Goal: Information Seeking & Learning: Understand process/instructions

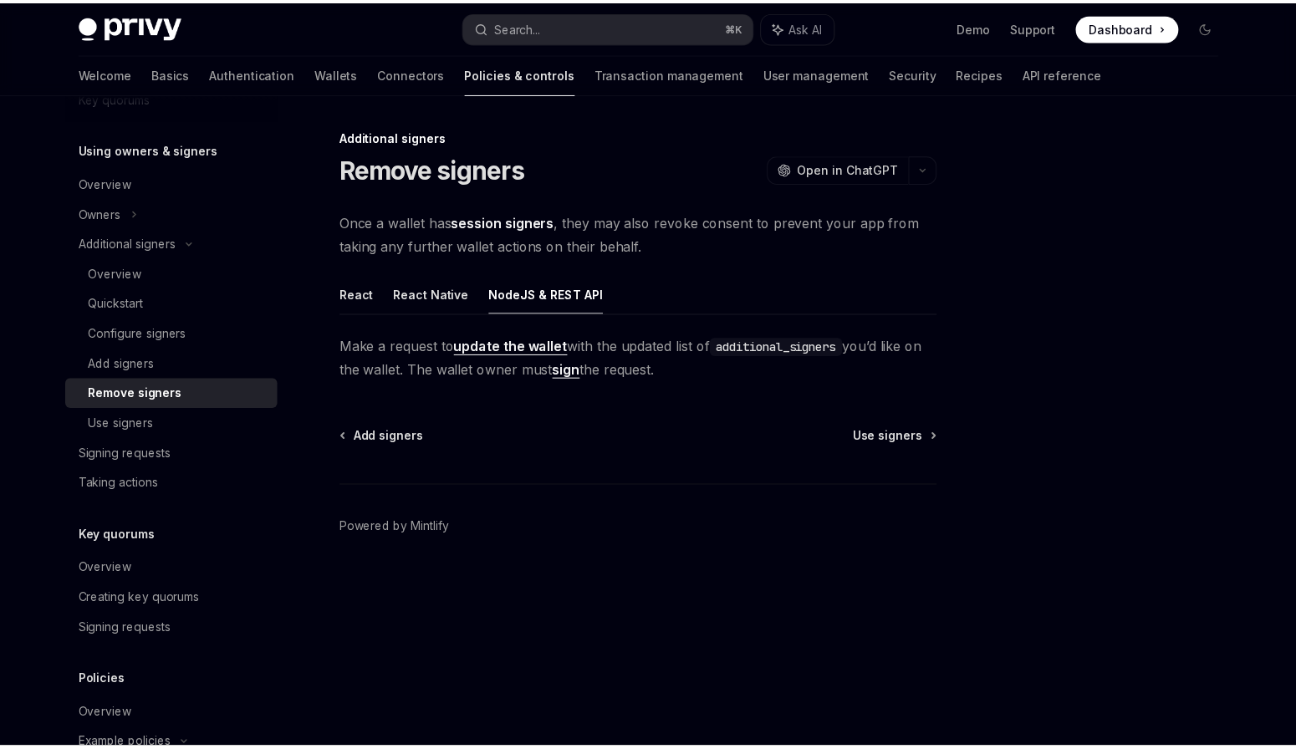
scroll to position [568, 0]
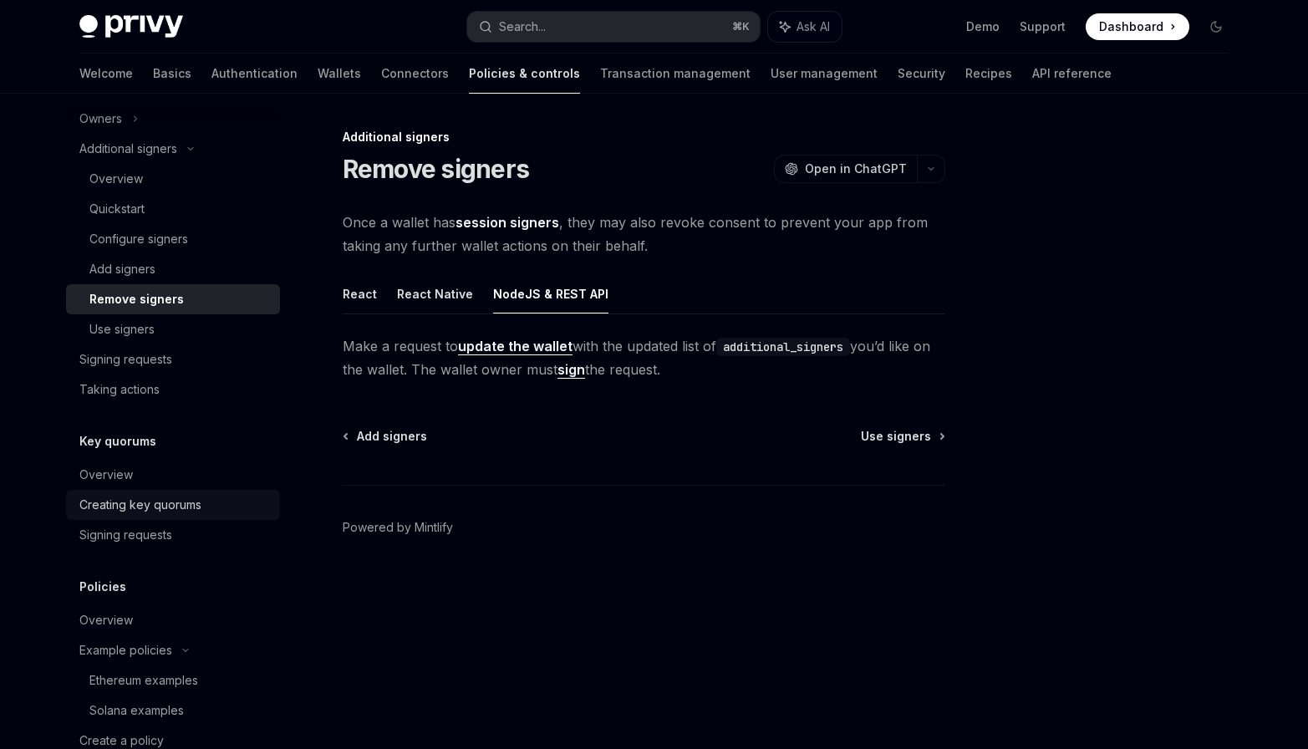
click at [151, 502] on div "Creating key quorums" at bounding box center [140, 505] width 122 height 20
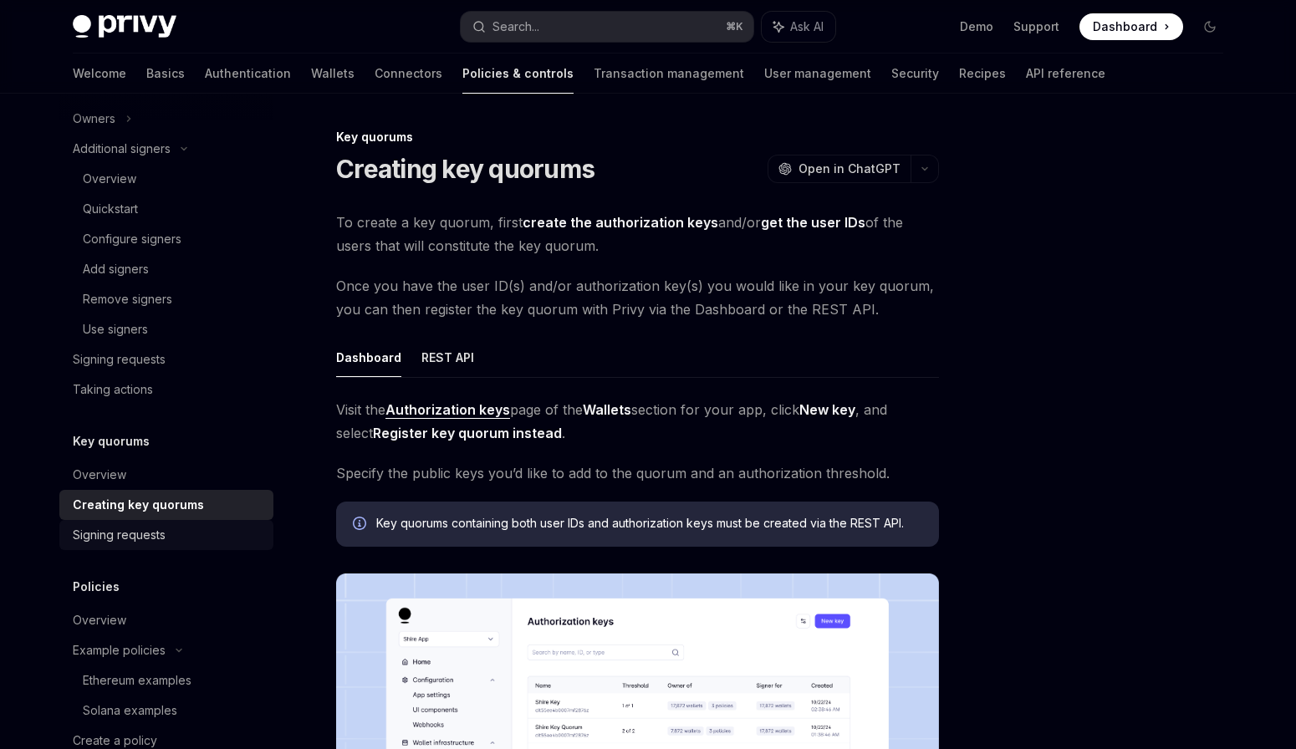
click at [146, 523] on link "Signing requests" at bounding box center [166, 535] width 214 height 30
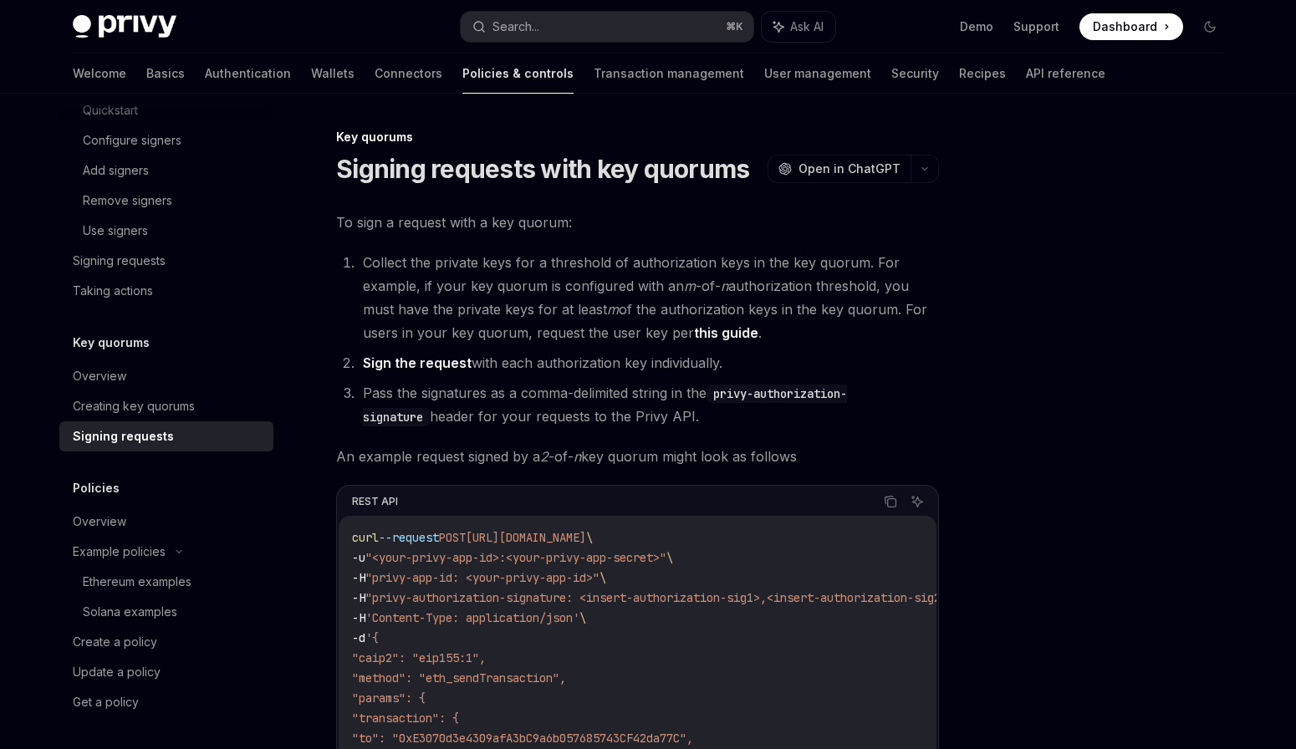
scroll to position [669, 0]
click at [153, 399] on div "Creating key quorums" at bounding box center [134, 405] width 122 height 20
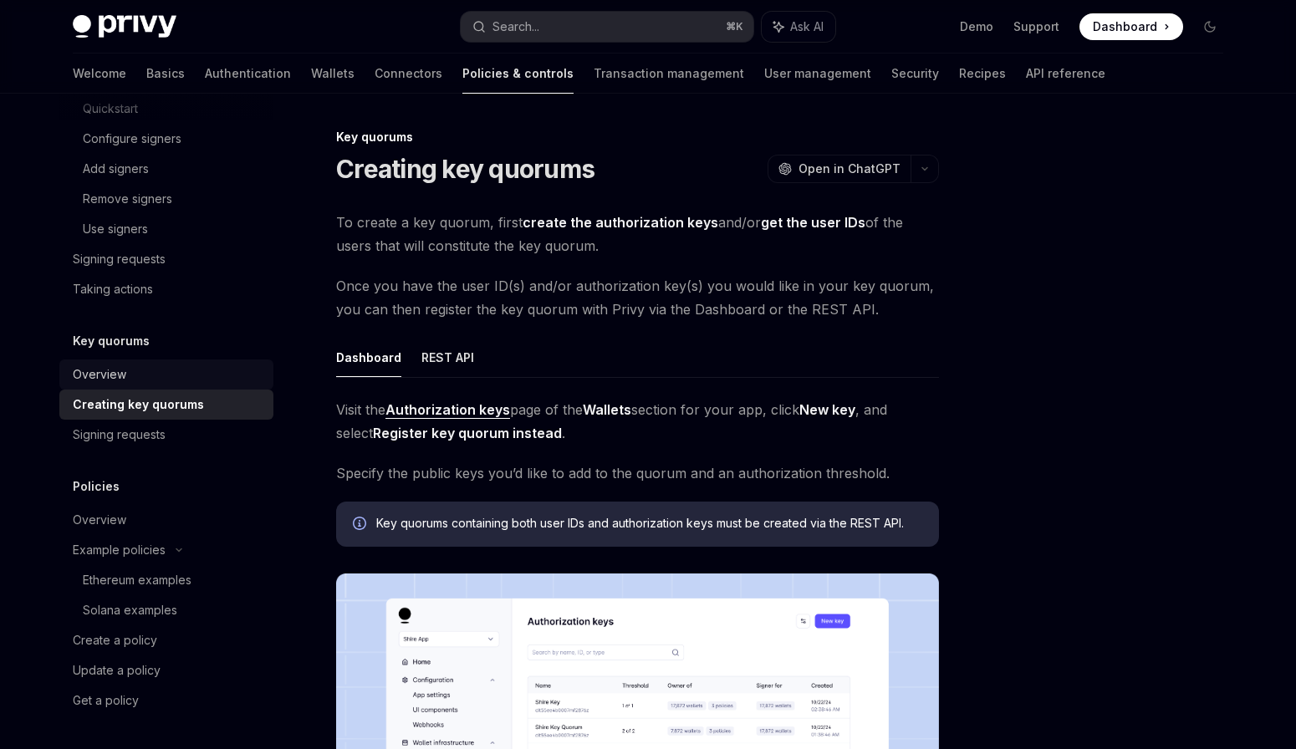
click at [192, 374] on div "Overview" at bounding box center [168, 374] width 191 height 20
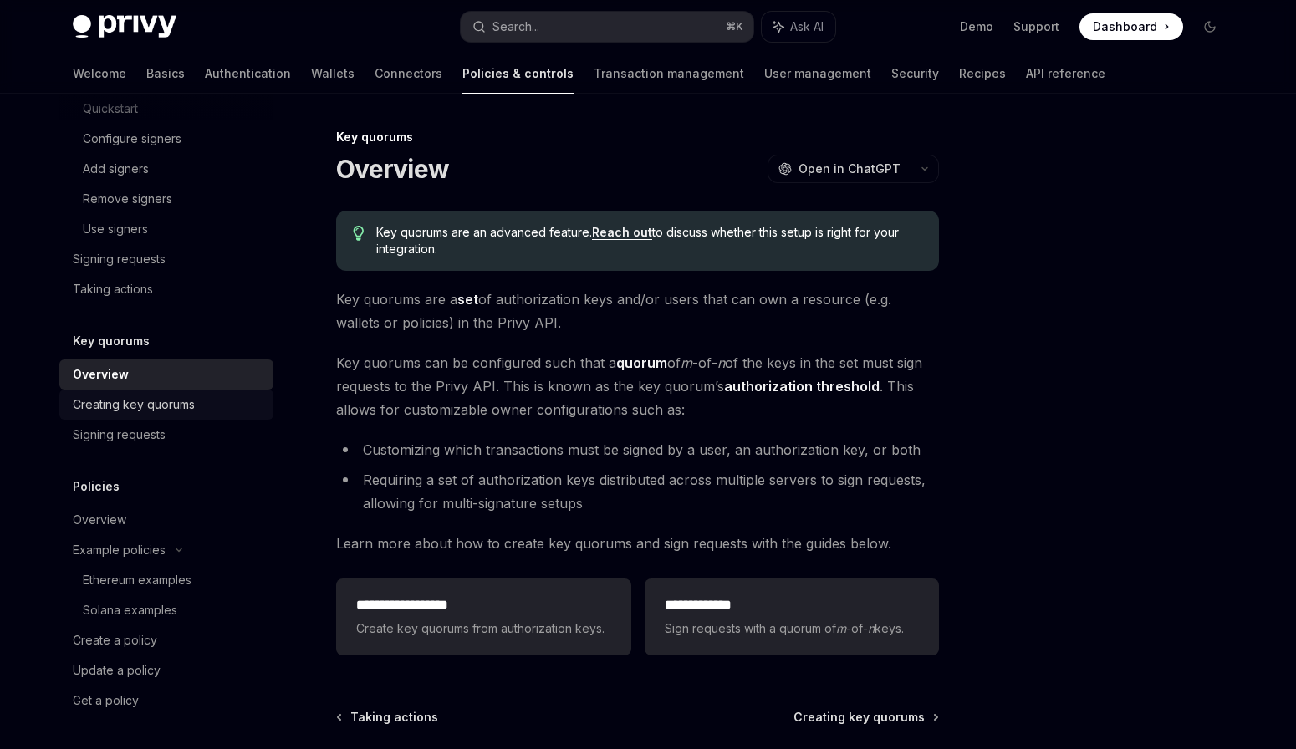
click at [210, 400] on div "Creating key quorums" at bounding box center [168, 405] width 191 height 20
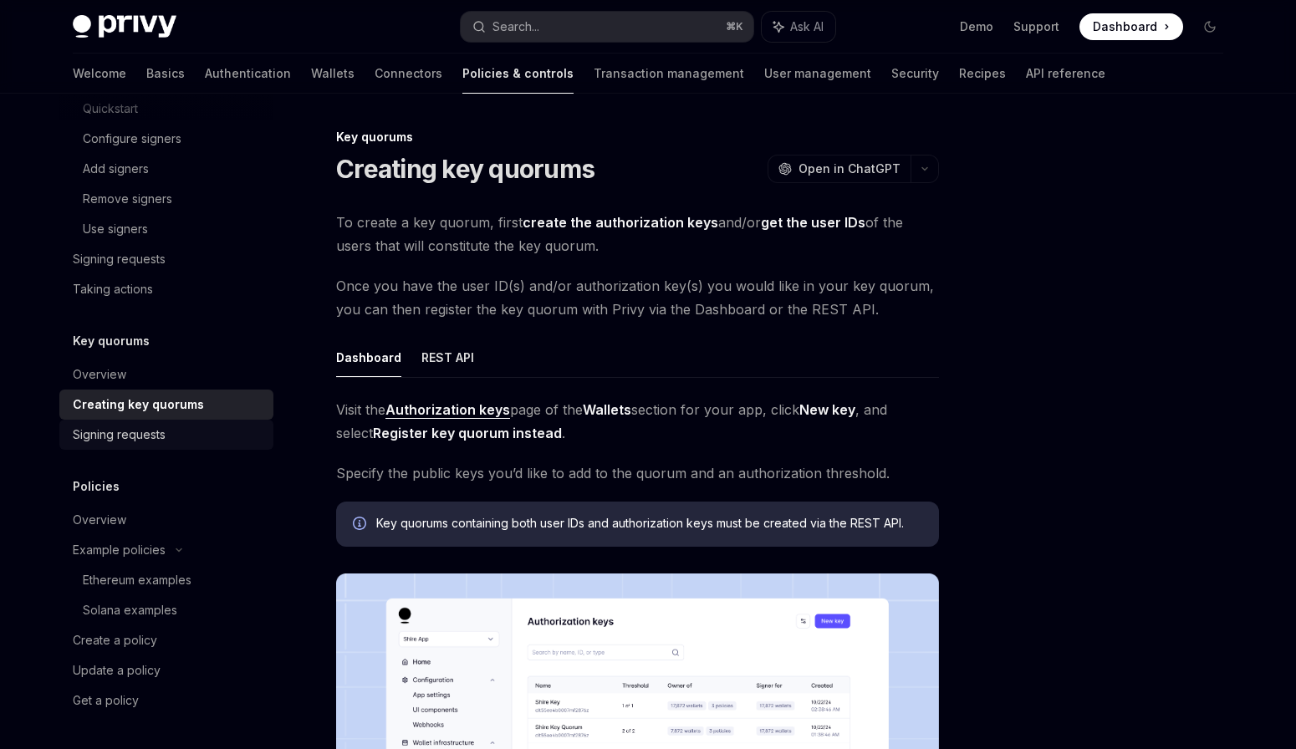
click at [197, 431] on div "Signing requests" at bounding box center [168, 435] width 191 height 20
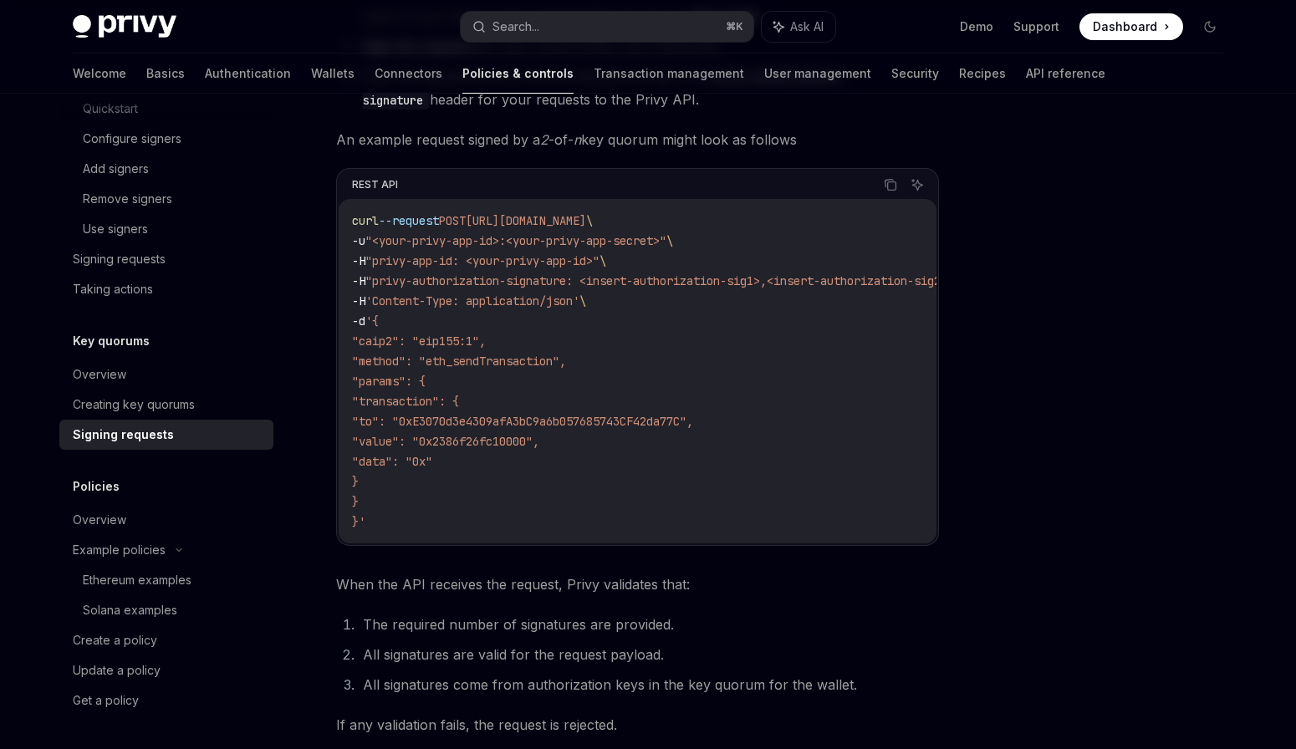
scroll to position [314, 0]
drag, startPoint x: 516, startPoint y: 486, endPoint x: 341, endPoint y: 354, distance: 219.5
click at [341, 354] on div "curl --request POST [URL][DOMAIN_NAME] \ -u "<your-privy-app-id>:<your-privy-ap…" at bounding box center [638, 373] width 598 height 344
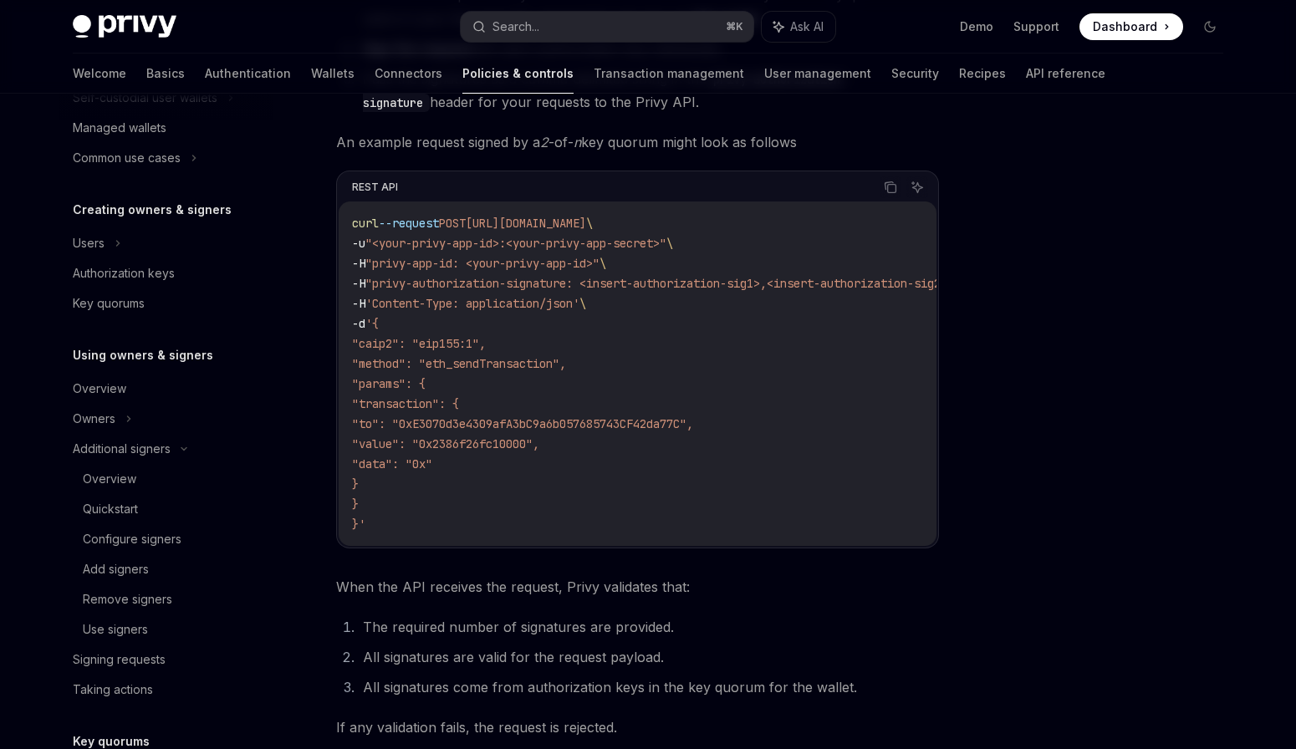
scroll to position [267, 0]
click at [189, 114] on div "Owners" at bounding box center [166, 99] width 214 height 30
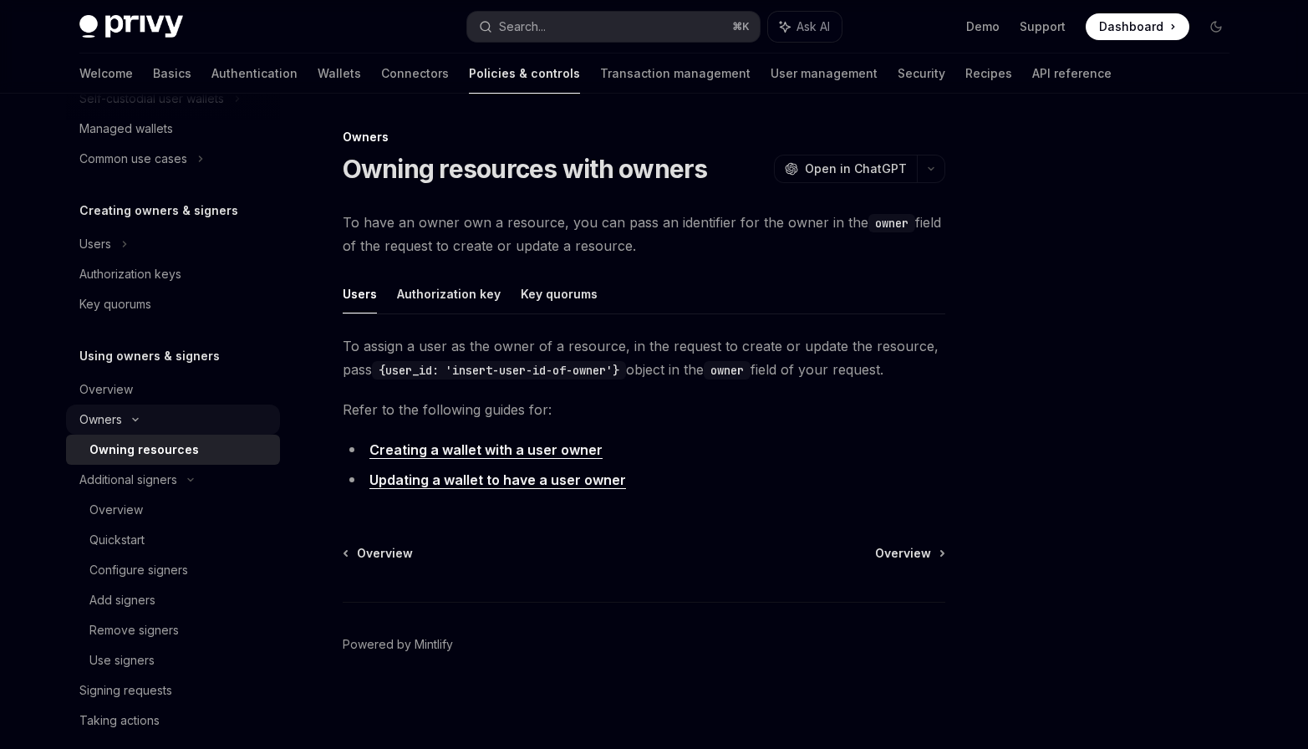
click at [133, 416] on icon at bounding box center [135, 419] width 20 height 7
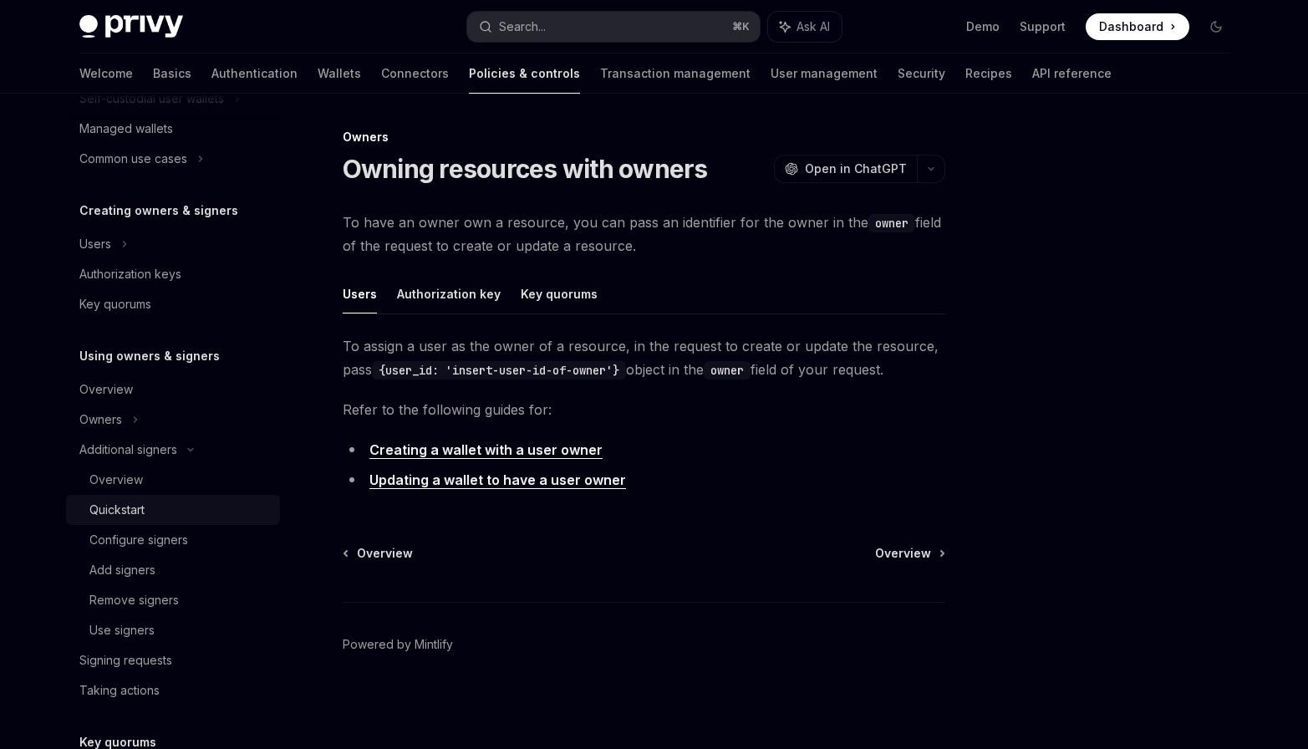
click at [171, 503] on div "Quickstart" at bounding box center [179, 510] width 181 height 20
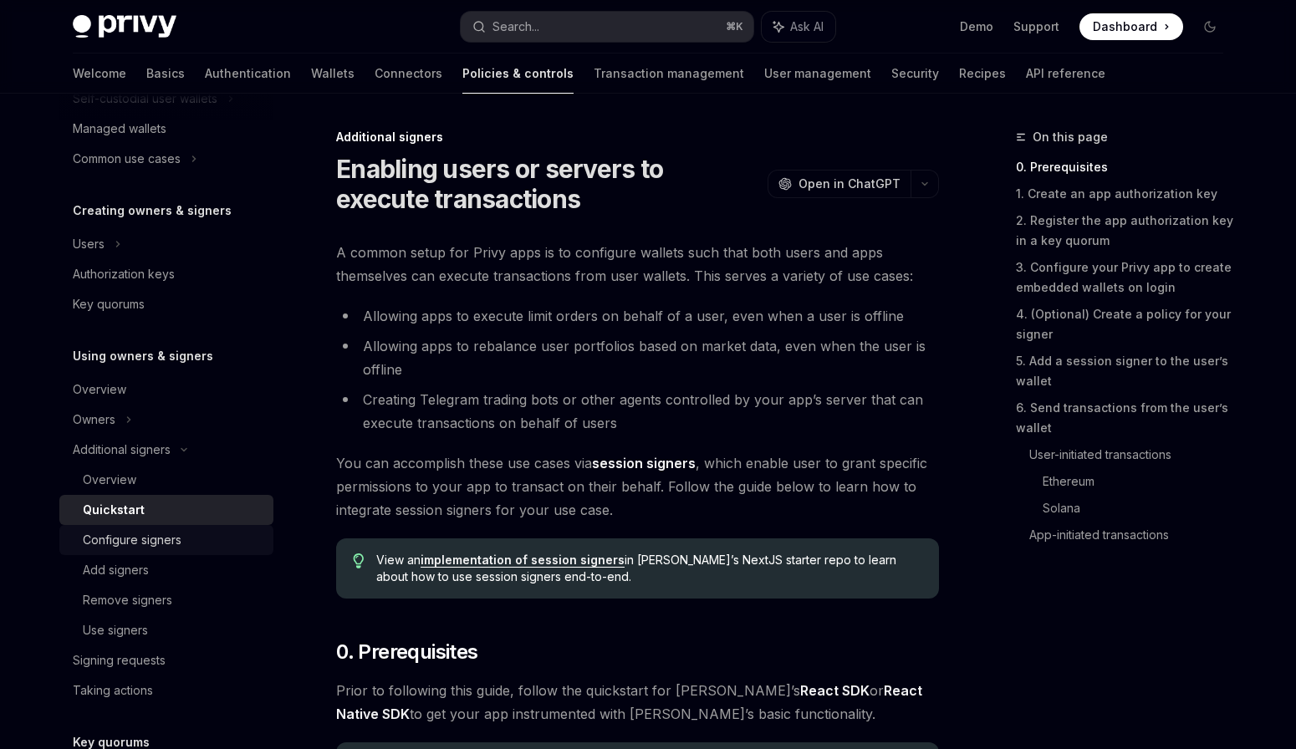
click at [206, 544] on div "Configure signers" at bounding box center [173, 540] width 181 height 20
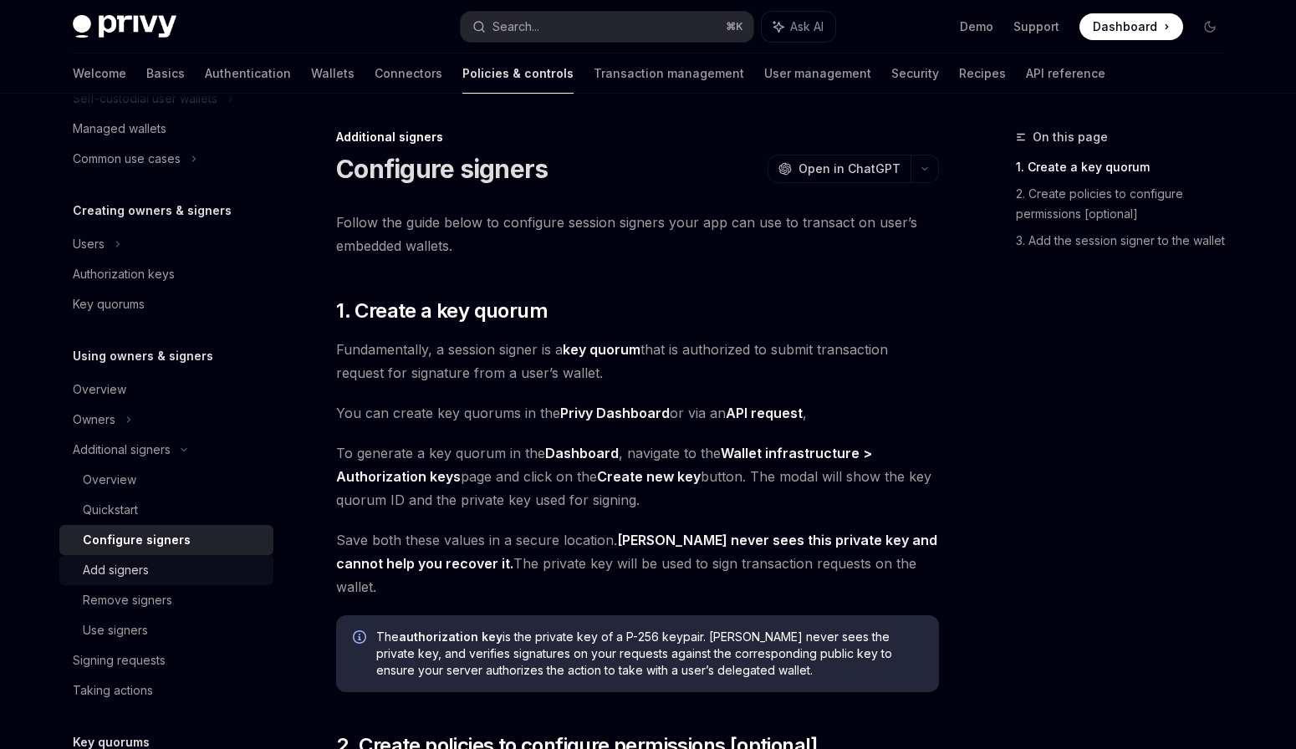
click at [184, 576] on div "Add signers" at bounding box center [173, 570] width 181 height 20
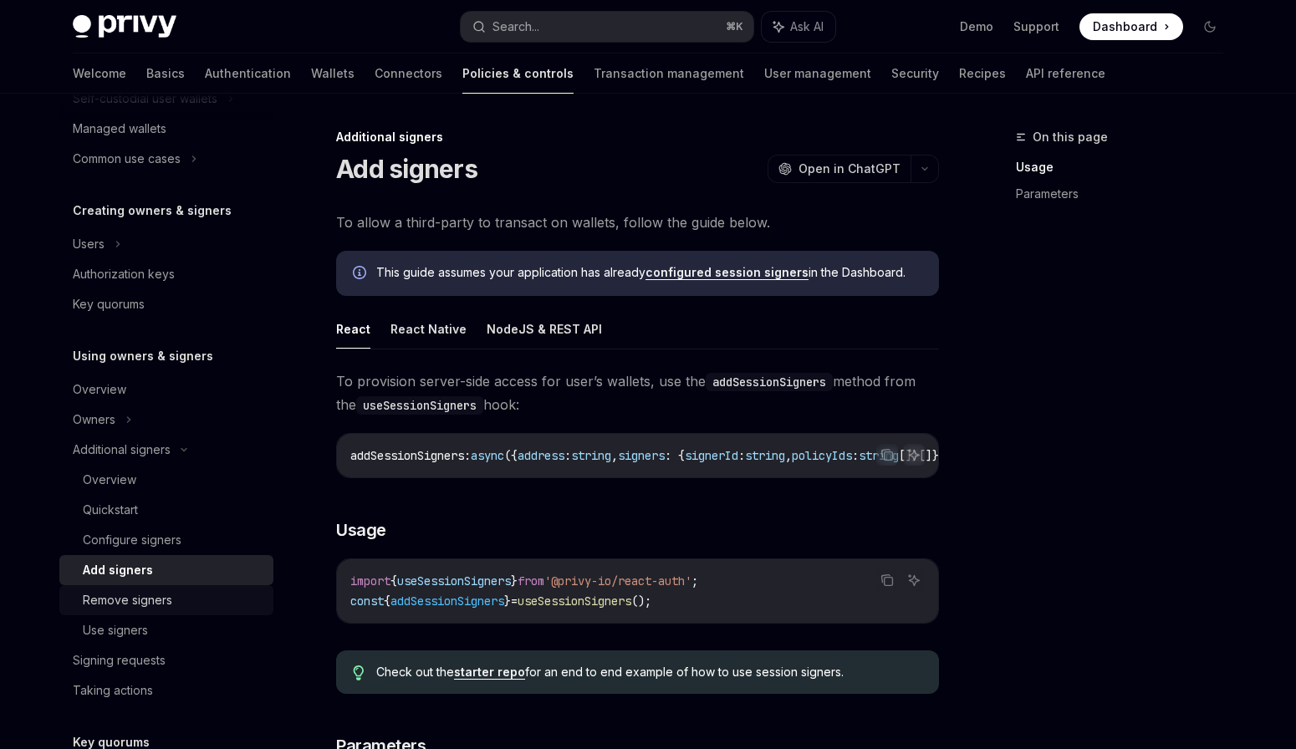
click at [162, 598] on div "Remove signers" at bounding box center [127, 600] width 89 height 20
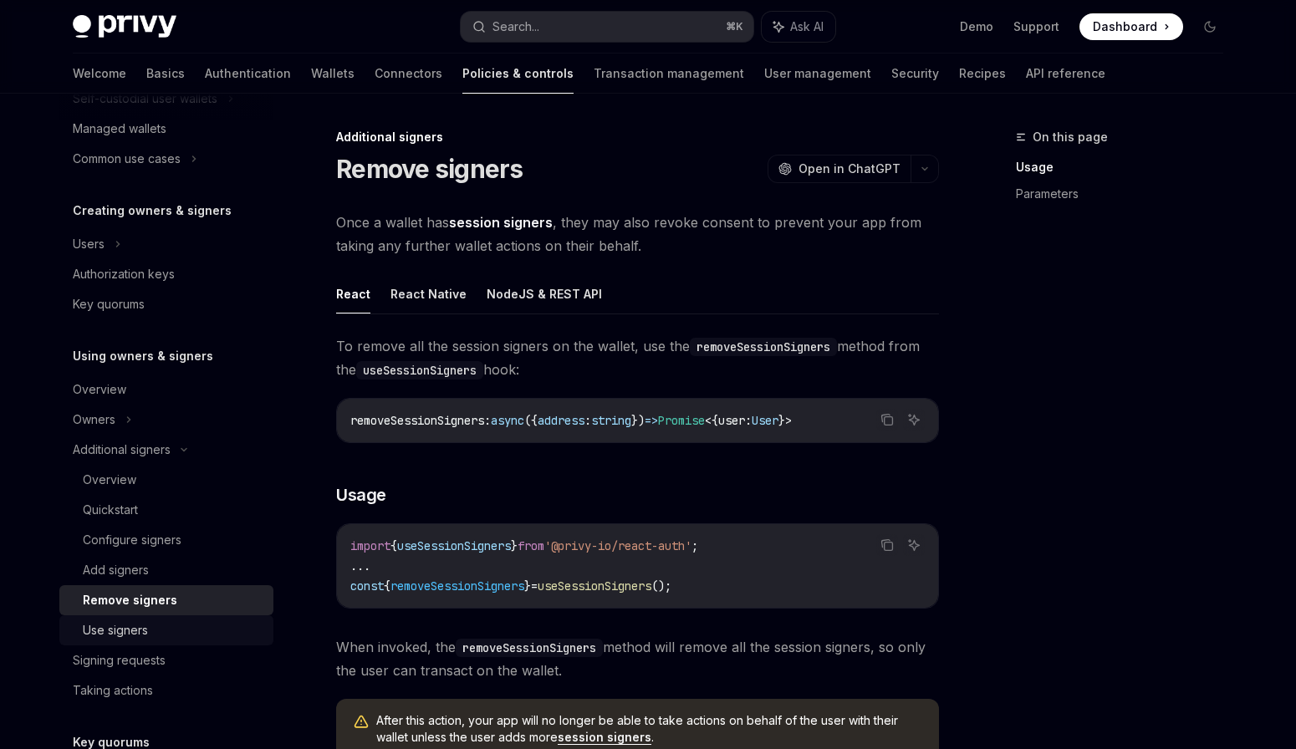
click at [157, 625] on div "Use signers" at bounding box center [173, 630] width 181 height 20
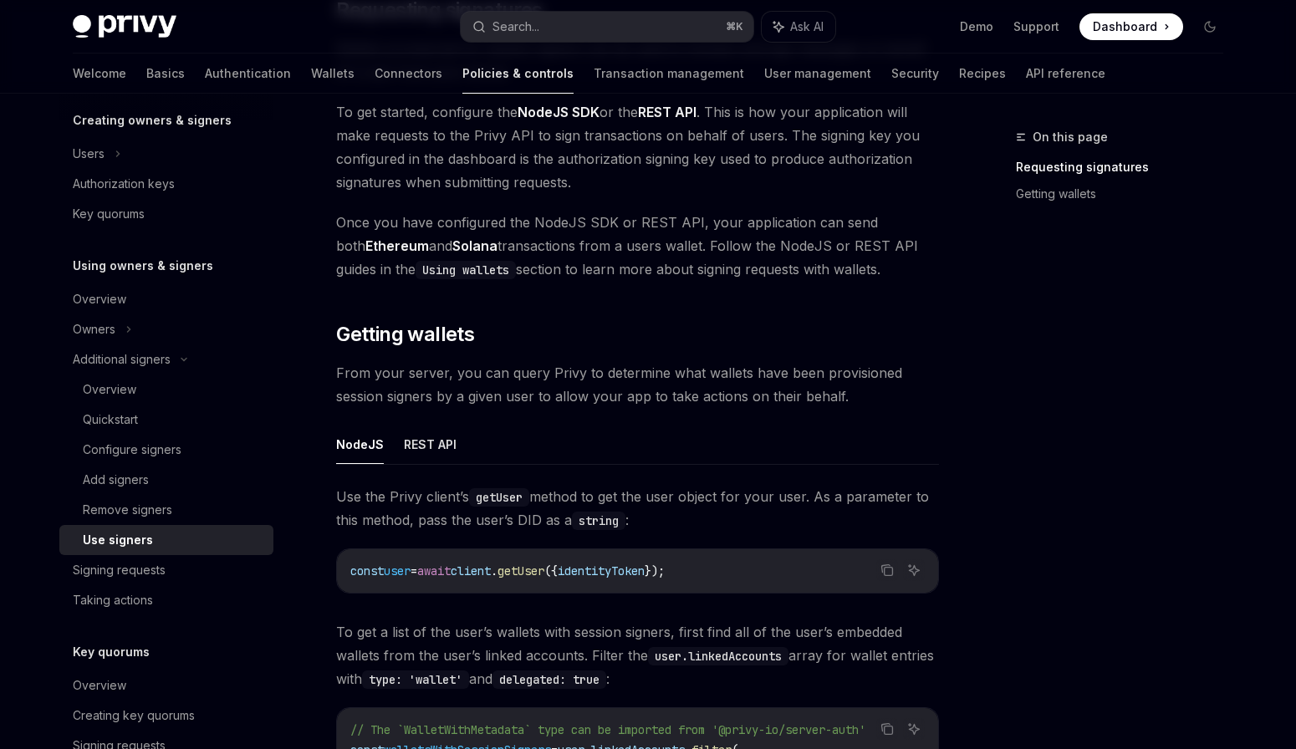
scroll to position [301, 0]
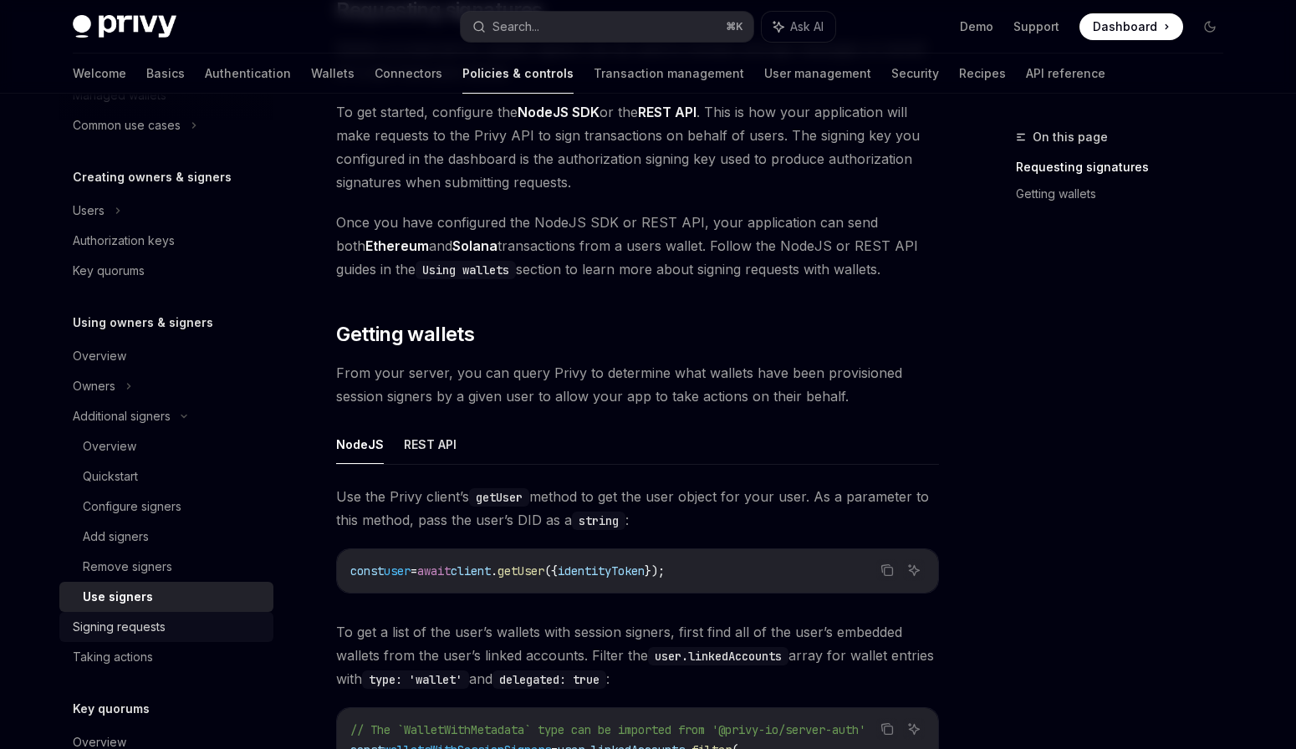
click at [122, 638] on link "Signing requests" at bounding box center [166, 627] width 214 height 30
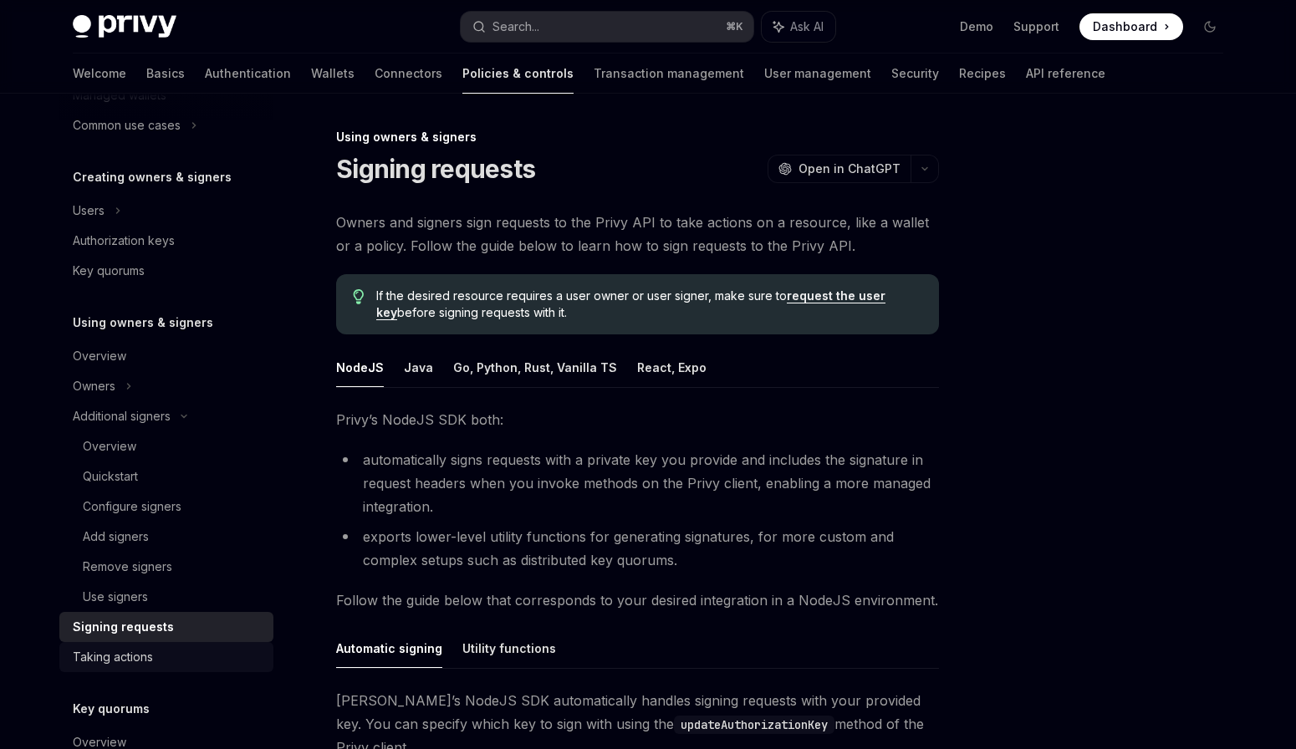
click at [130, 654] on div "Taking actions" at bounding box center [113, 657] width 80 height 20
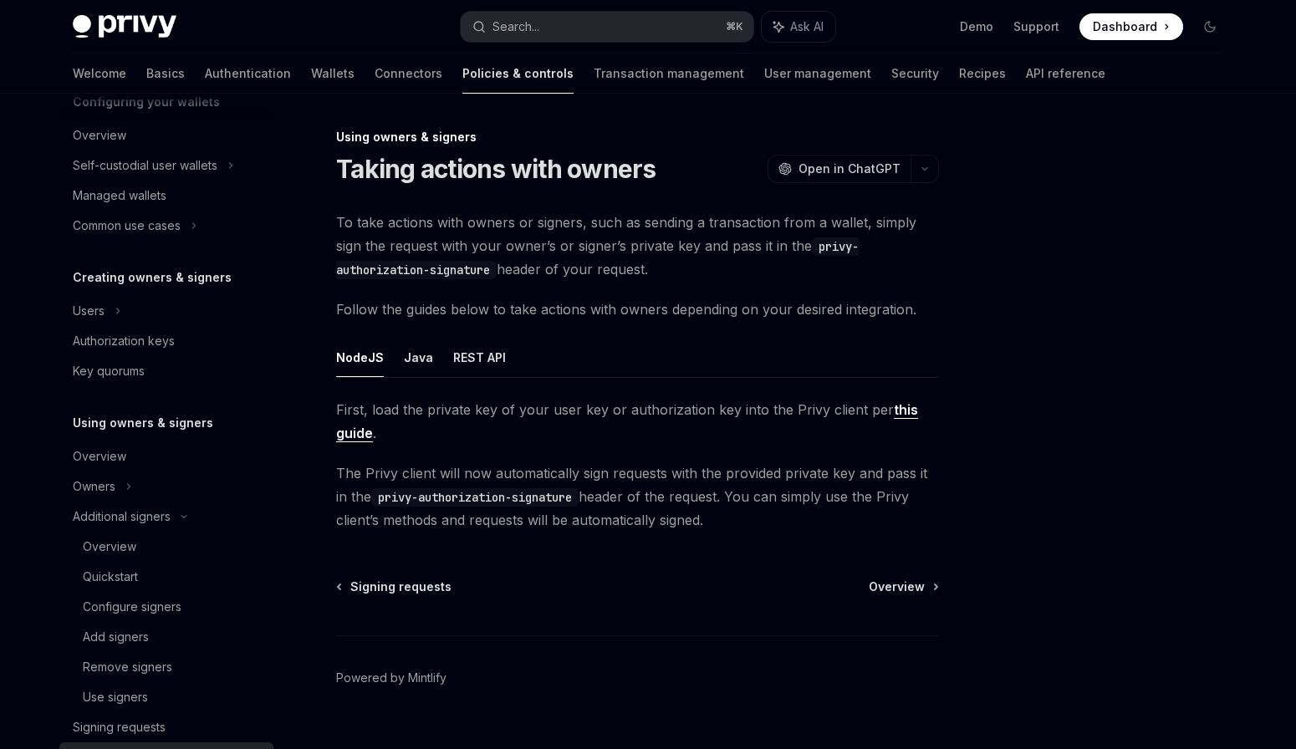
click at [130, 654] on link "Remove signers" at bounding box center [166, 667] width 214 height 30
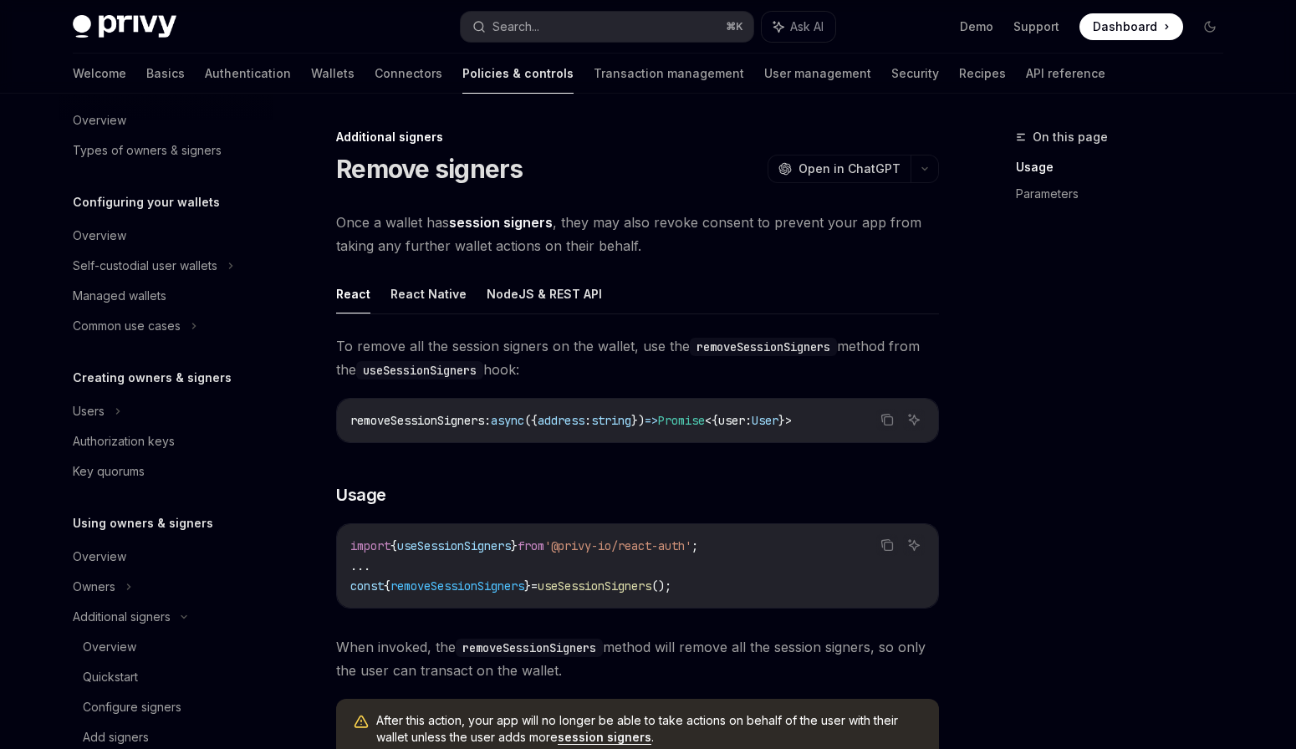
click at [130, 654] on div "Overview" at bounding box center [109, 647] width 53 height 20
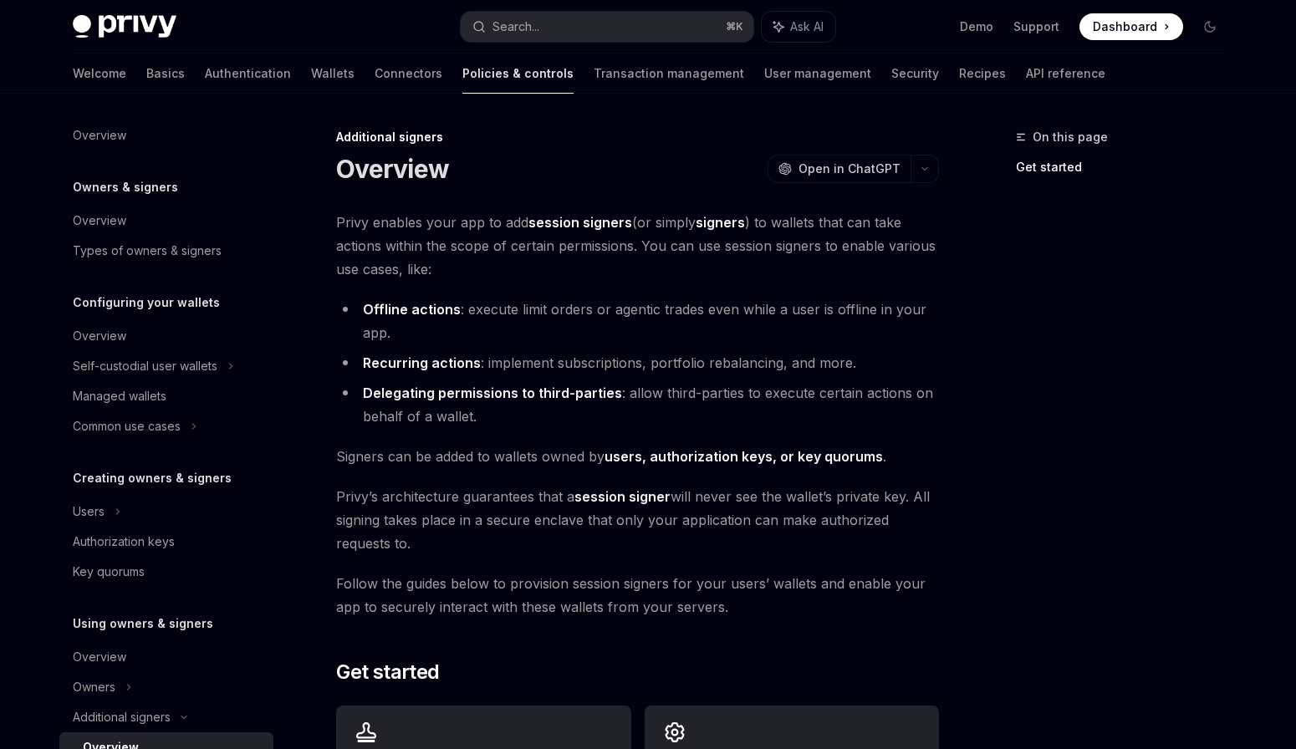
click at [130, 654] on div "Overview" at bounding box center [168, 657] width 191 height 20
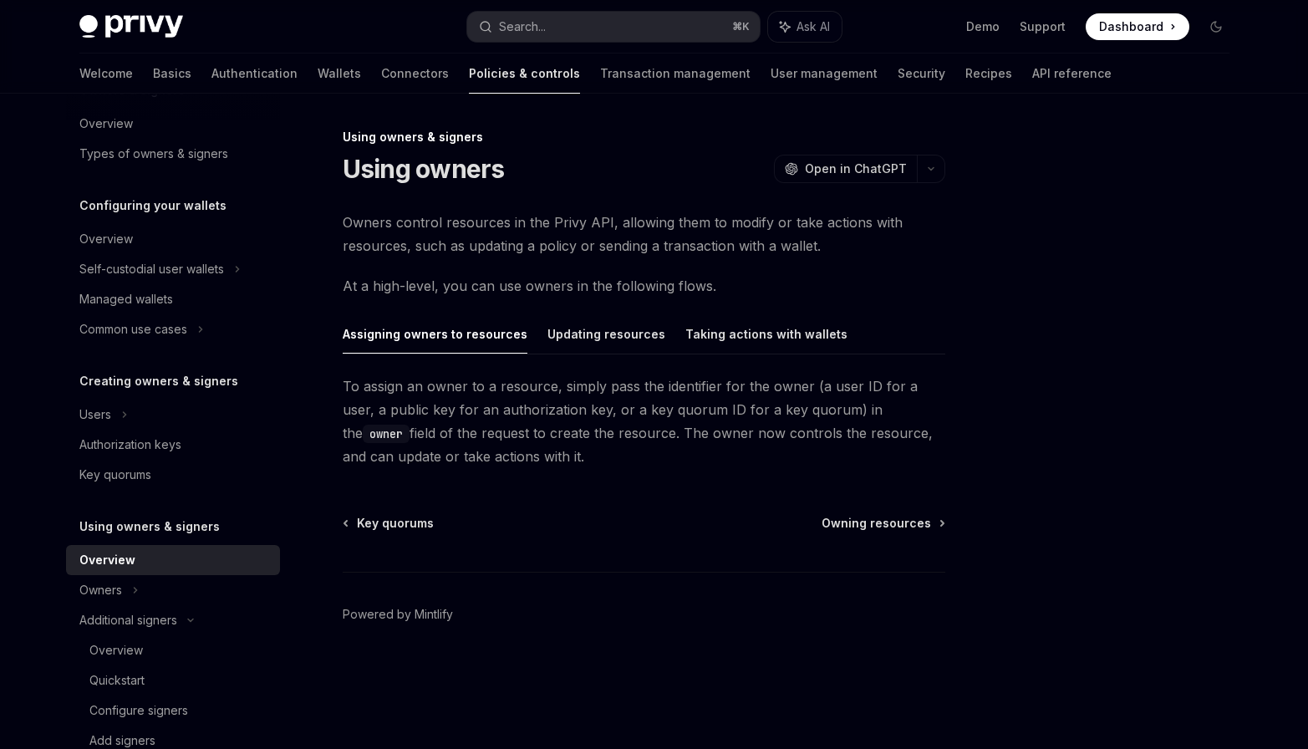
scroll to position [100, 0]
click at [139, 281] on div "Owners" at bounding box center [173, 266] width 214 height 30
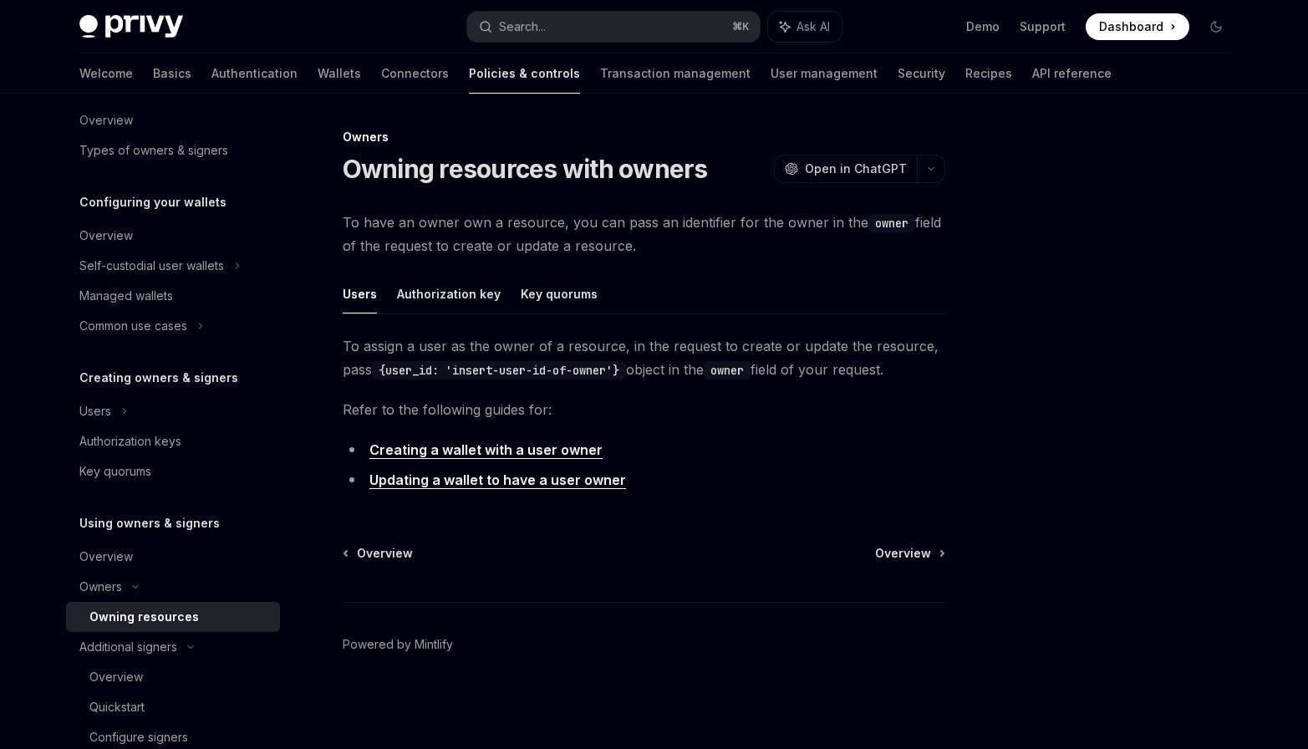
click at [136, 624] on div "Owning resources" at bounding box center [144, 617] width 110 height 20
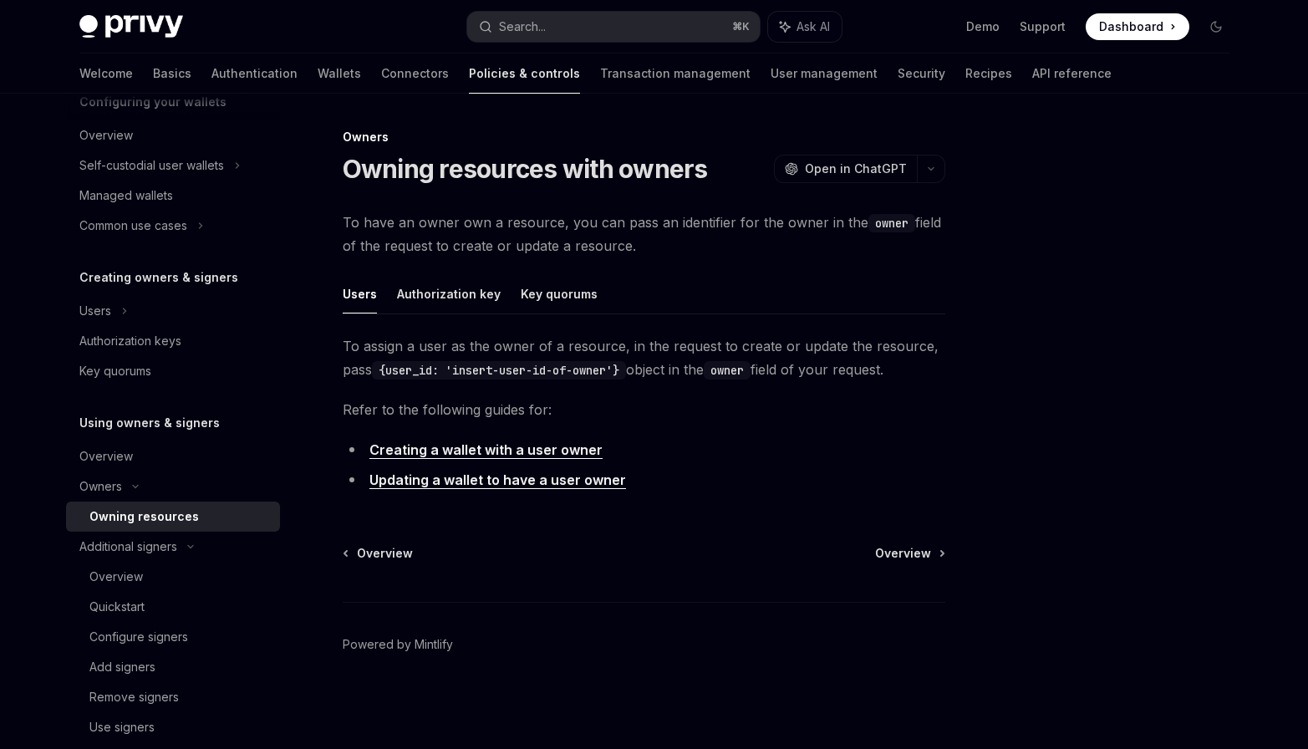
click at [136, 624] on link "Configure signers" at bounding box center [173, 637] width 214 height 30
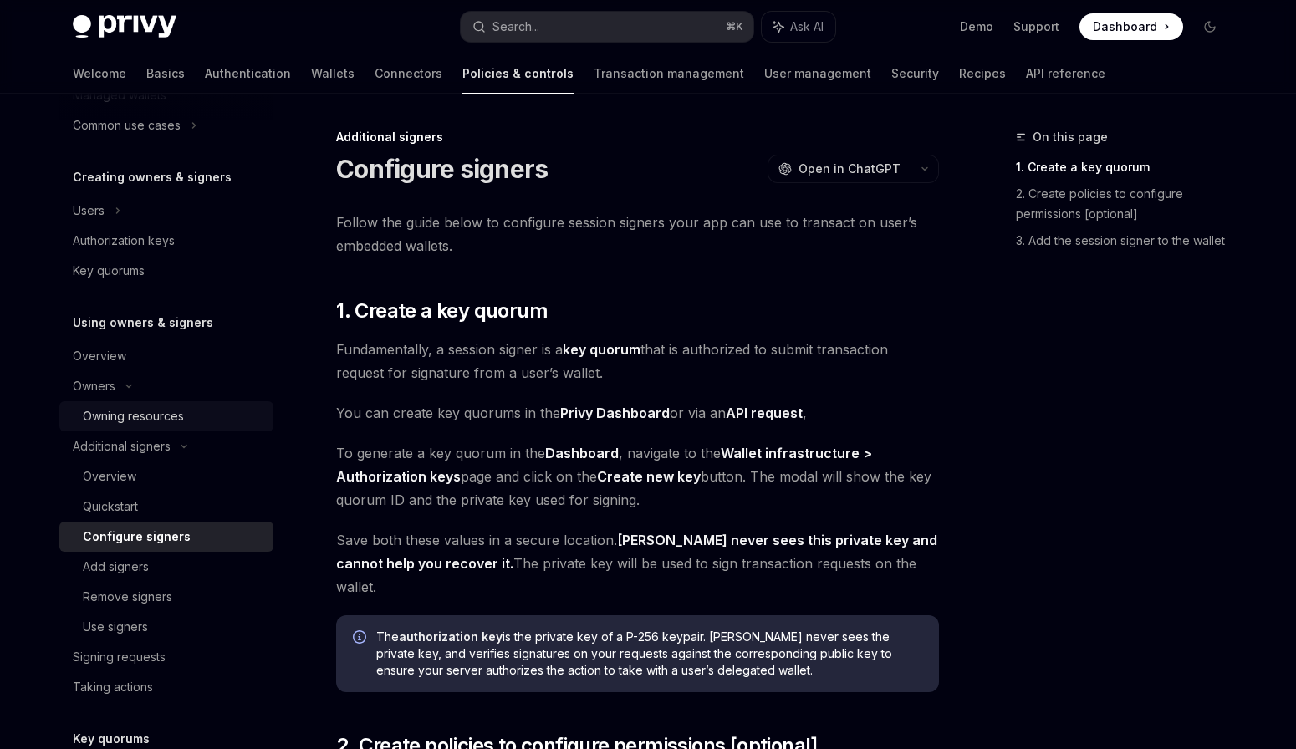
click at [136, 624] on div "Use signers" at bounding box center [115, 627] width 65 height 20
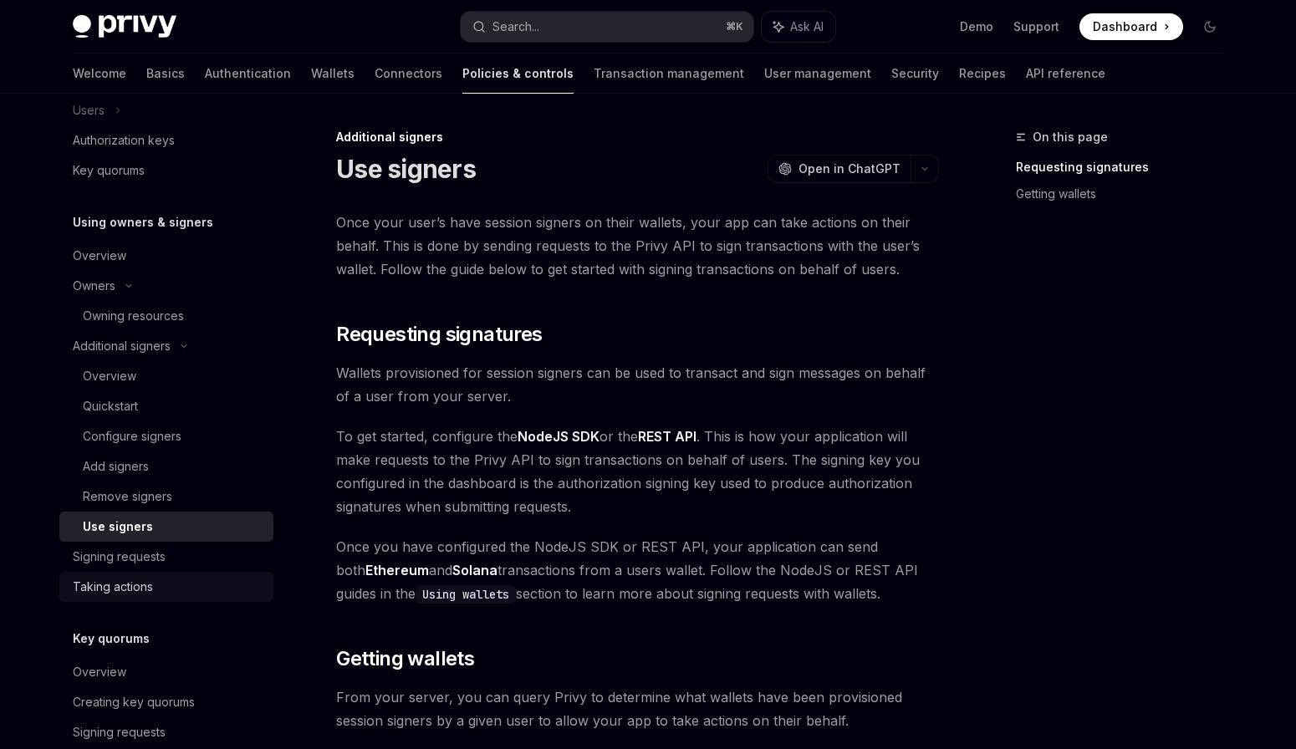
click at [148, 580] on div "Taking actions" at bounding box center [113, 587] width 80 height 20
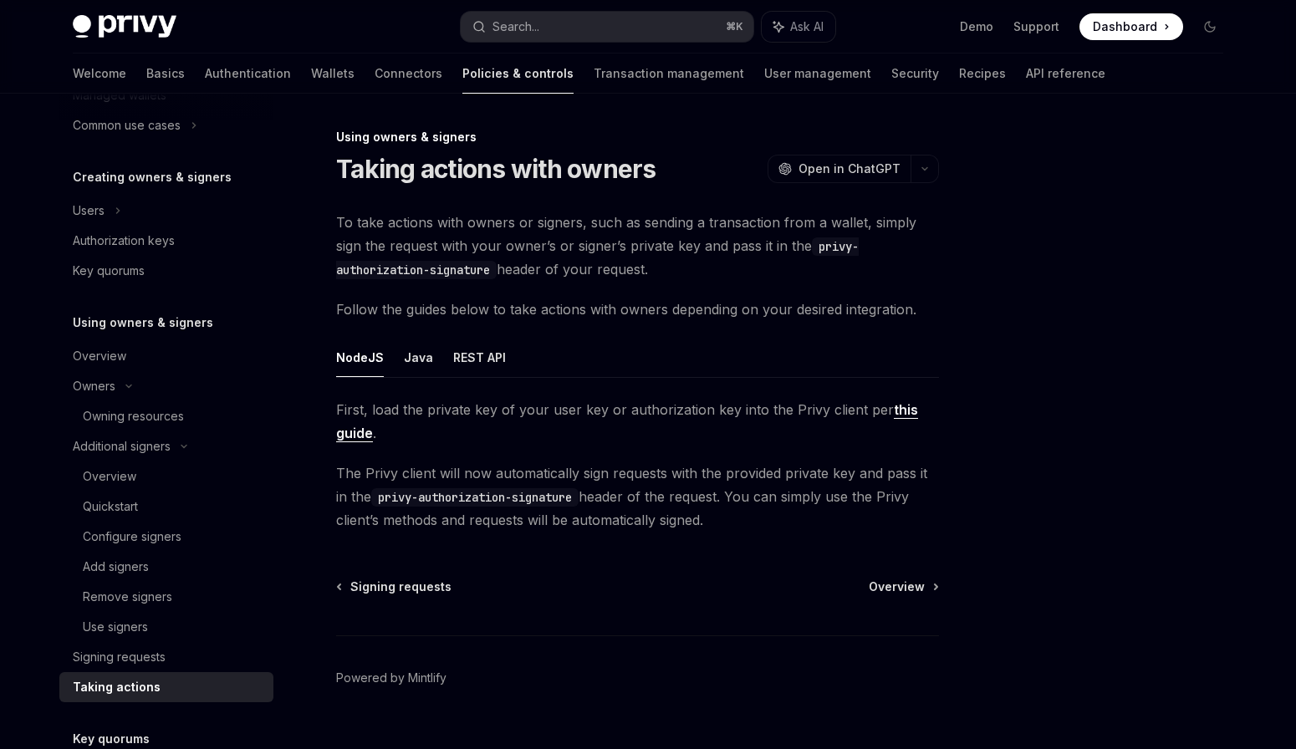
click at [148, 580] on link "Add signers" at bounding box center [166, 567] width 214 height 30
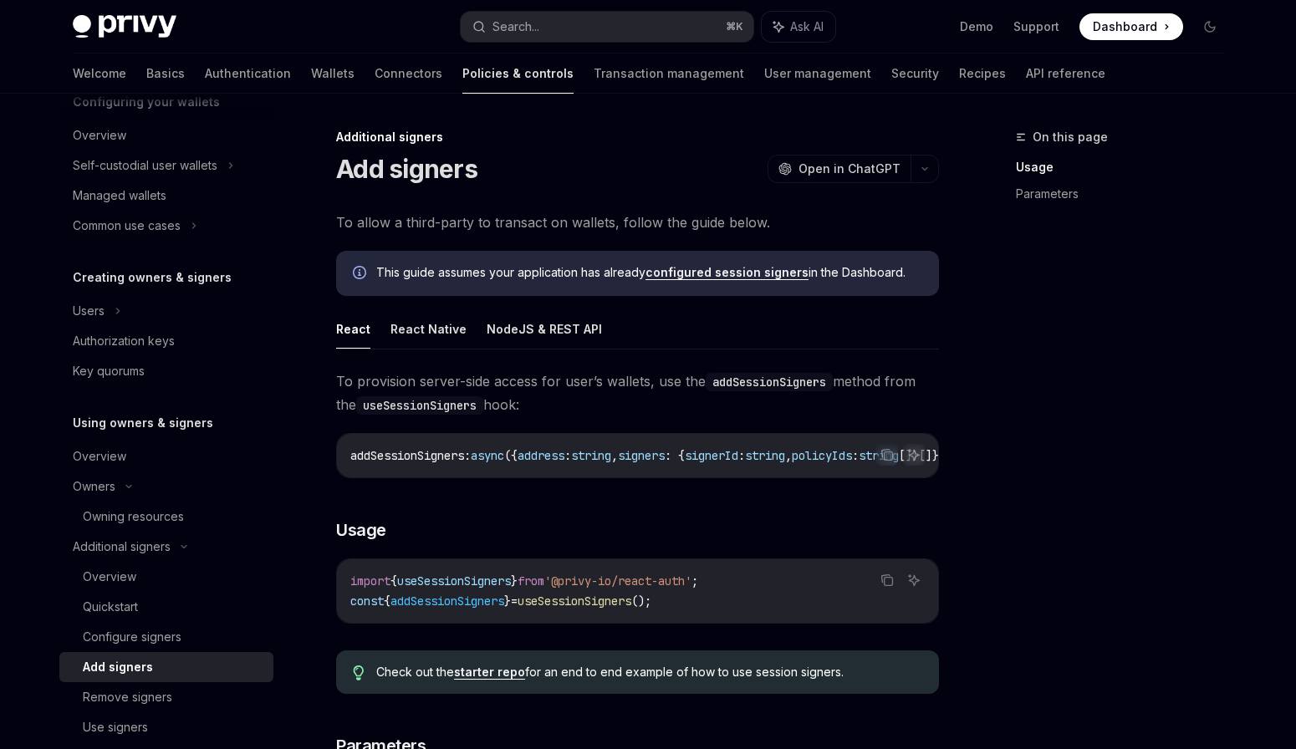
click at [148, 580] on div "Overview" at bounding box center [173, 577] width 181 height 20
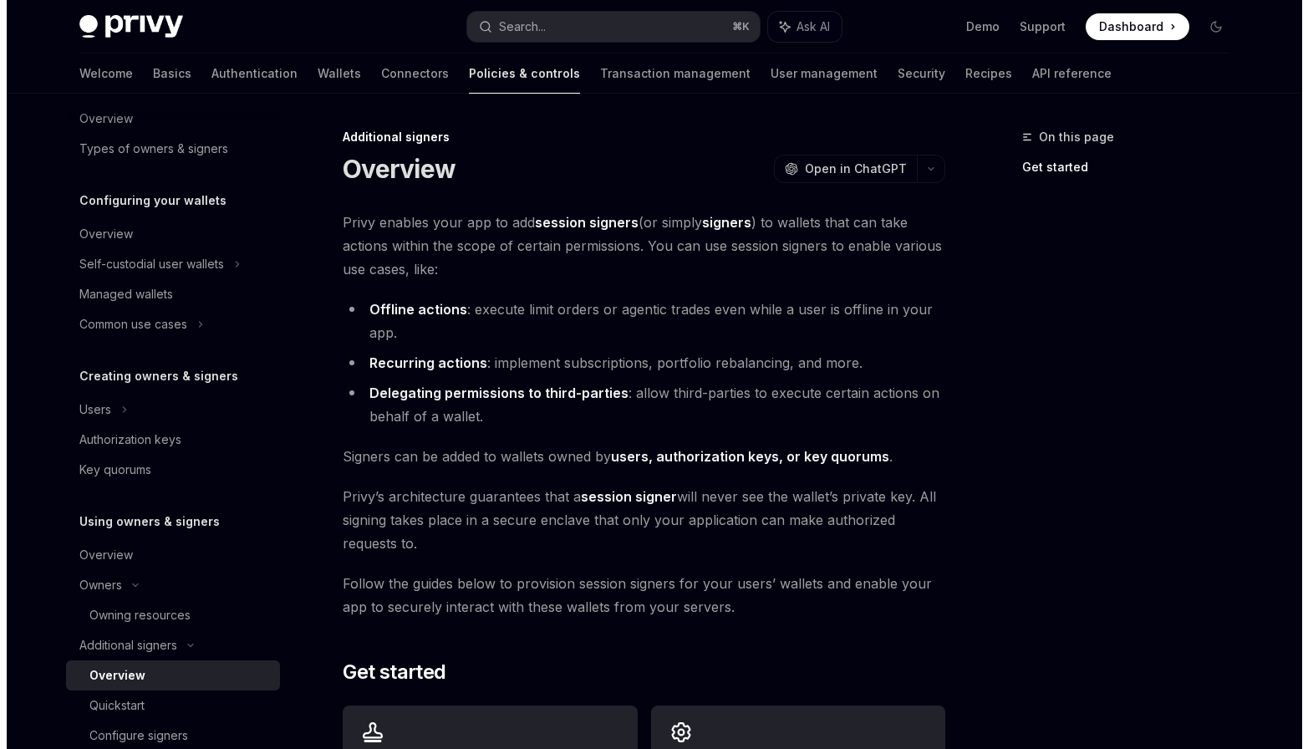
scroll to position [100, 0]
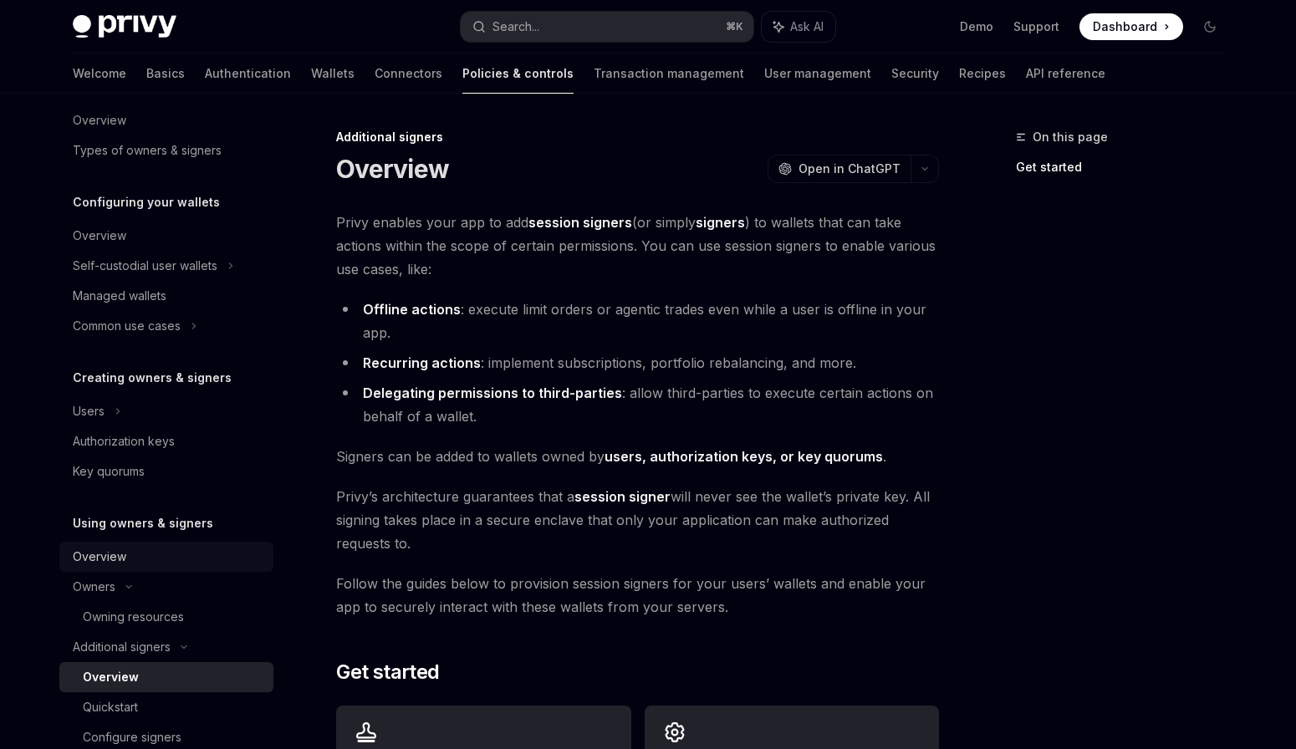
click at [142, 553] on div "Overview" at bounding box center [168, 557] width 191 height 20
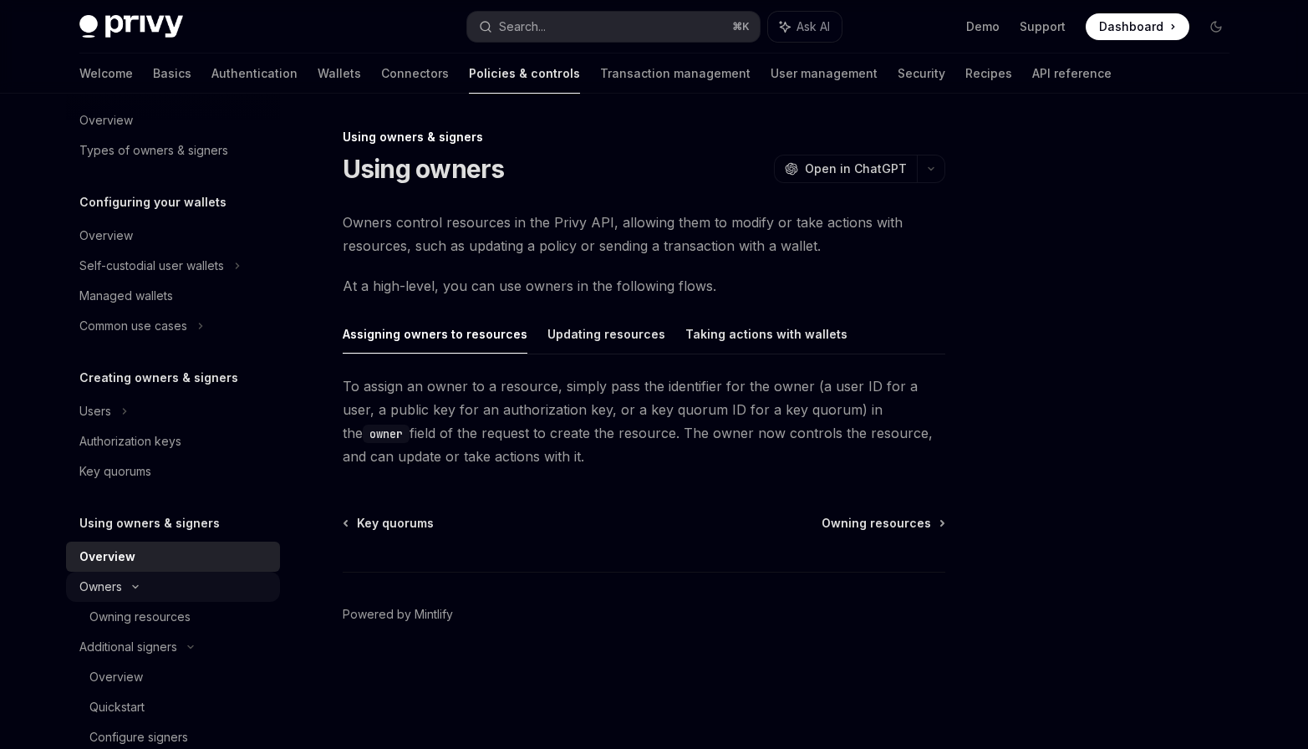
click at [136, 281] on div "Owners" at bounding box center [173, 266] width 214 height 30
click at [157, 619] on div "Additional signers" at bounding box center [128, 617] width 98 height 20
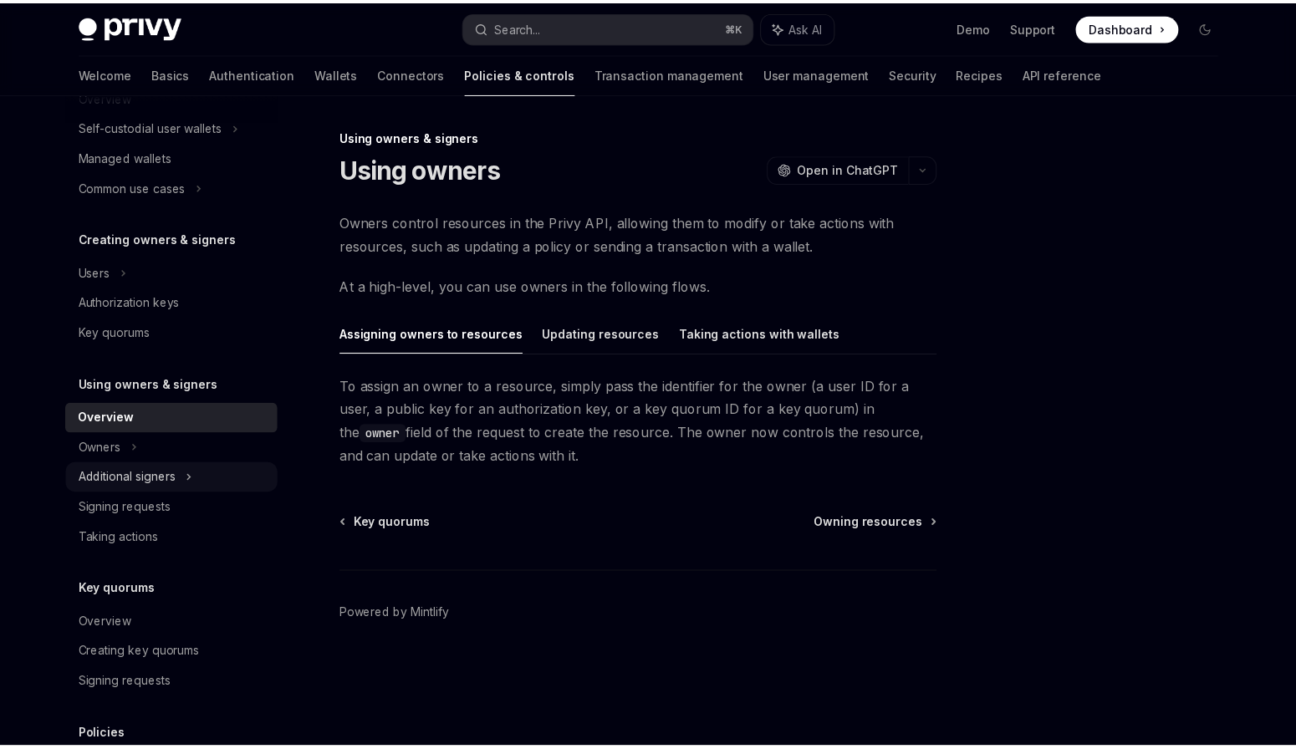
scroll to position [301, 0]
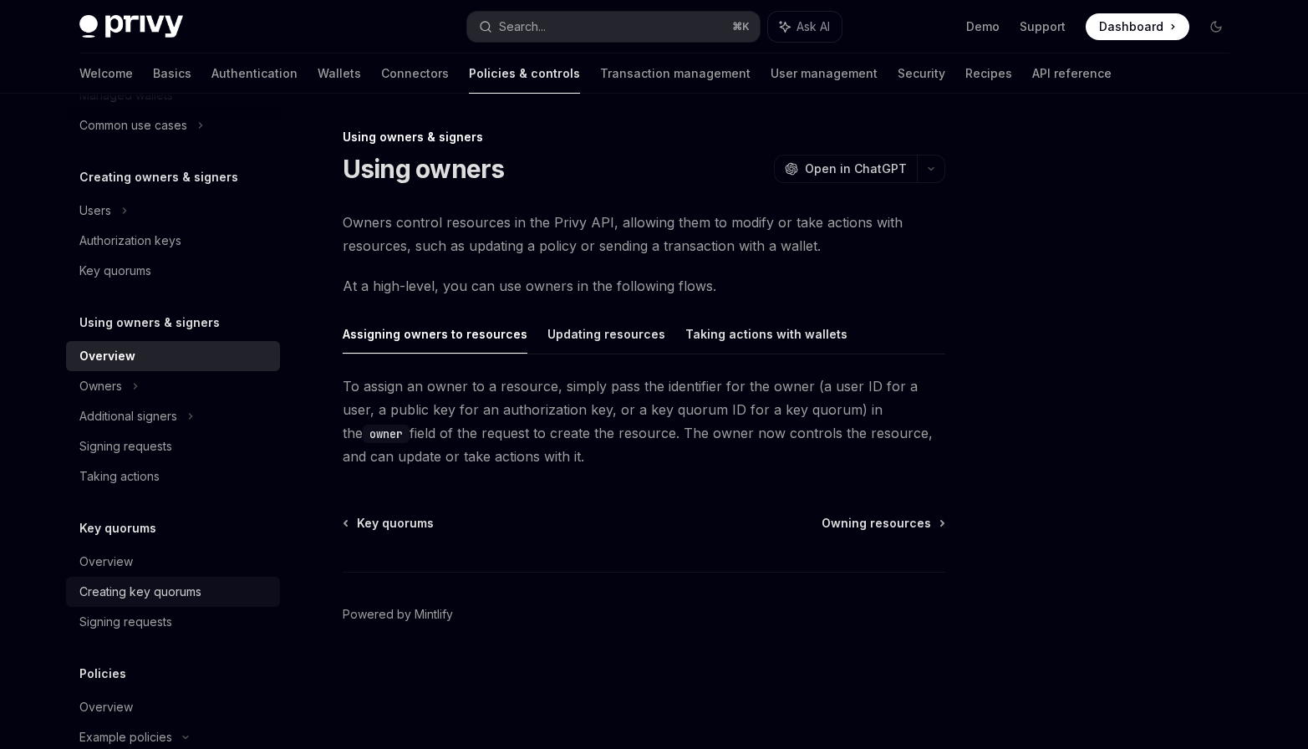
click at [160, 587] on div "Creating key quorums" at bounding box center [140, 592] width 122 height 20
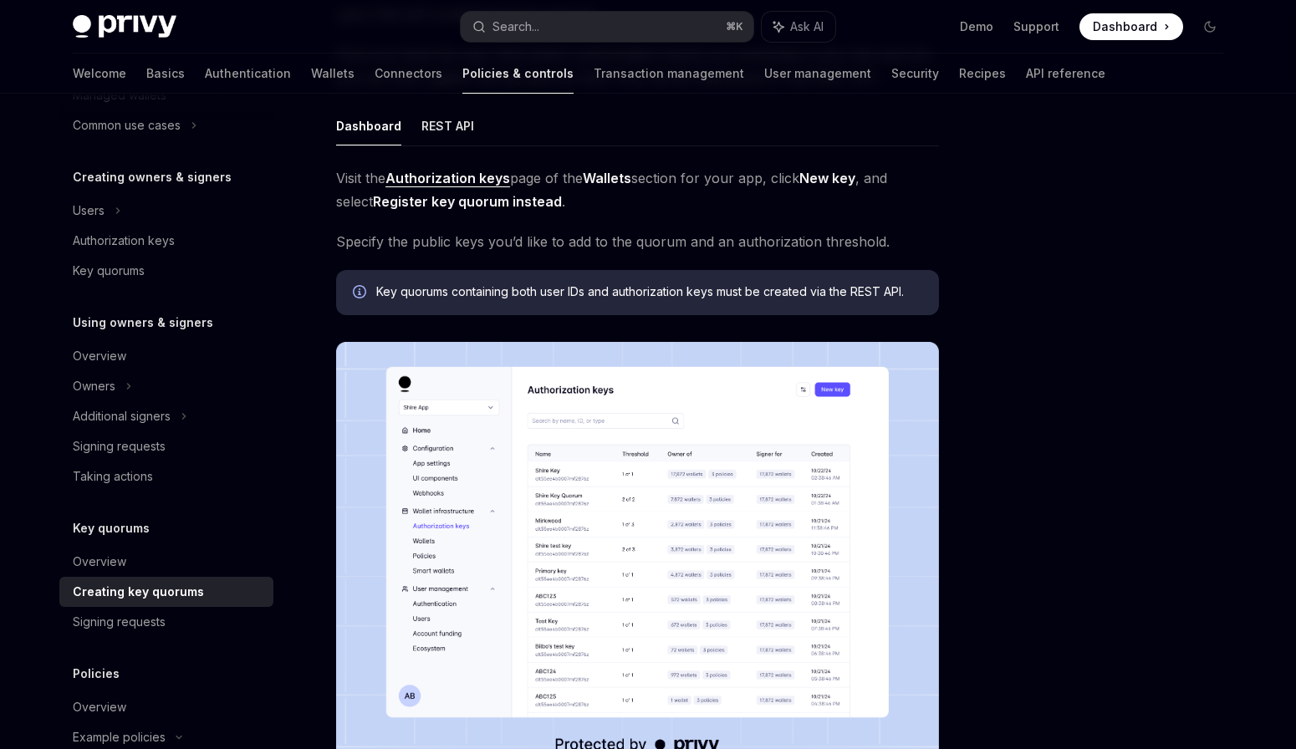
scroll to position [229, 0]
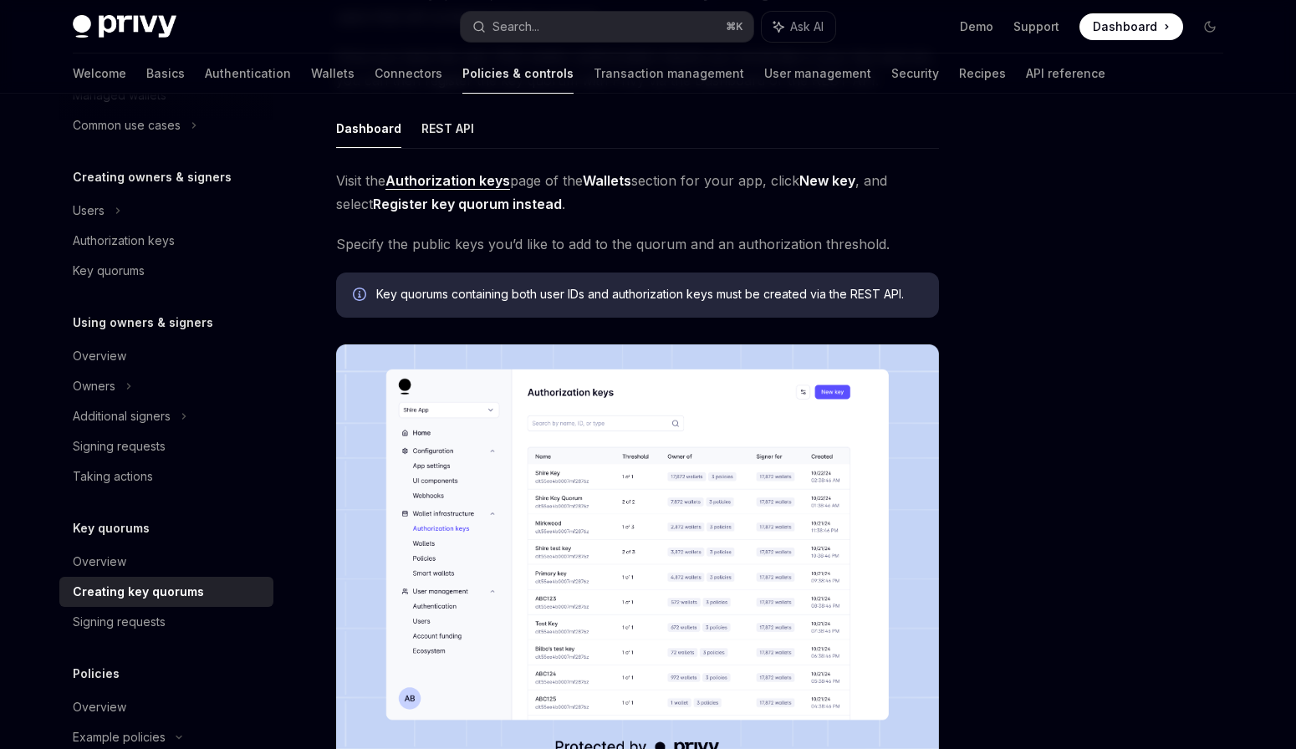
click at [142, 659] on div "Overview Owners & signers Overview Types of owners & signers Configuring your w…" at bounding box center [166, 360] width 214 height 1083
click at [158, 635] on link "Signing requests" at bounding box center [166, 622] width 214 height 30
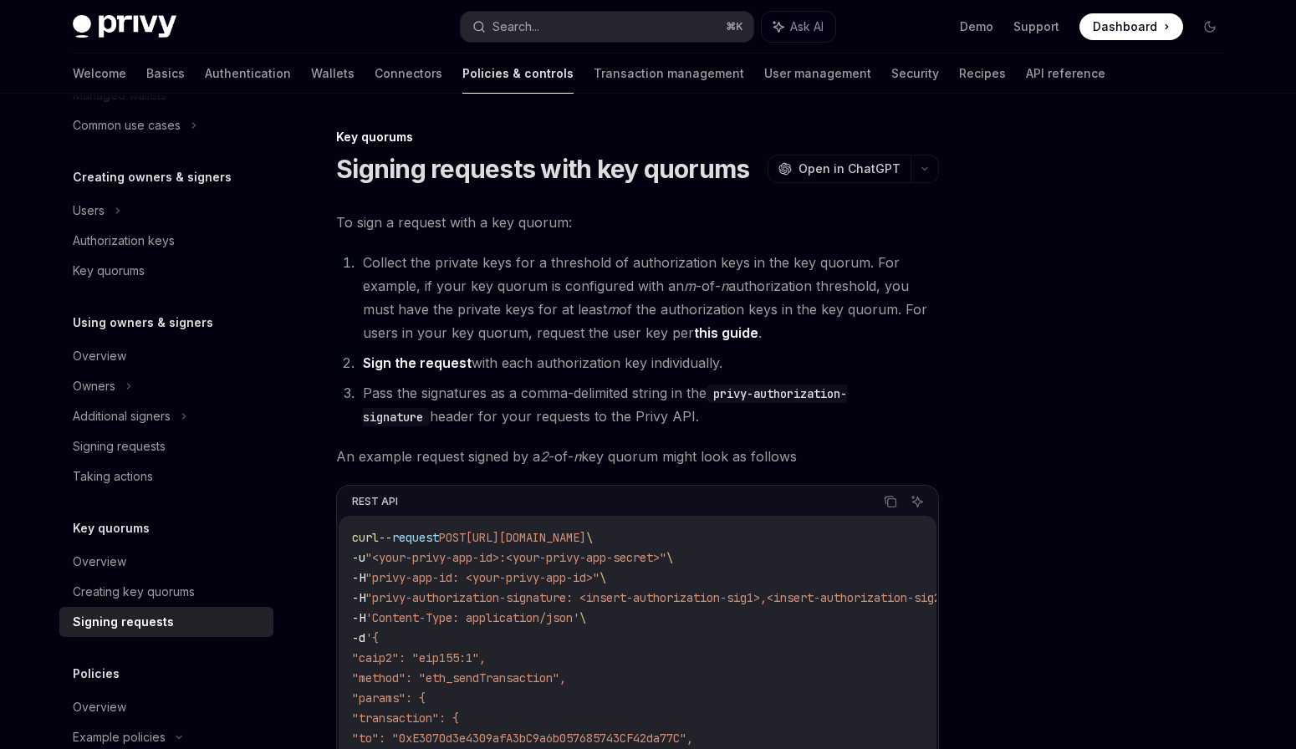
click at [456, 603] on span ""privy-authorization-signature: <insert-authorization-sig1>,<insert-authorizati…" at bounding box center [659, 597] width 588 height 15
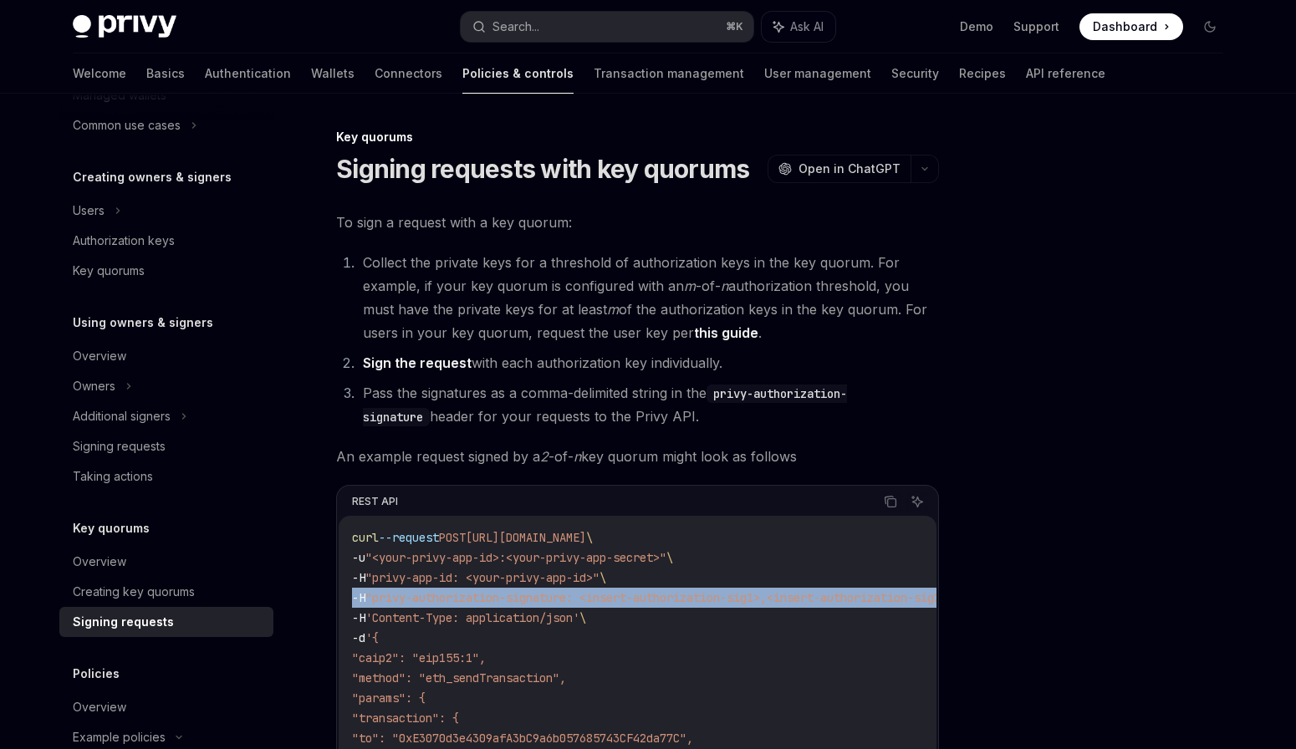
click at [456, 603] on span ""privy-authorization-signature: <insert-authorization-sig1>,<insert-authorizati…" at bounding box center [659, 597] width 588 height 15
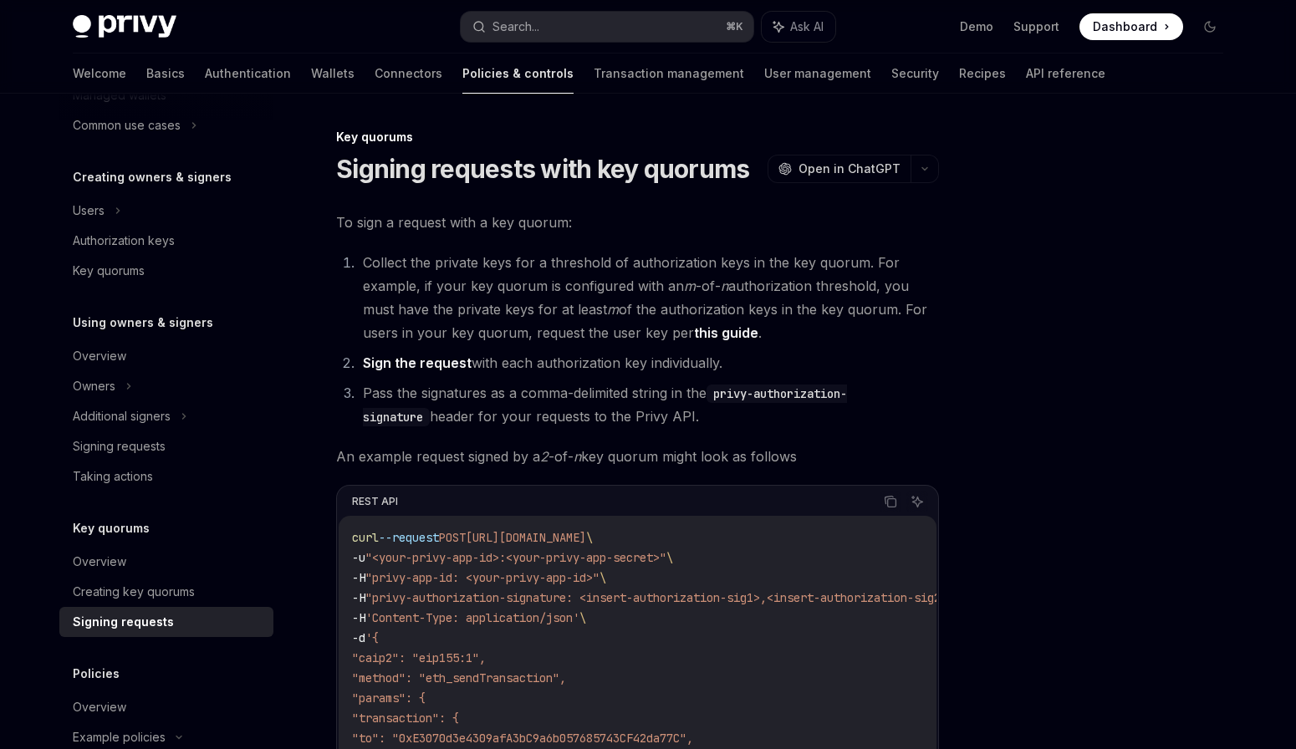
click at [456, 603] on span ""privy-authorization-signature: <insert-authorization-sig1>,<insert-authorizati…" at bounding box center [659, 597] width 588 height 15
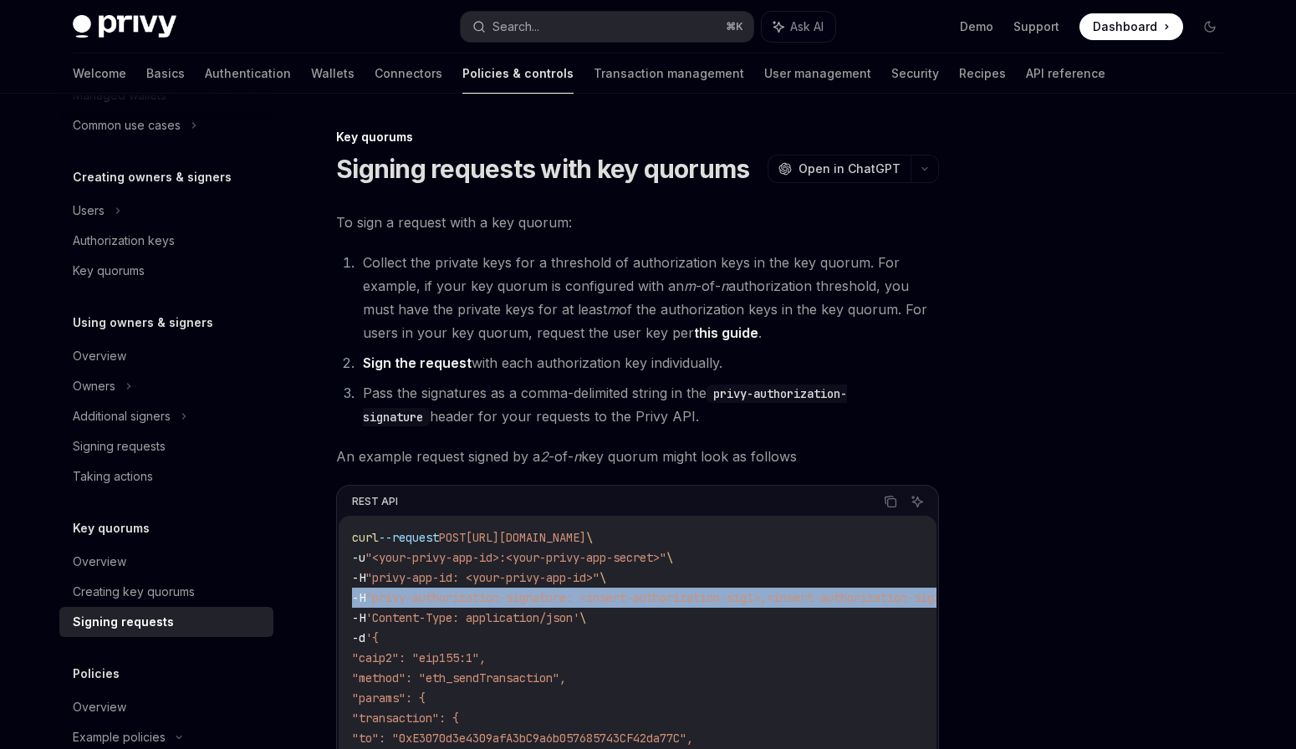
click at [456, 603] on span ""privy-authorization-signature: <insert-authorization-sig1>,<insert-authorizati…" at bounding box center [659, 597] width 588 height 15
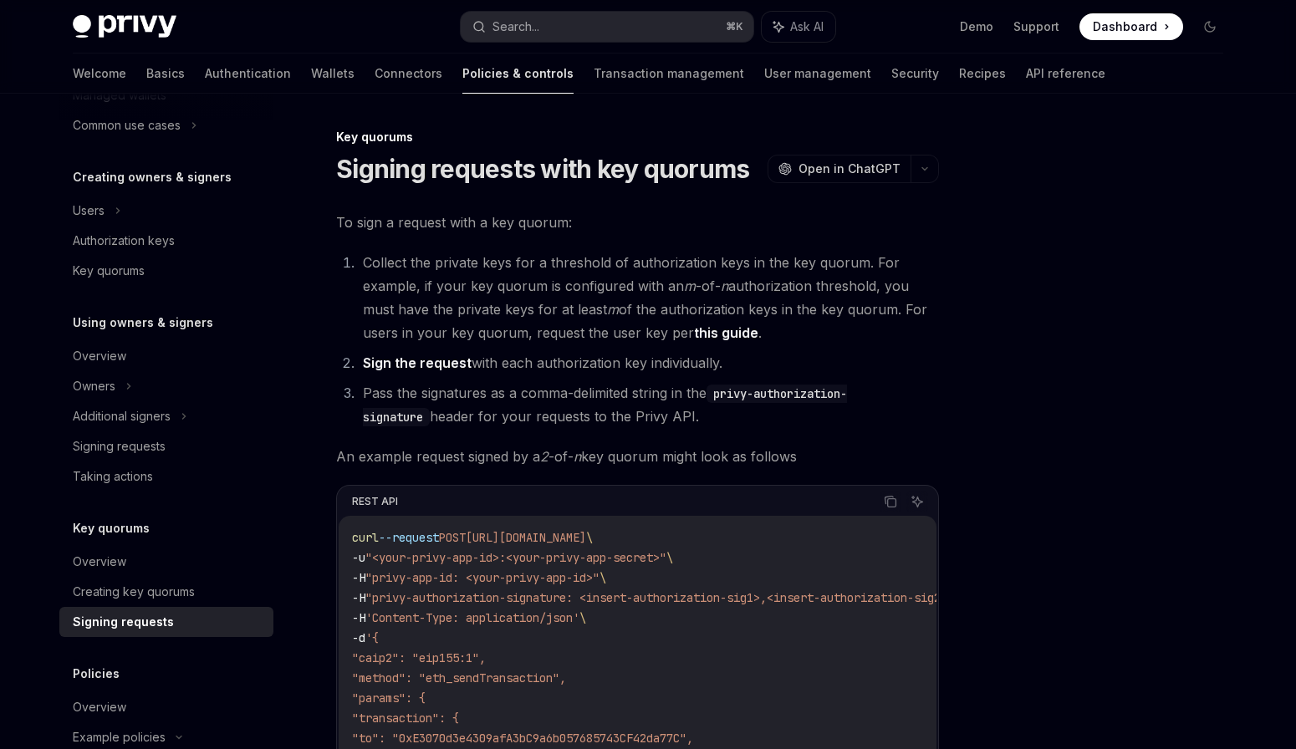
click at [454, 610] on span "'Content-Type: application/json'" at bounding box center [472, 617] width 214 height 15
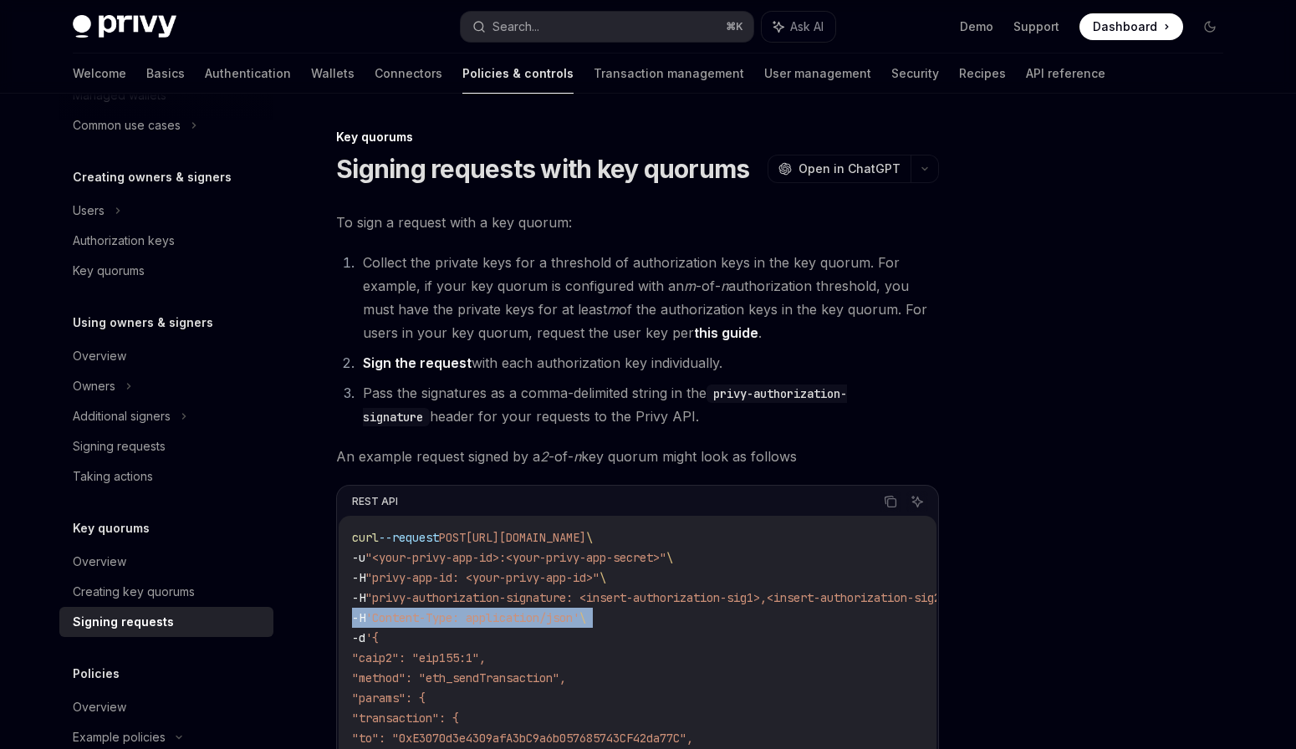
click at [454, 610] on span "'Content-Type: application/json'" at bounding box center [472, 617] width 214 height 15
click at [189, 411] on div "Additional signers" at bounding box center [166, 416] width 214 height 30
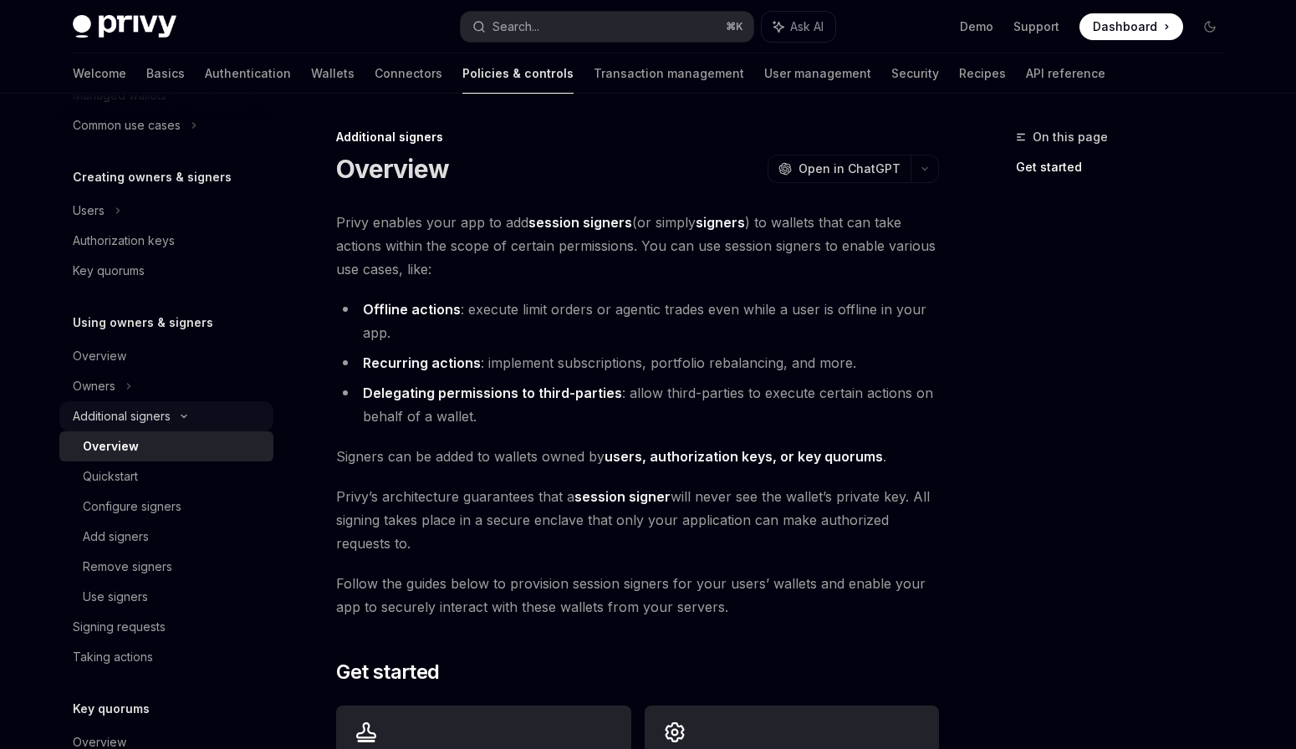
click at [189, 411] on div "Additional signers" at bounding box center [166, 416] width 214 height 30
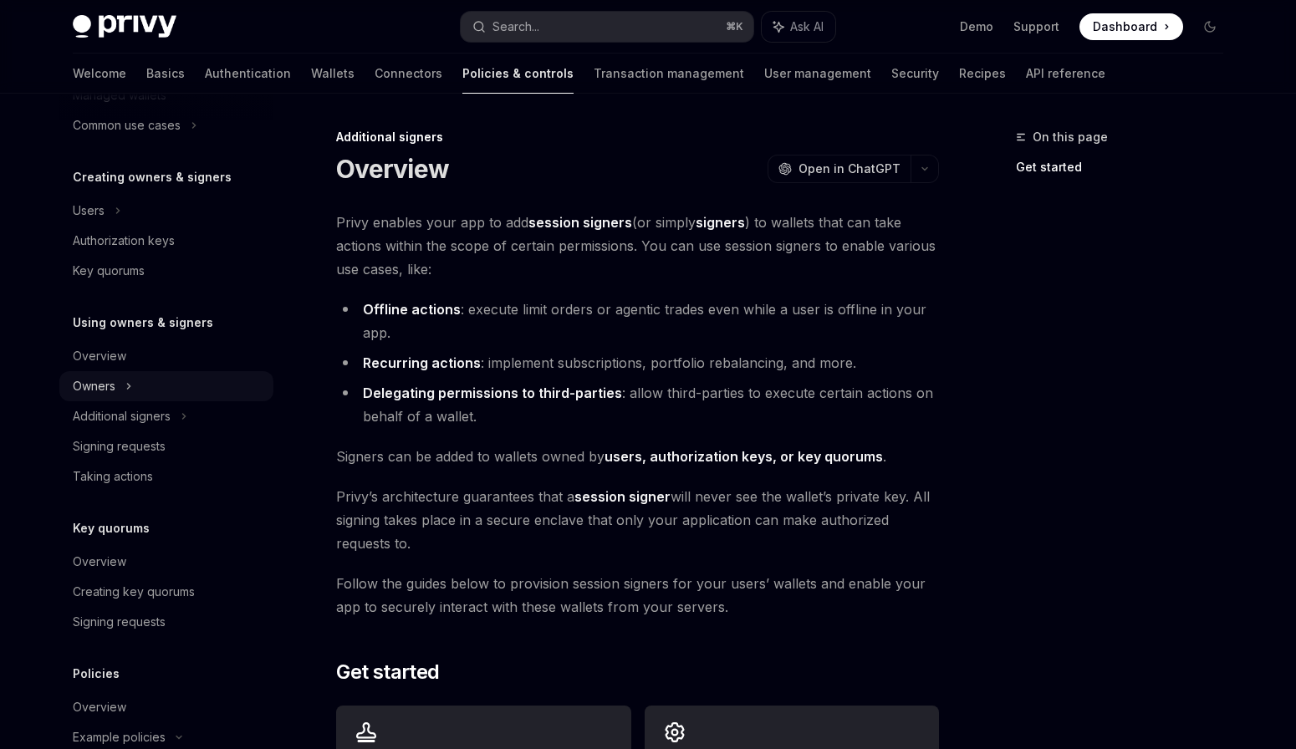
click at [141, 80] on div "Owners" at bounding box center [166, 65] width 214 height 30
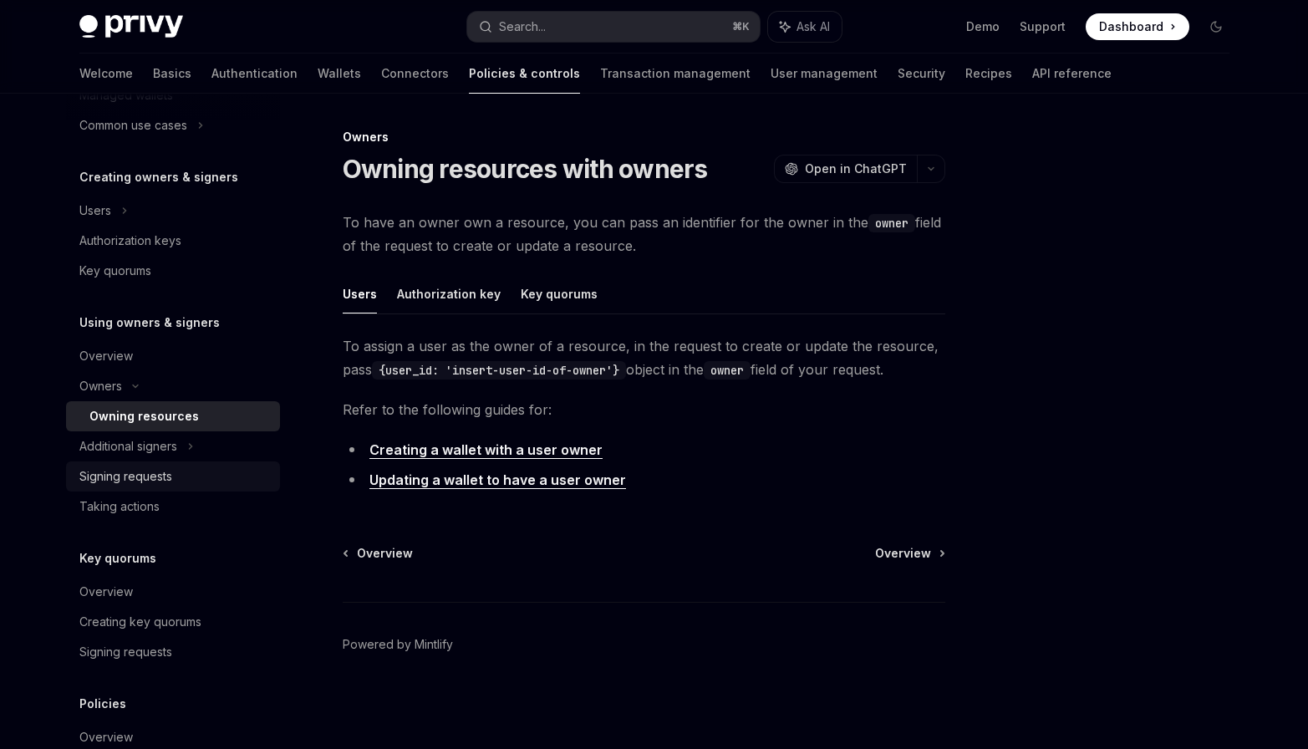
click at [173, 462] on link "Signing requests" at bounding box center [173, 476] width 214 height 30
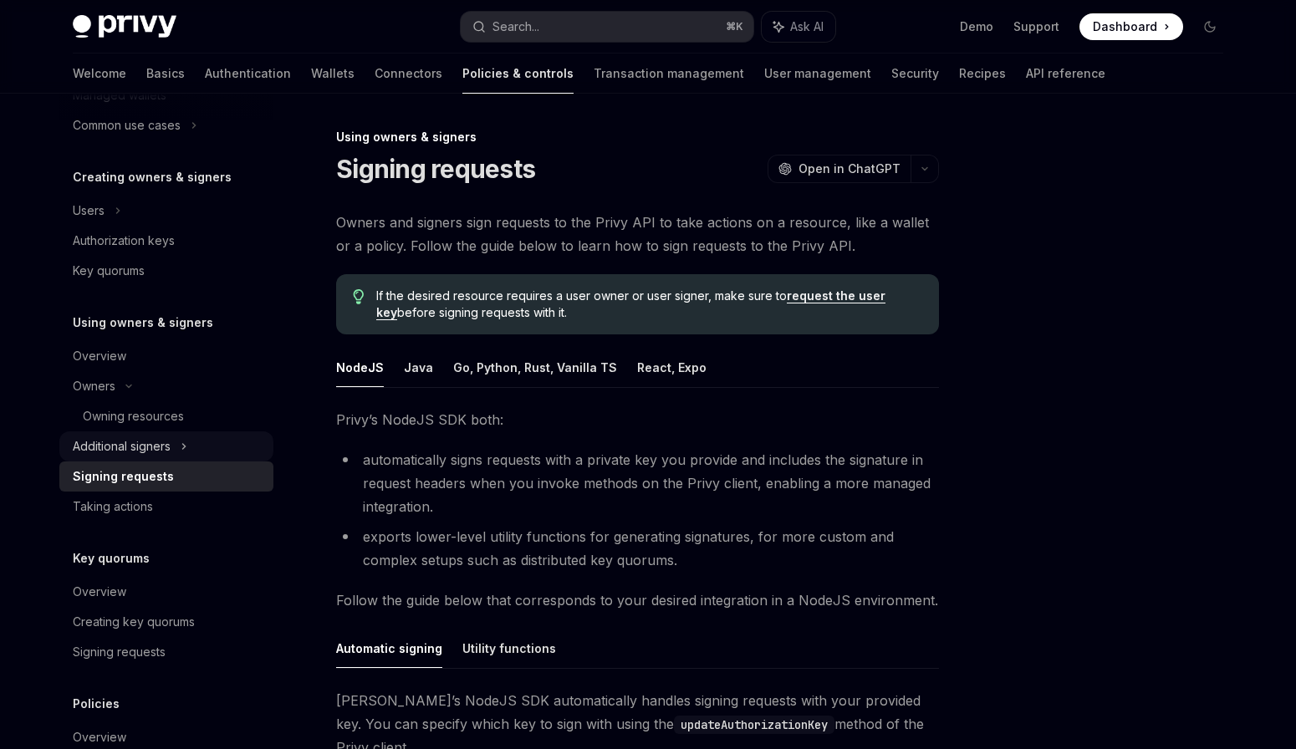
click at [178, 448] on div "Additional signers" at bounding box center [166, 446] width 214 height 30
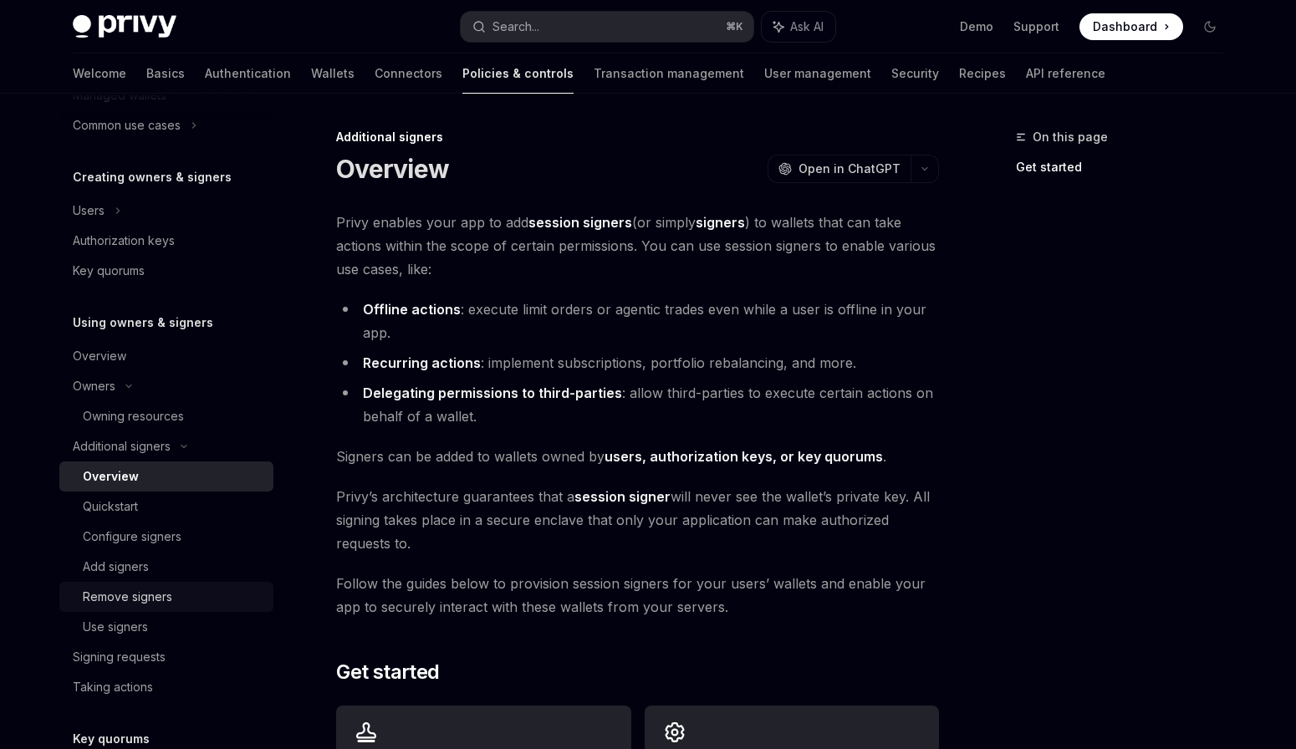
click at [178, 604] on div "Remove signers" at bounding box center [173, 597] width 181 height 20
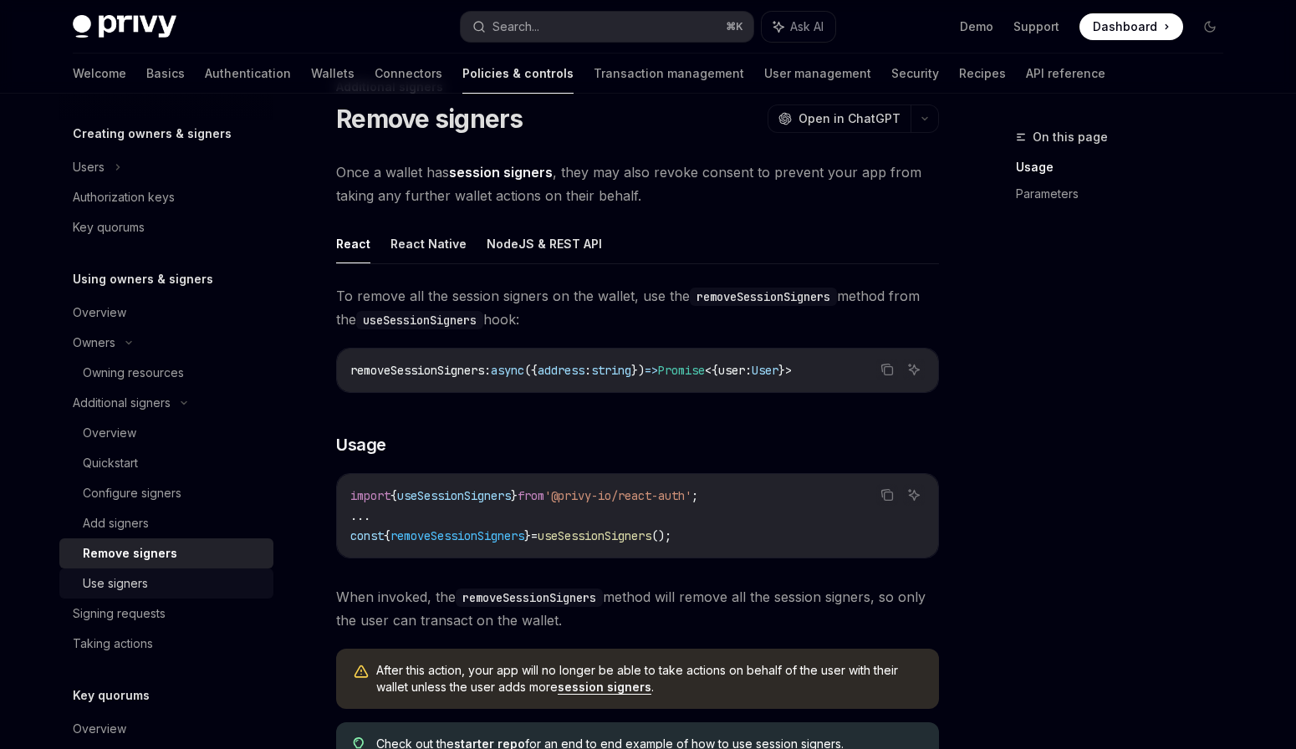
scroll to position [401, 0]
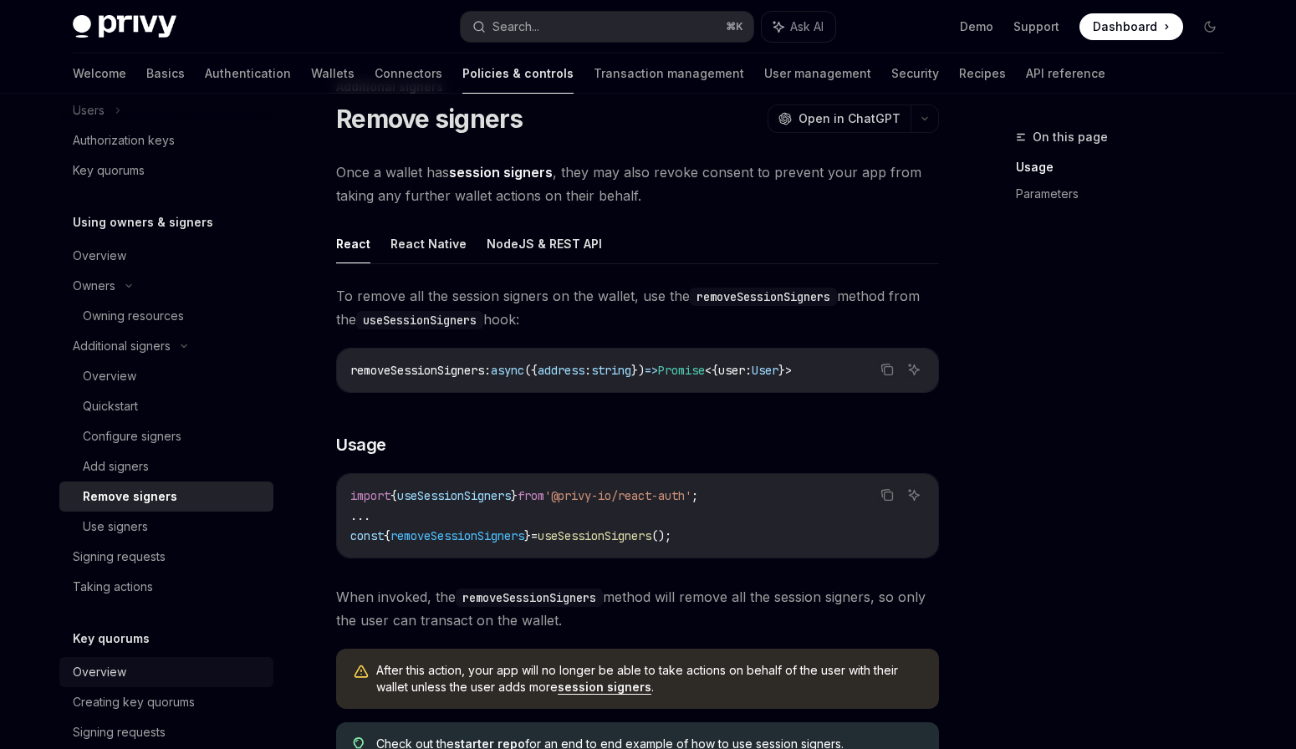
click at [131, 674] on div "Overview" at bounding box center [168, 672] width 191 height 20
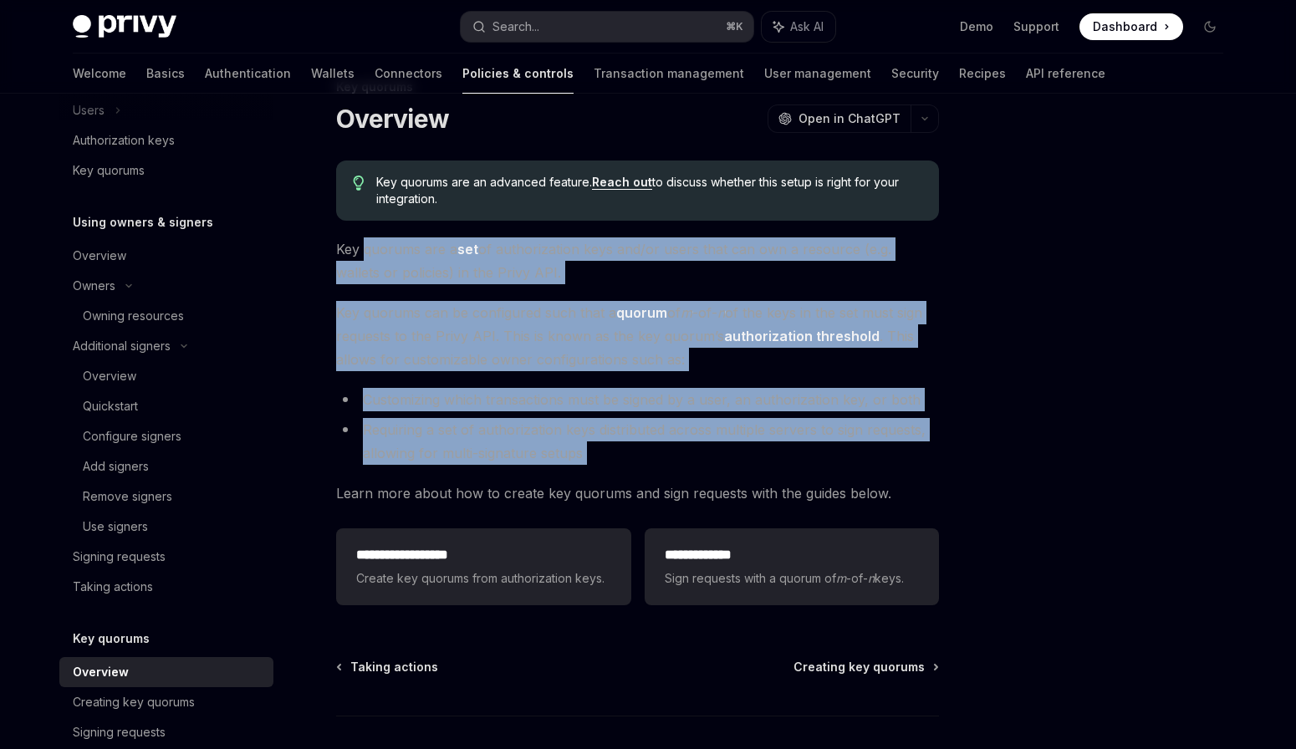
drag, startPoint x: 930, startPoint y: 480, endPoint x: 364, endPoint y: 253, distance: 609.5
click at [364, 253] on div "**********" at bounding box center [637, 385] width 603 height 451
click at [364, 253] on span "Key quorums are a set of authorization keys and/or users that can own a resourc…" at bounding box center [637, 260] width 603 height 47
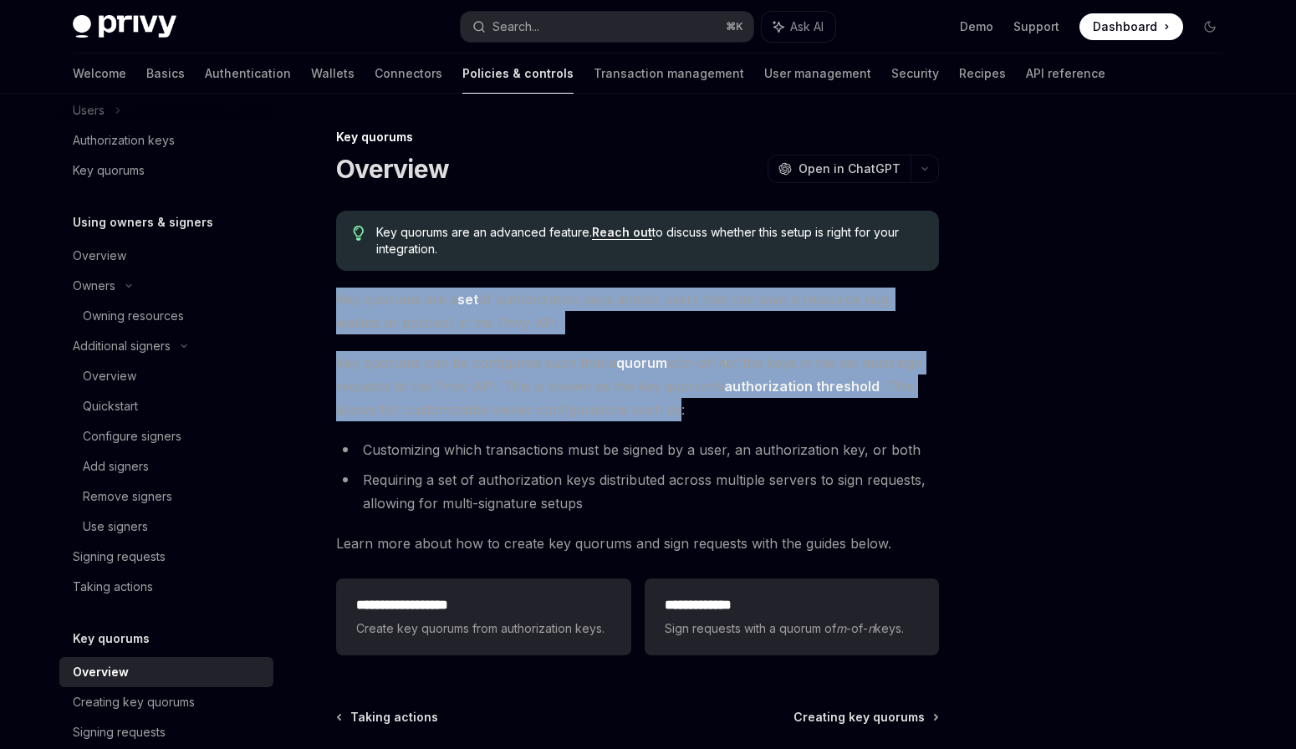
drag, startPoint x: 334, startPoint y: 298, endPoint x: 674, endPoint y: 410, distance: 358.4
click at [674, 410] on div "**********" at bounding box center [480, 518] width 923 height 783
click at [674, 410] on span "Key quorums can be configured such that a quorum of m -of- n of the keys in the…" at bounding box center [637, 386] width 603 height 70
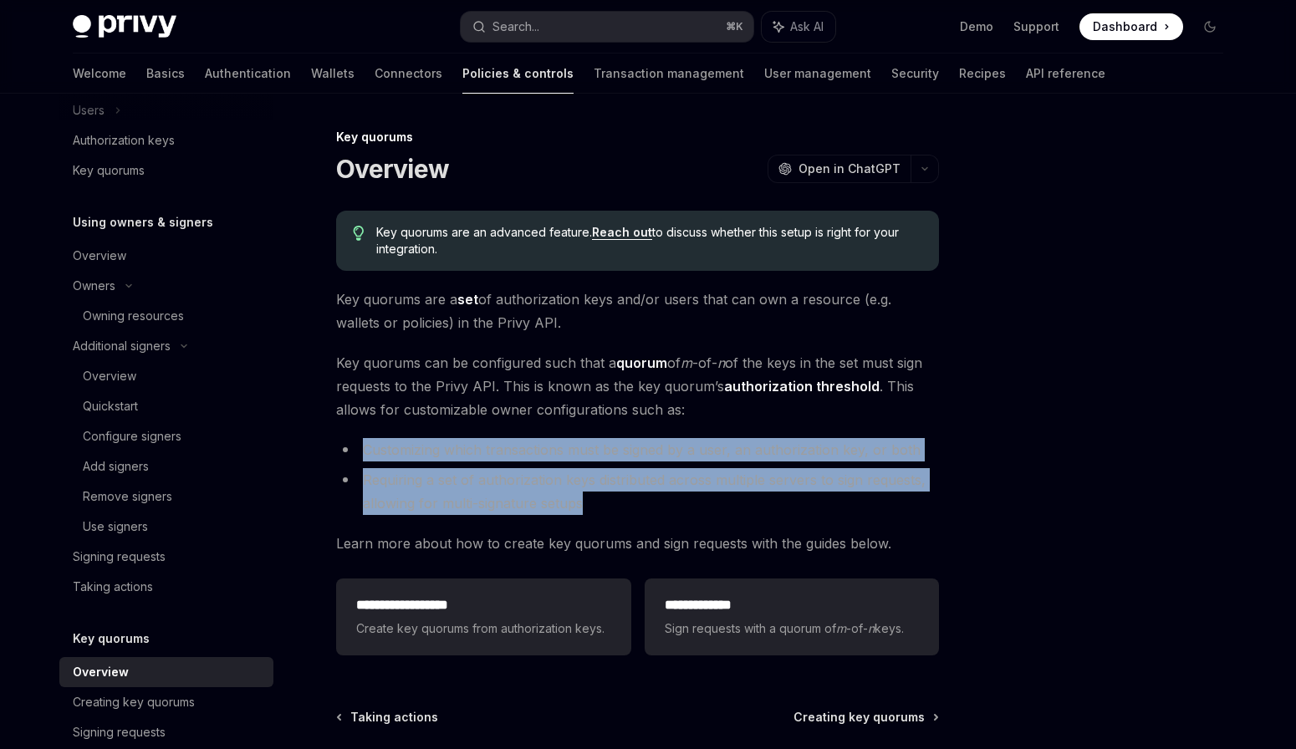
drag, startPoint x: 644, startPoint y: 510, endPoint x: 347, endPoint y: 451, distance: 302.5
click at [347, 451] on ul "Customizing which transactions must be signed by a user, an authorization key, …" at bounding box center [637, 476] width 603 height 77
click at [347, 451] on li "Customizing which transactions must be signed by a user, an authorization key, …" at bounding box center [637, 449] width 603 height 23
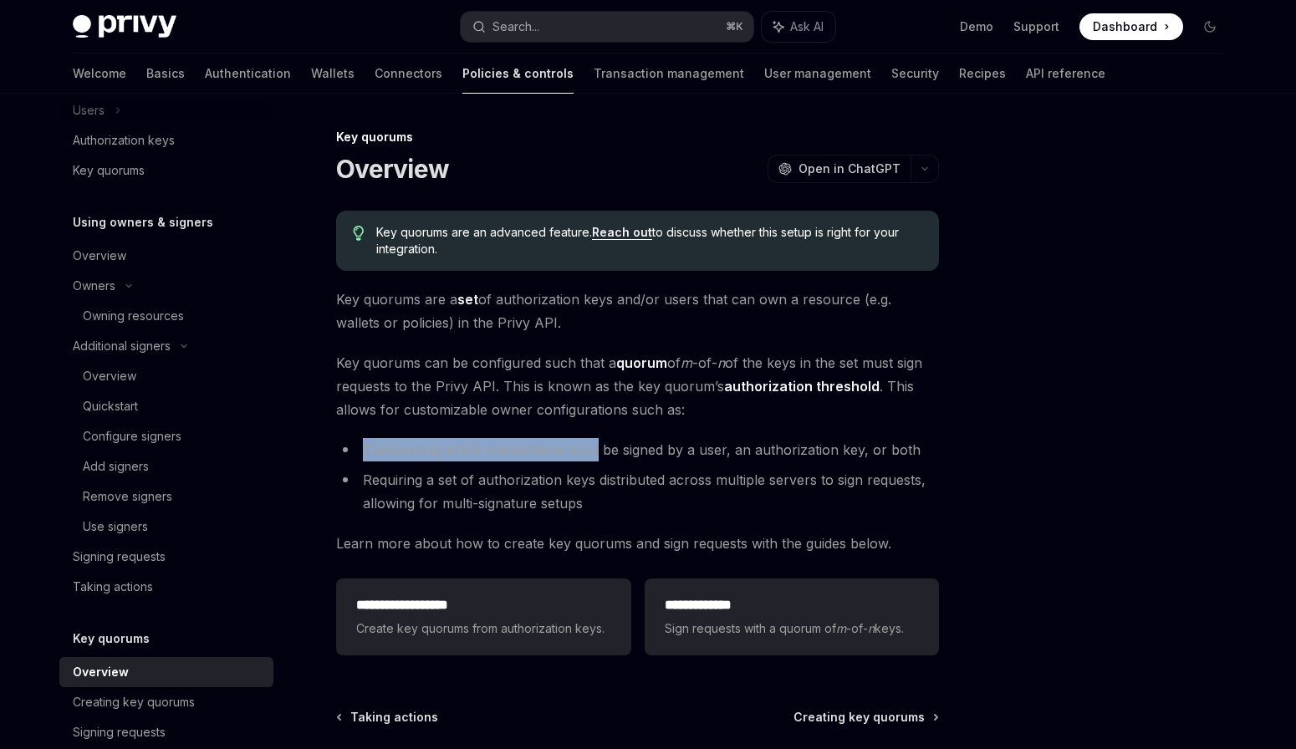
drag, startPoint x: 347, startPoint y: 451, endPoint x: 593, endPoint y: 454, distance: 245.8
click at [593, 454] on li "Customizing which transactions must be signed by a user, an authorization key, …" at bounding box center [637, 449] width 603 height 23
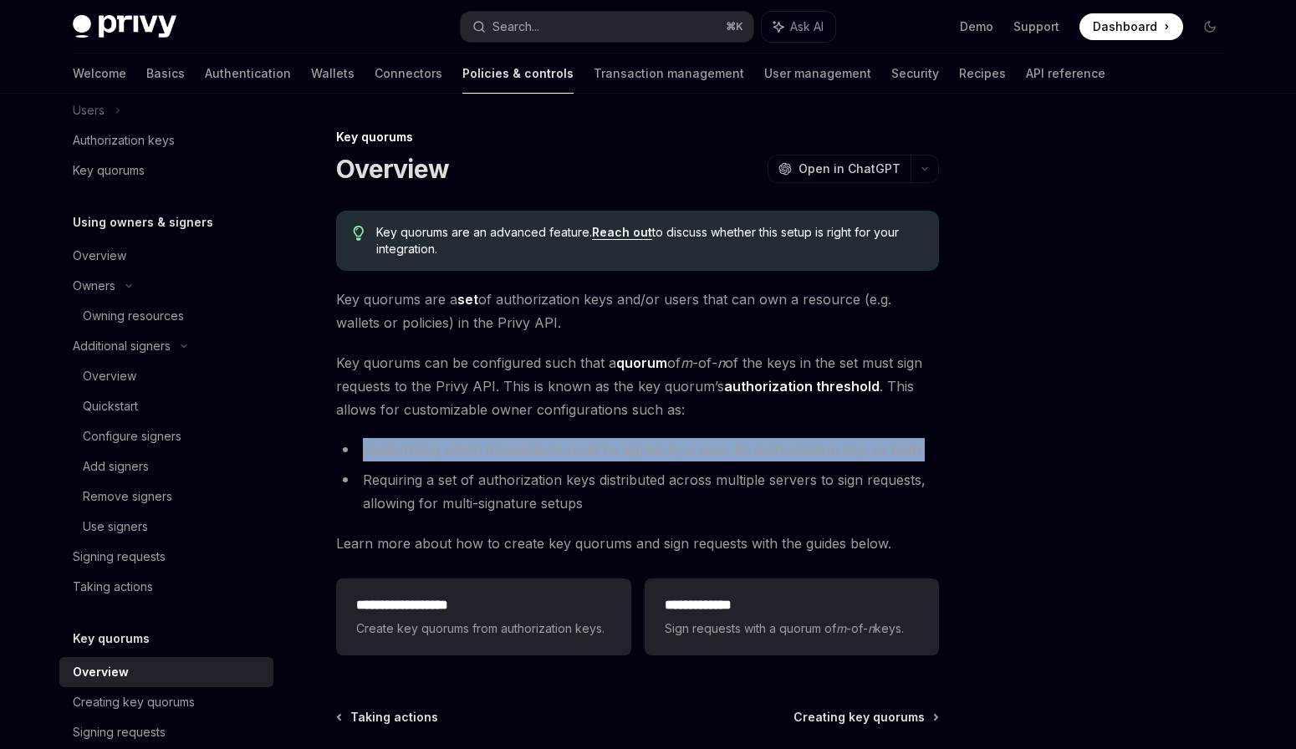
click at [593, 454] on li "Customizing which transactions must be signed by a user, an authorization key, …" at bounding box center [637, 449] width 603 height 23
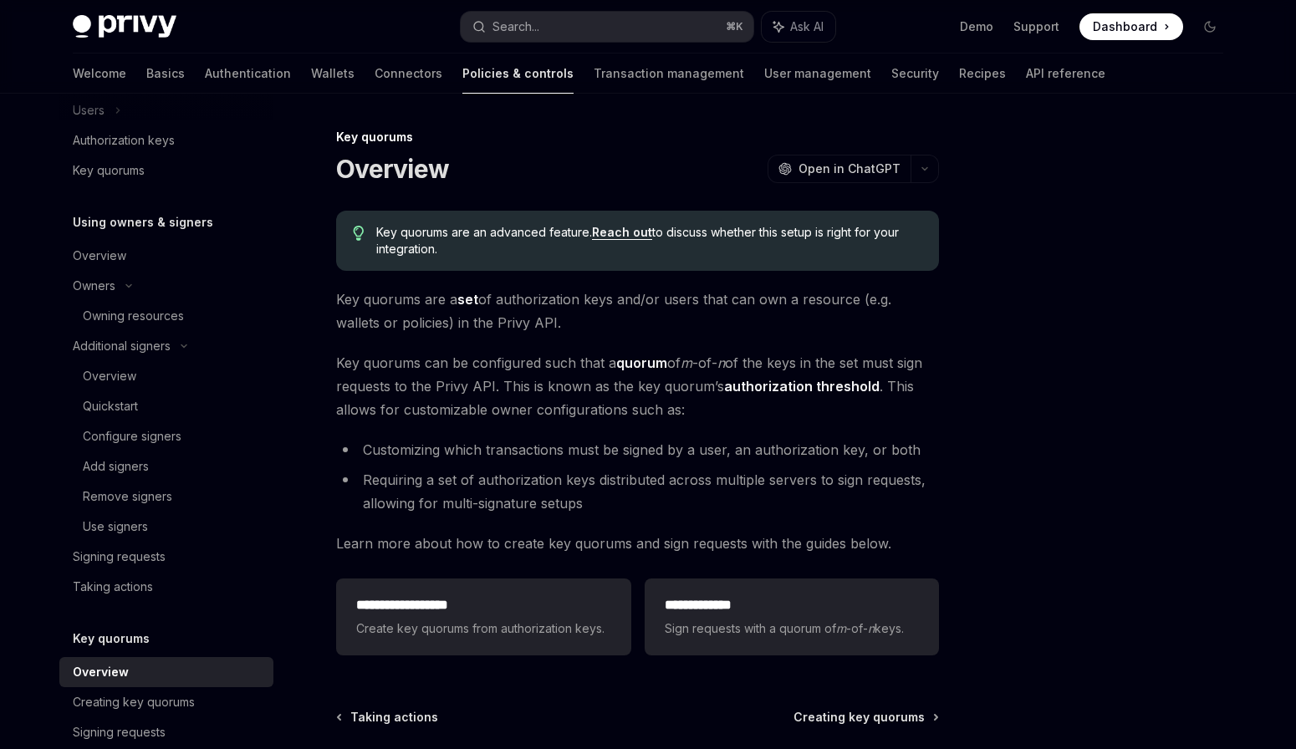
click at [593, 454] on li "Customizing which transactions must be signed by a user, an authorization key, …" at bounding box center [637, 449] width 603 height 23
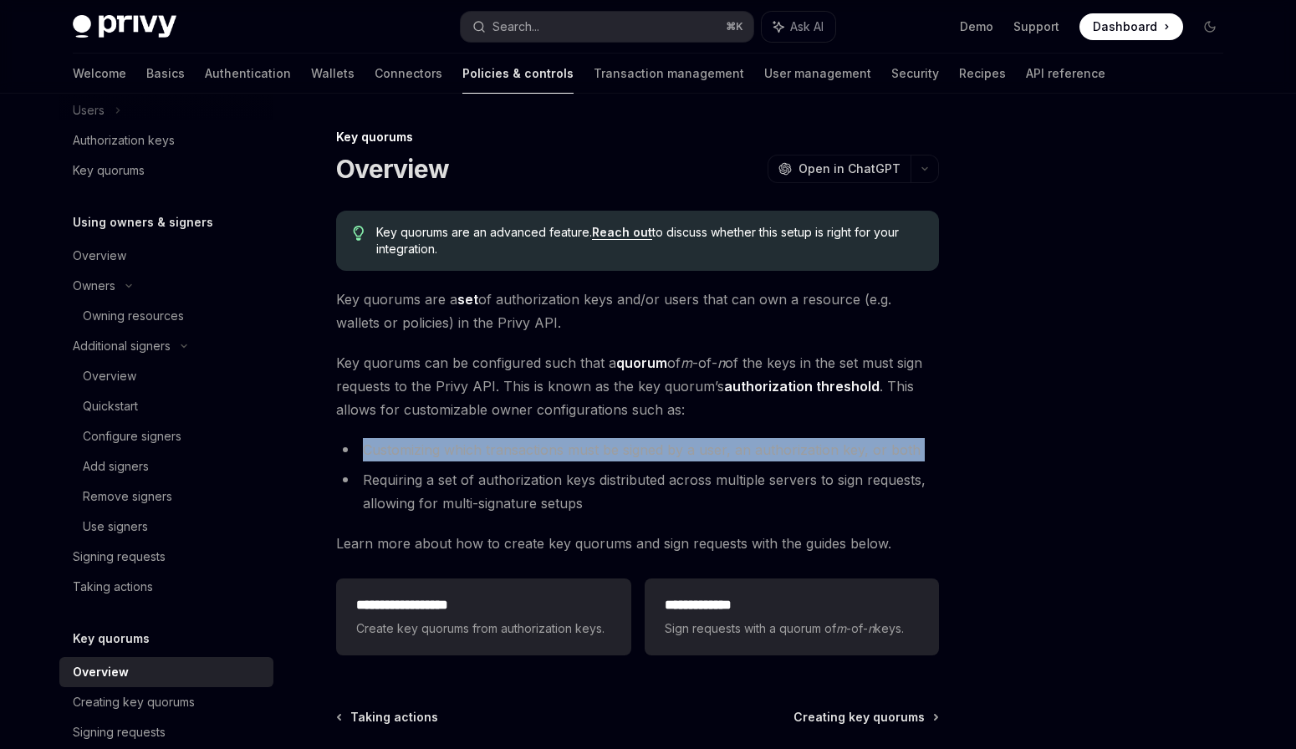
click at [593, 454] on li "Customizing which transactions must be signed by a user, an authorization key, …" at bounding box center [637, 449] width 603 height 23
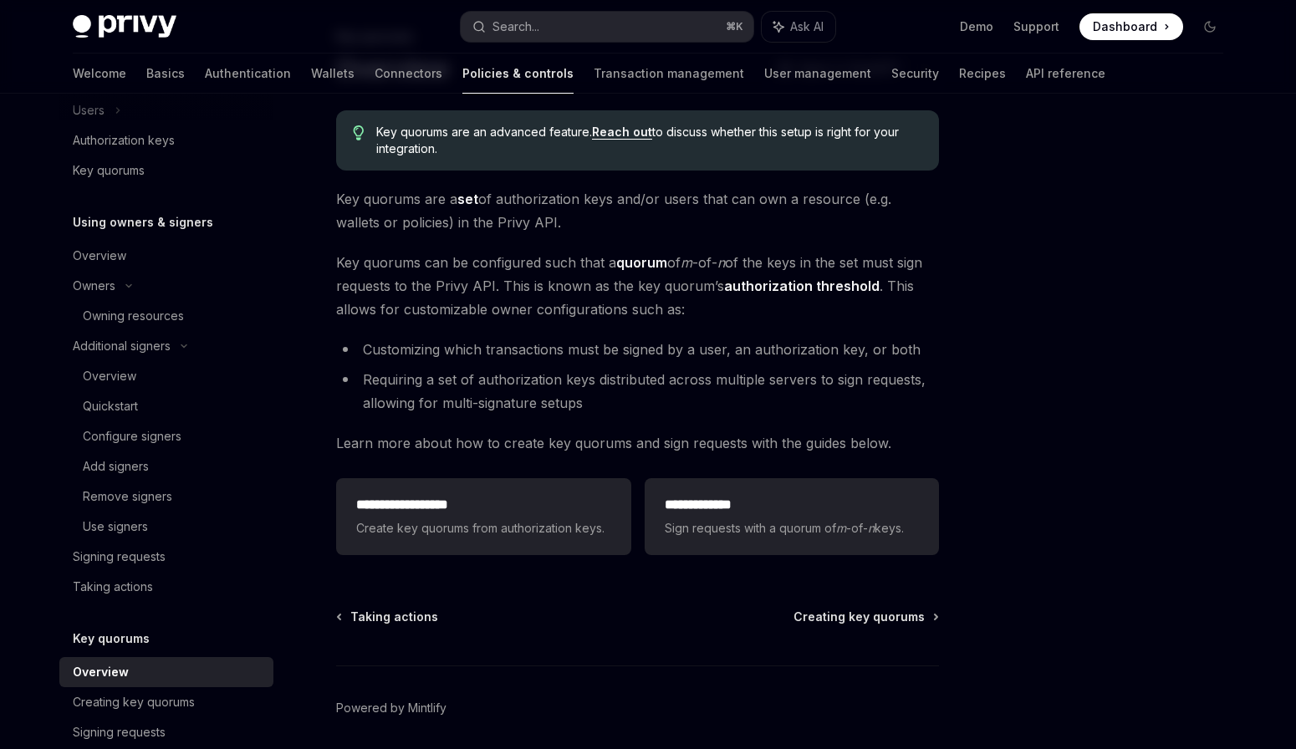
click at [593, 454] on span "Learn more about how to create key quorums and sign requests with the guides be…" at bounding box center [637, 442] width 603 height 23
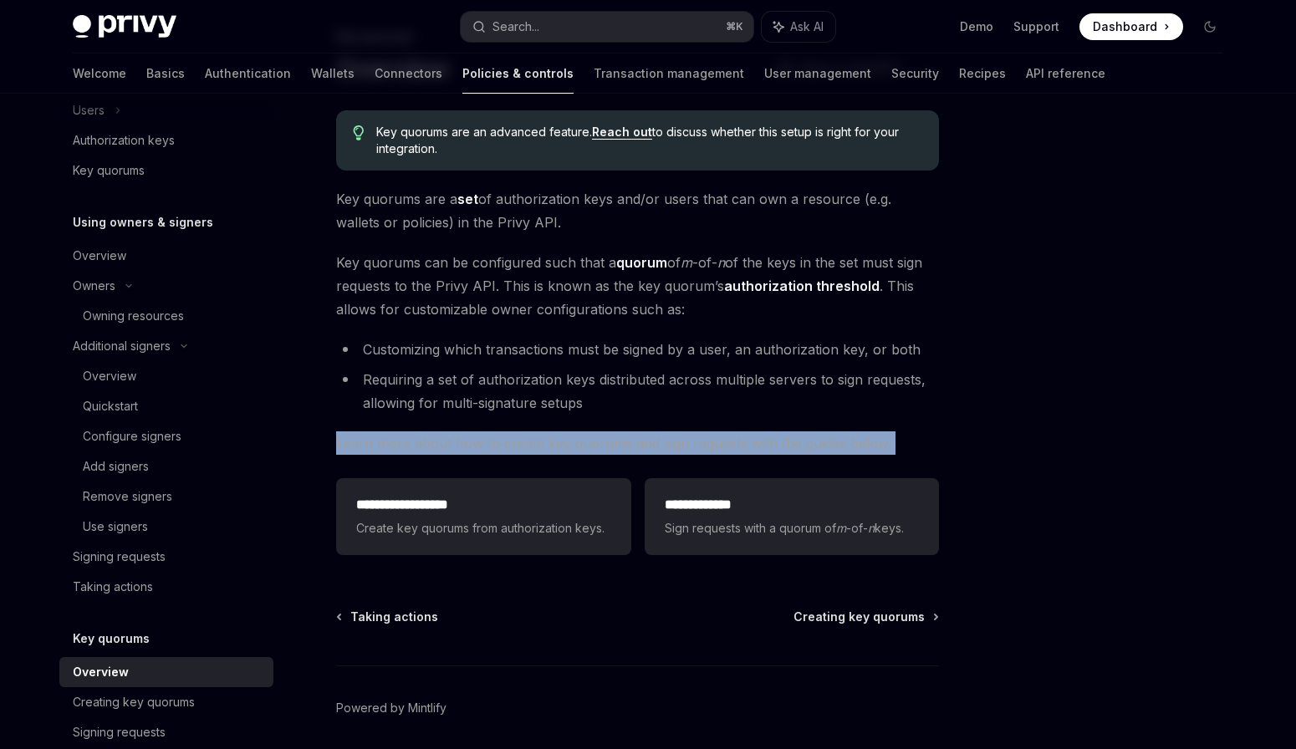
click at [593, 454] on span "Learn more about how to create key quorums and sign requests with the guides be…" at bounding box center [637, 442] width 603 height 23
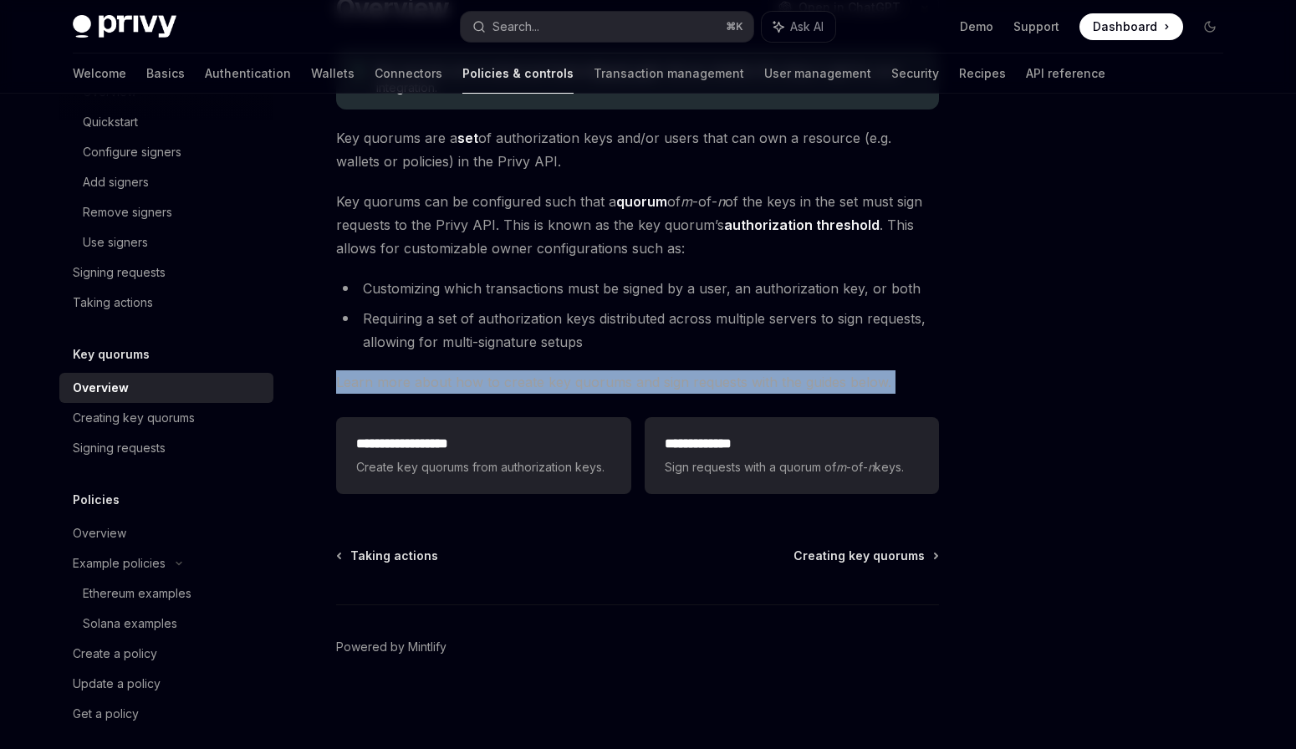
scroll to position [699, 0]
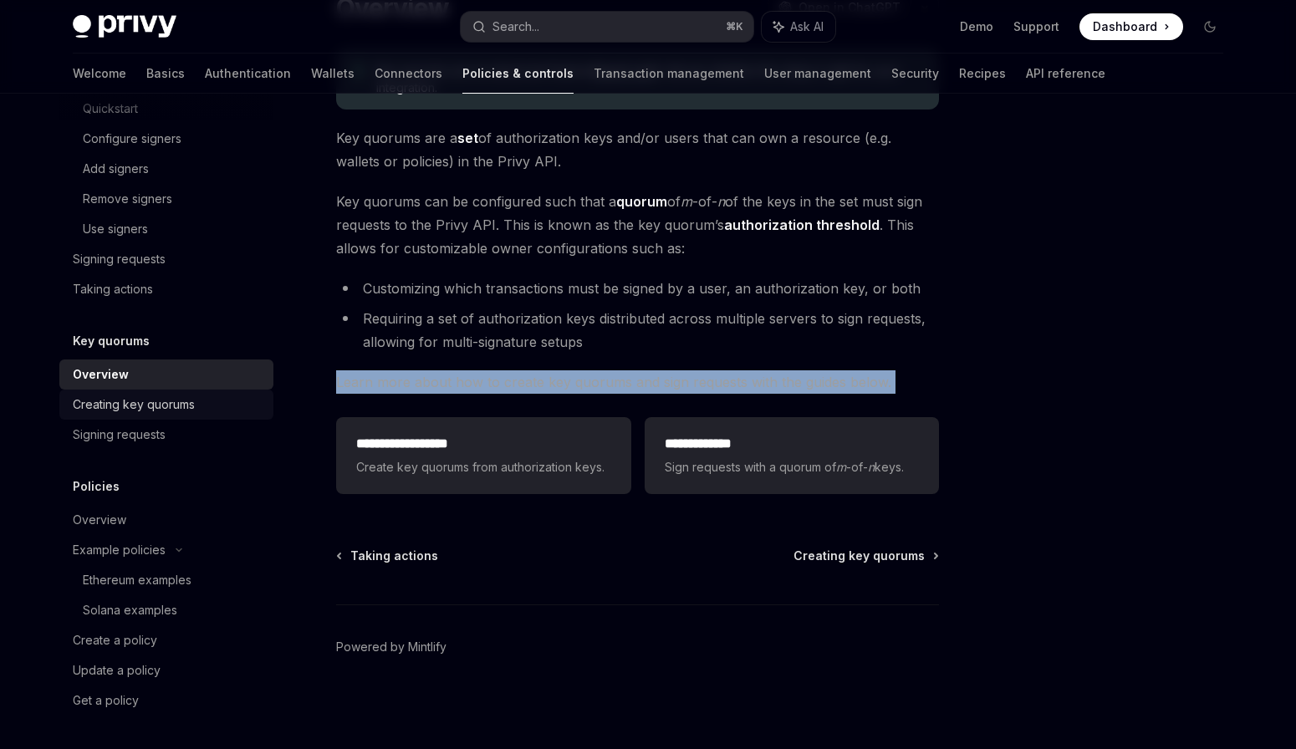
click at [166, 411] on div "Creating key quorums" at bounding box center [134, 405] width 122 height 20
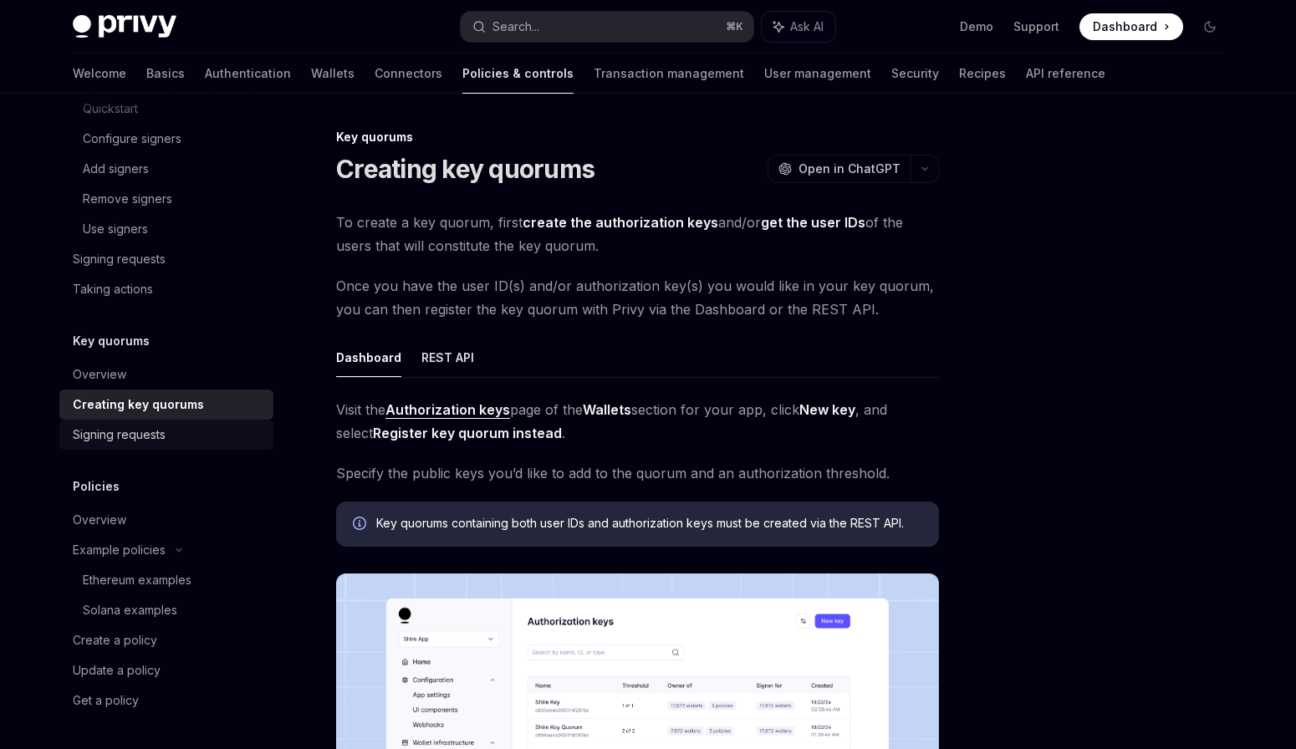
click at [160, 437] on div "Signing requests" at bounding box center [119, 435] width 93 height 20
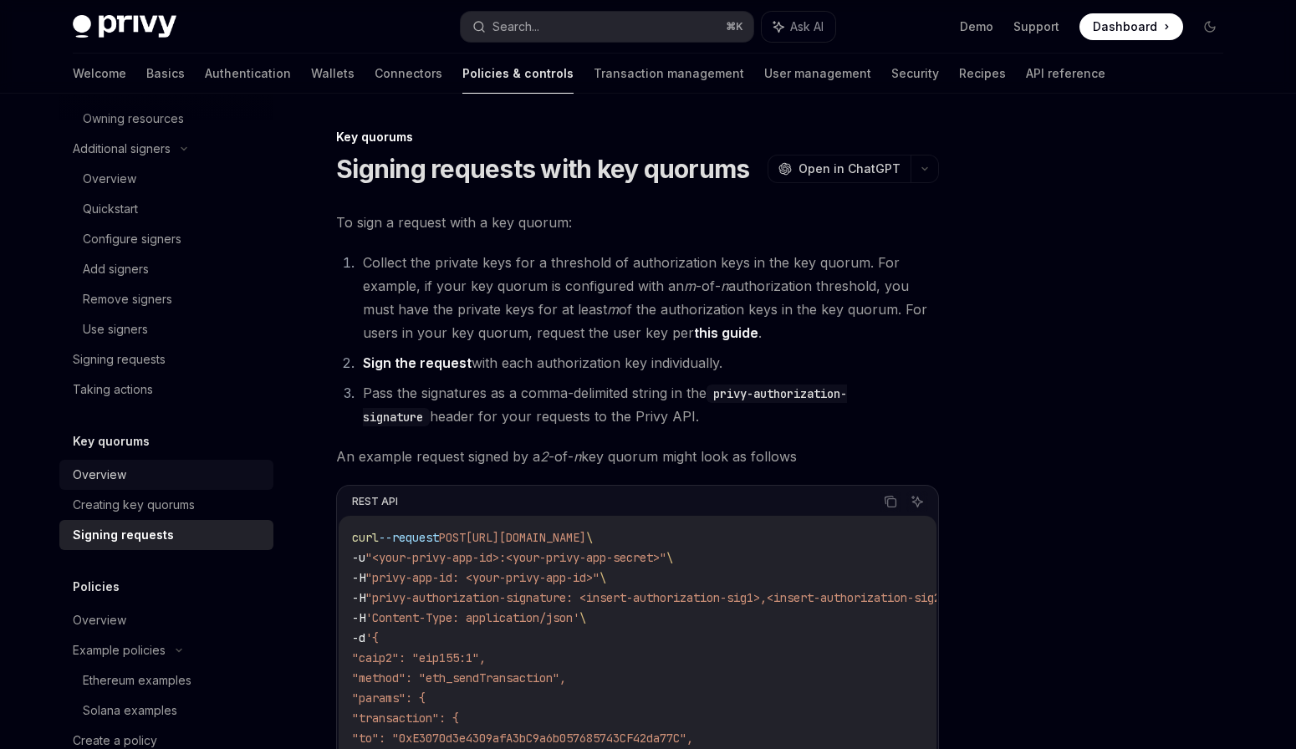
click at [155, 474] on div "Overview" at bounding box center [168, 475] width 191 height 20
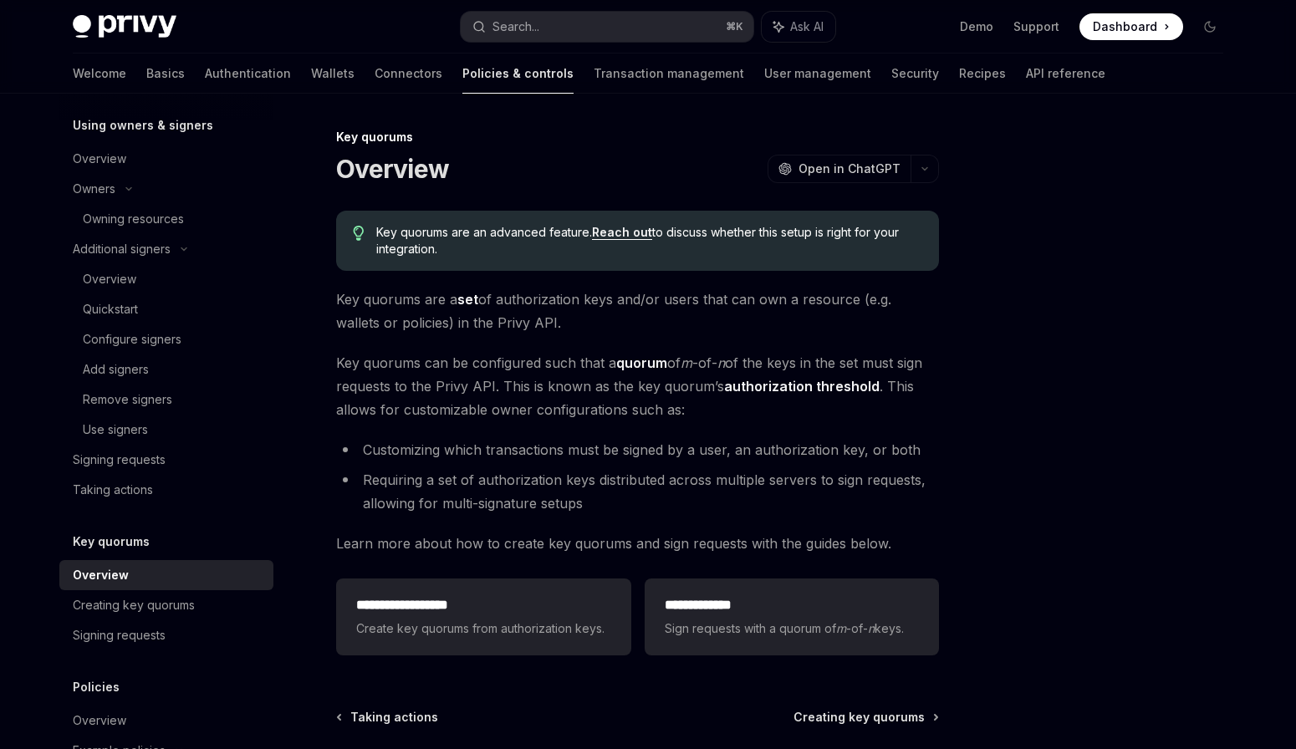
click at [155, 475] on link "Taking actions" at bounding box center [166, 490] width 214 height 30
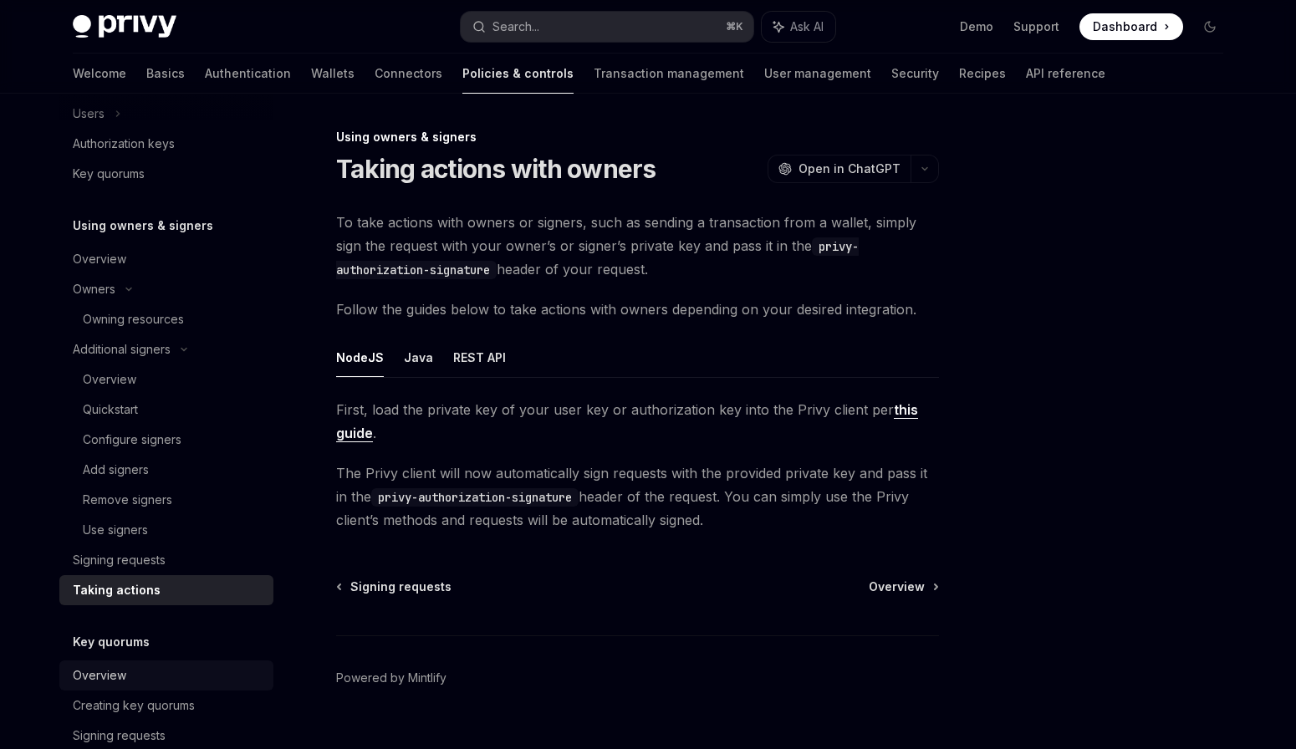
click at [155, 474] on div "Add signers" at bounding box center [173, 470] width 181 height 20
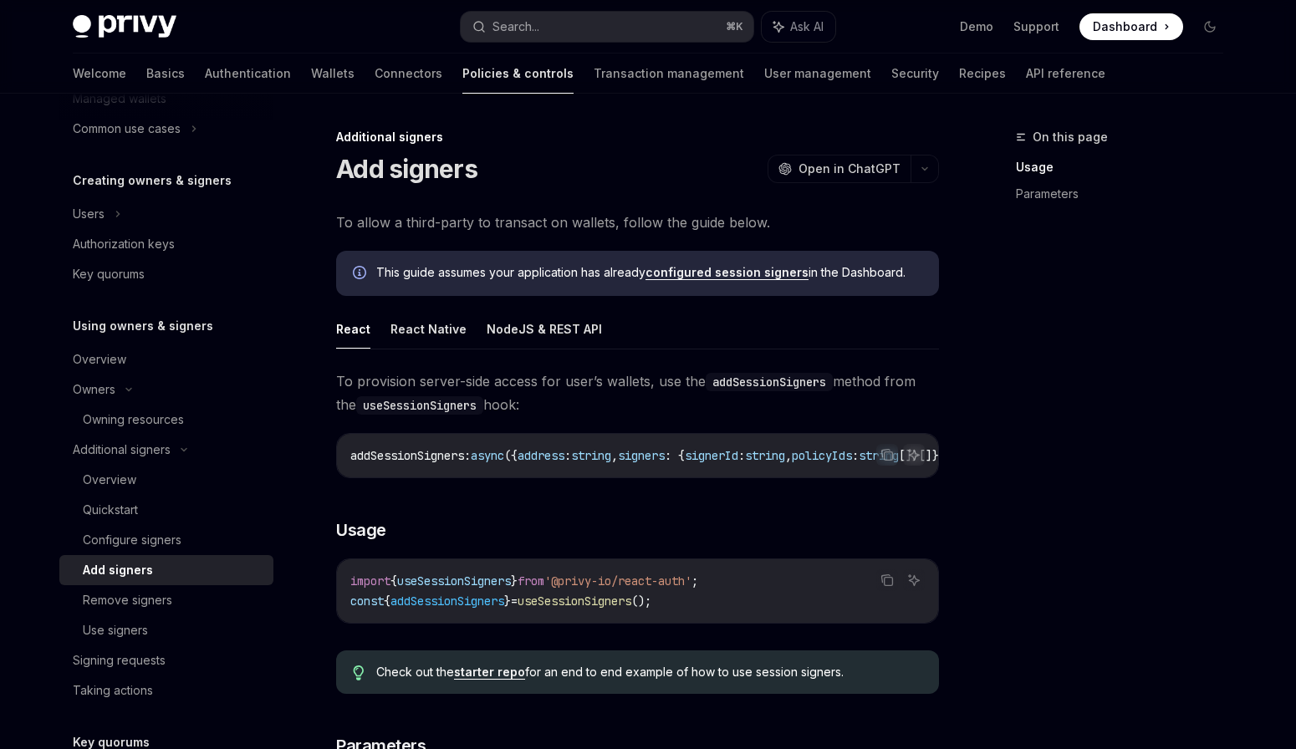
click at [155, 474] on div "Overview" at bounding box center [173, 480] width 181 height 20
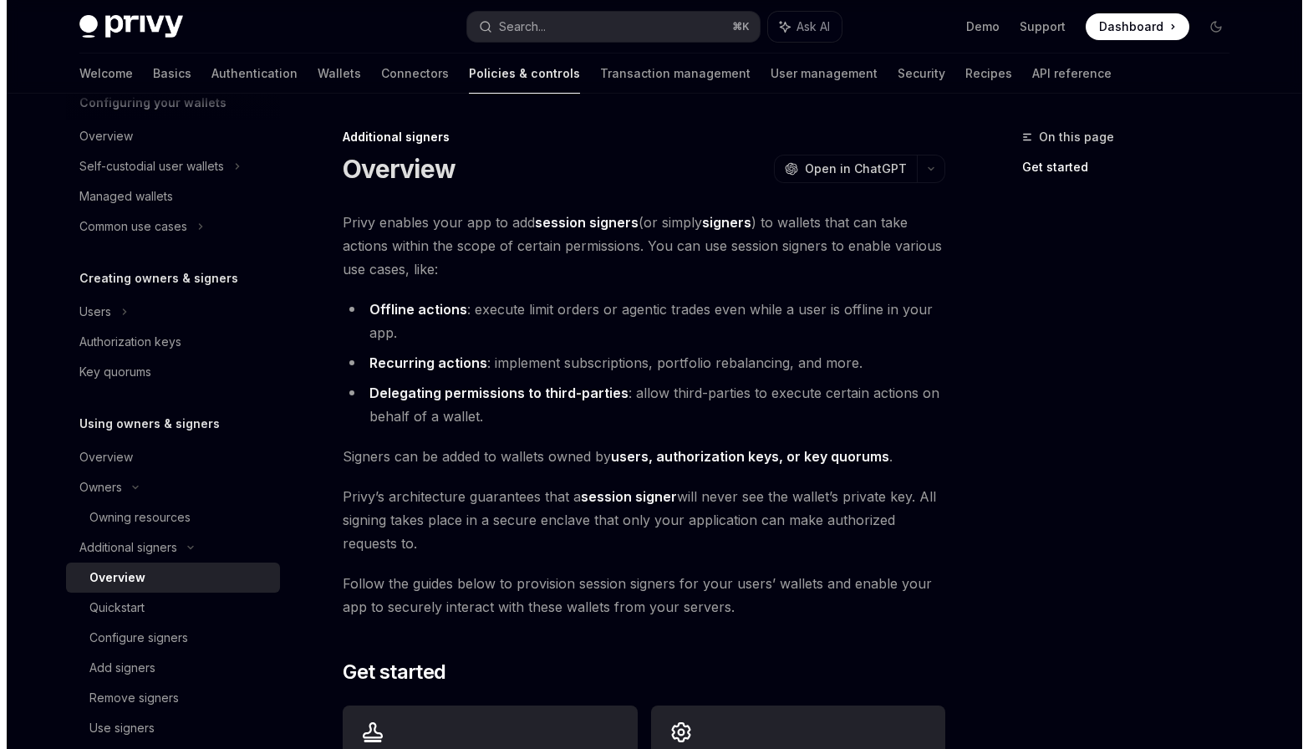
scroll to position [197, 0]
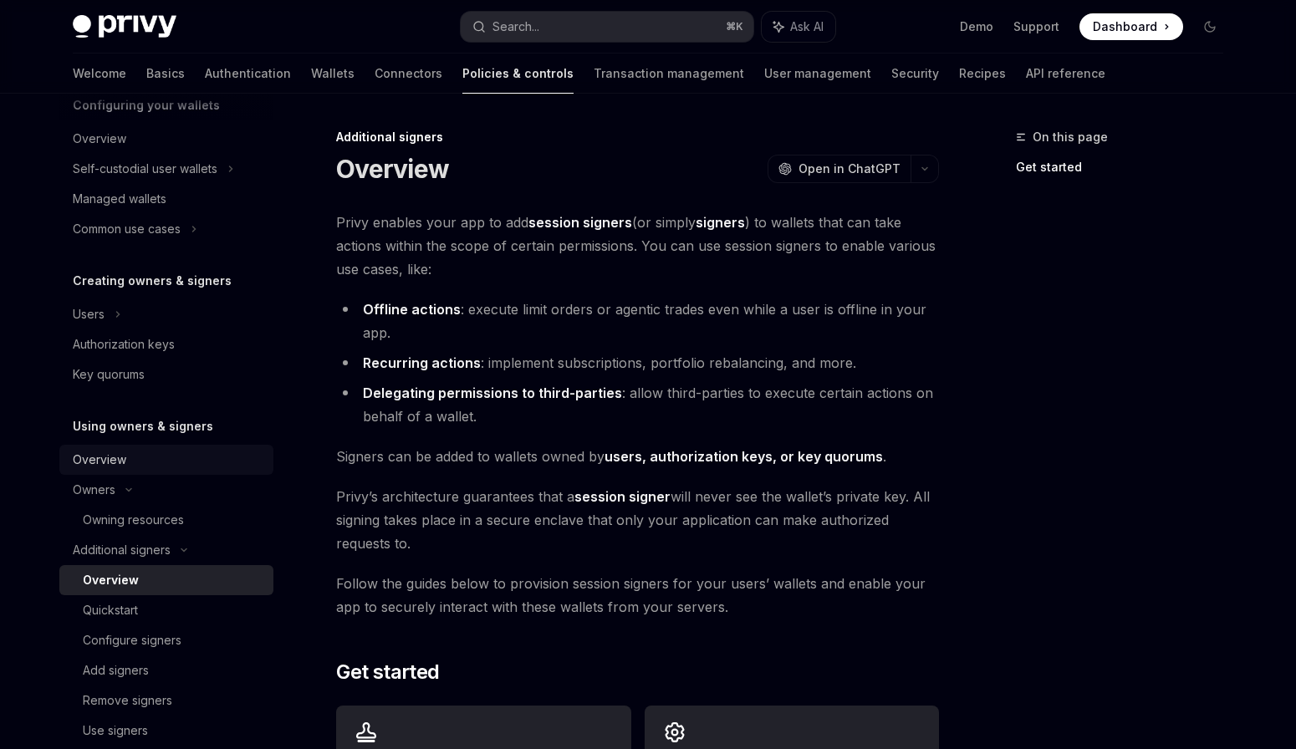
click at [155, 458] on div "Overview" at bounding box center [168, 460] width 191 height 20
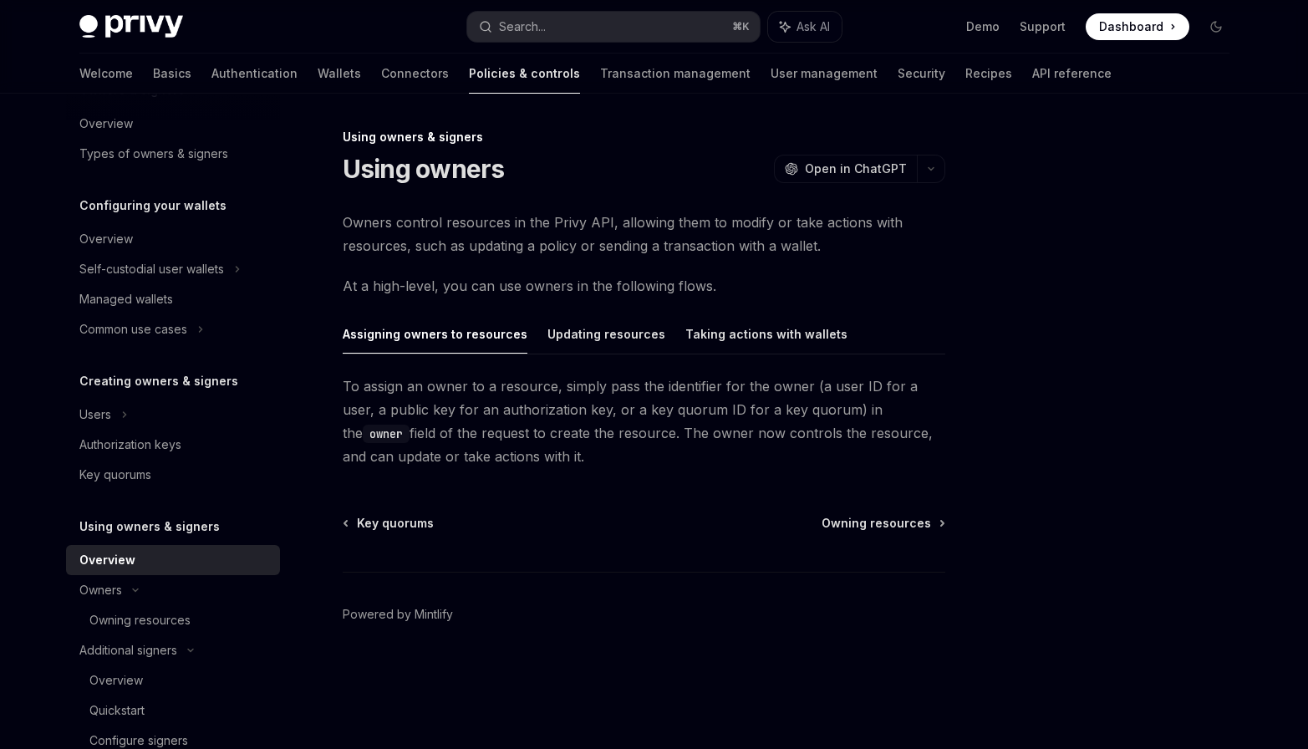
click at [155, 458] on link "Authorization keys" at bounding box center [173, 445] width 214 height 30
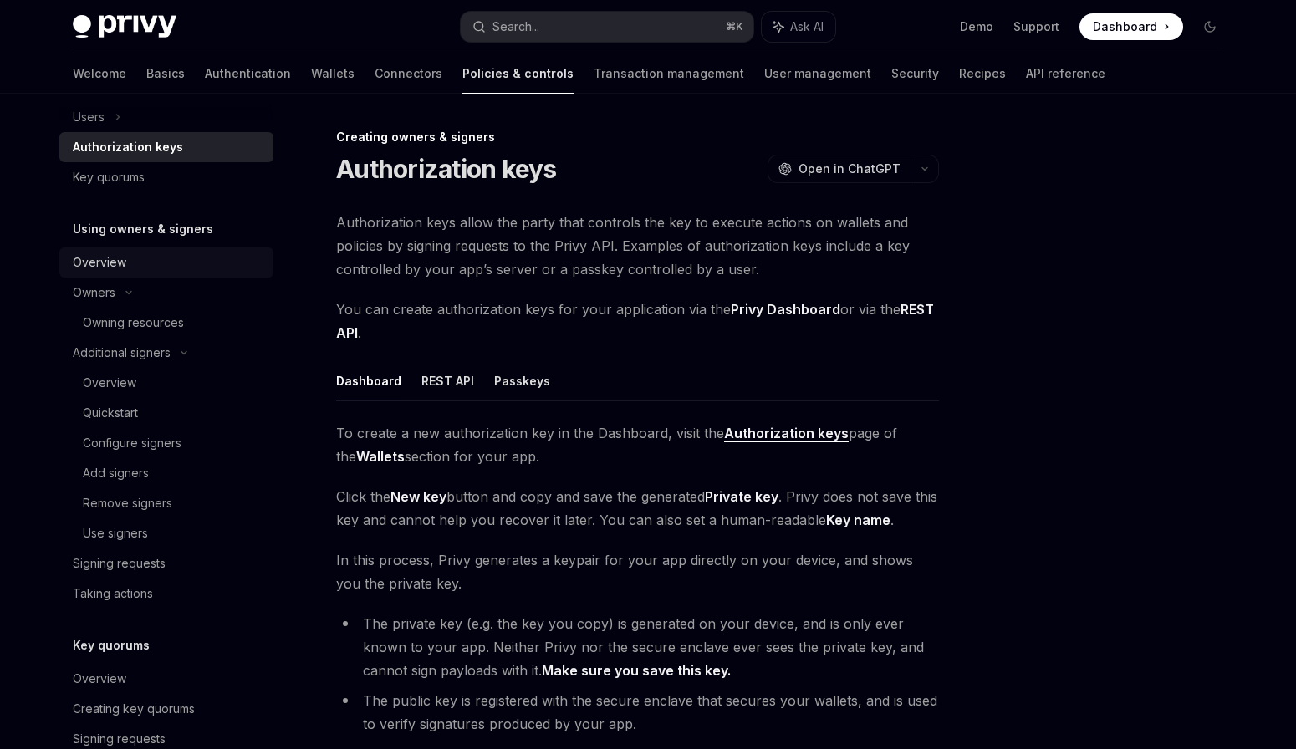
scroll to position [401, 0]
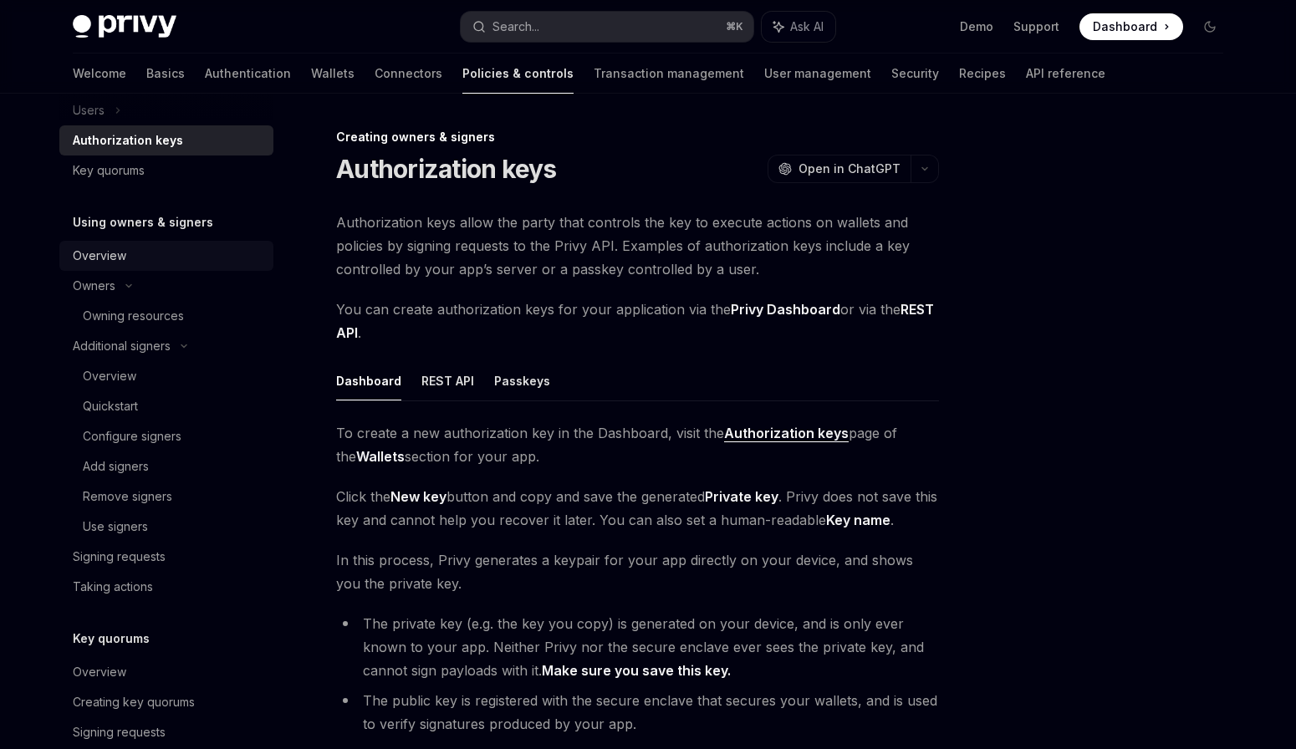
click at [155, 458] on div "Add signers" at bounding box center [173, 466] width 181 height 20
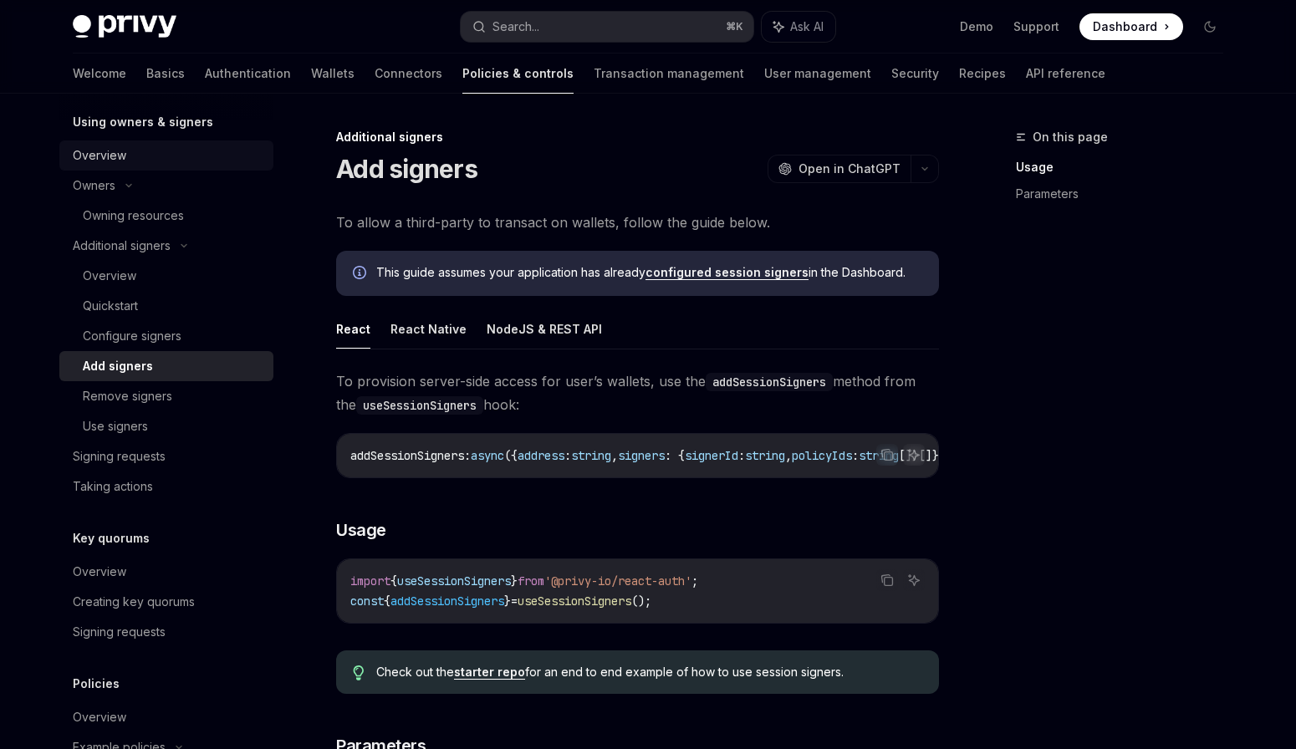
click at [155, 458] on div "Signing requests" at bounding box center [119, 456] width 93 height 20
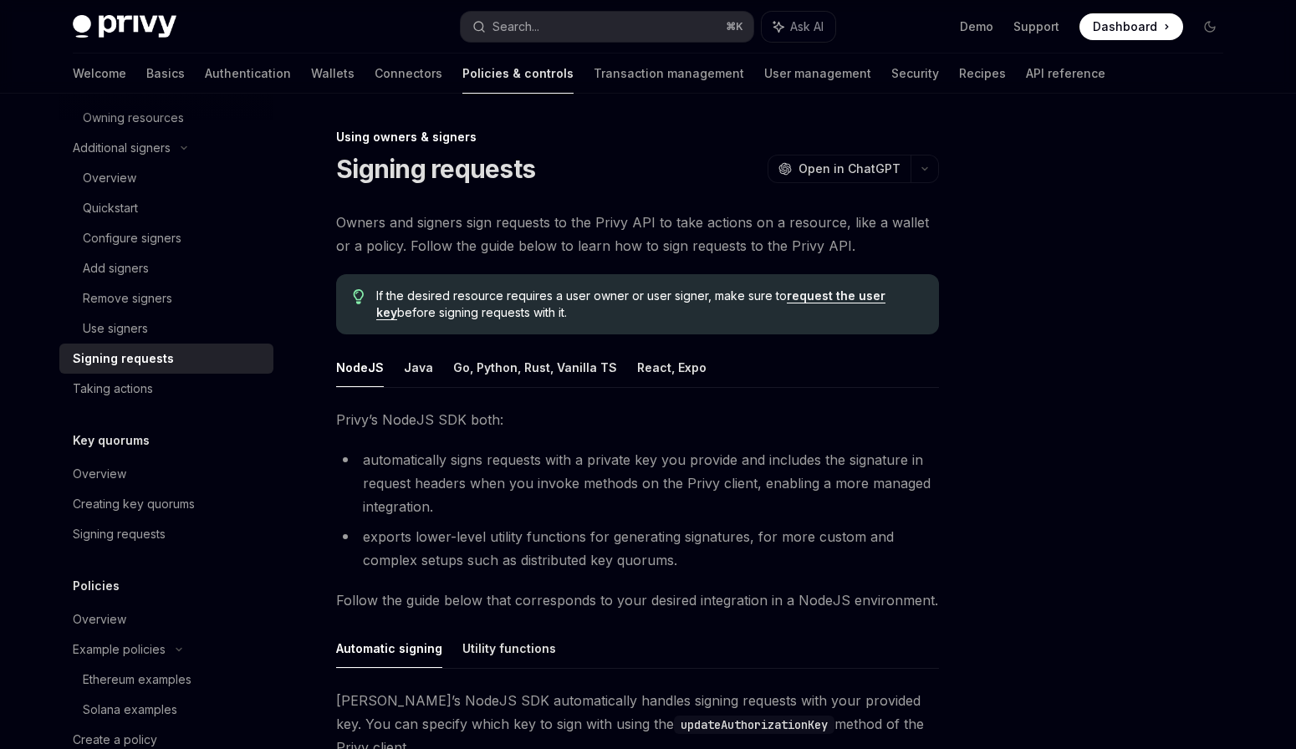
scroll to position [602, 0]
click at [155, 458] on link "Overview" at bounding box center [166, 471] width 214 height 30
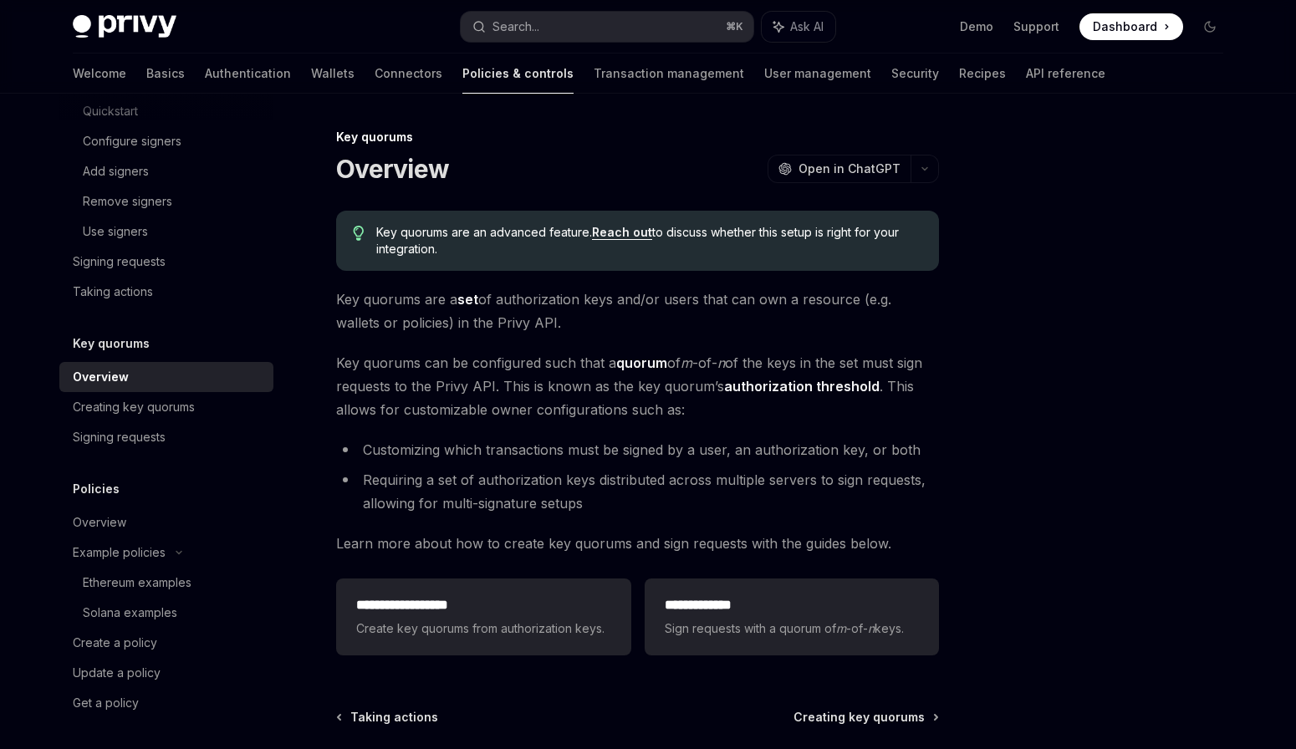
scroll to position [699, 0]
click at [155, 458] on div "Overview Owners & signers Overview Types of owners & signers Configuring your w…" at bounding box center [166, 69] width 214 height 1294
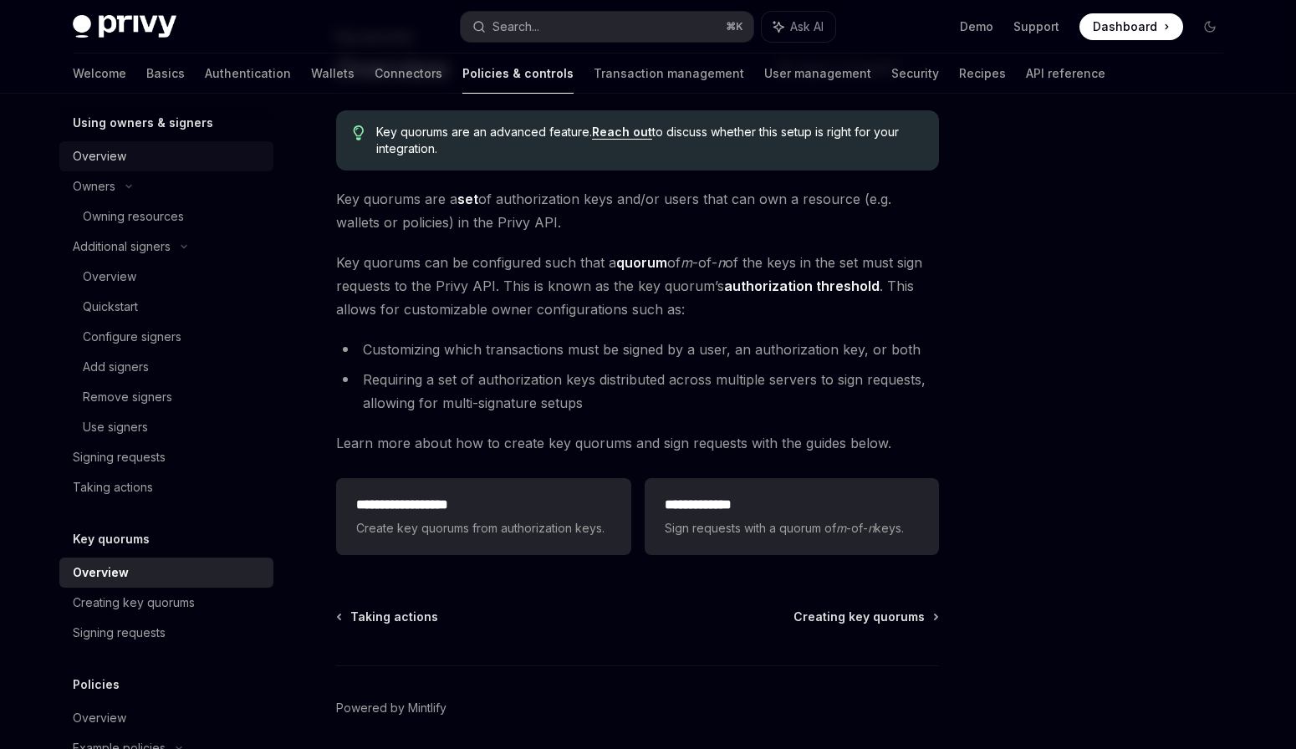
scroll to position [498, 0]
click at [155, 458] on div "Signing requests" at bounding box center [119, 460] width 93 height 20
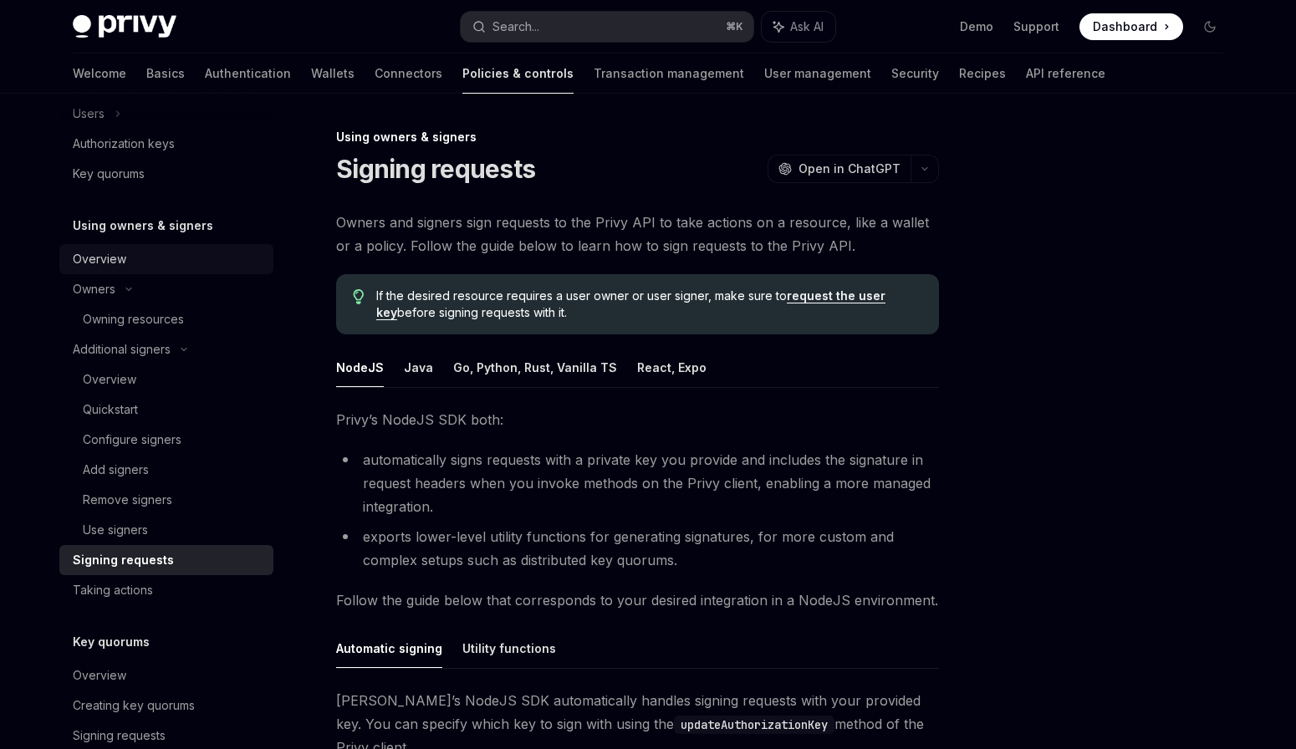
click at [155, 458] on link "Add signers" at bounding box center [166, 470] width 214 height 30
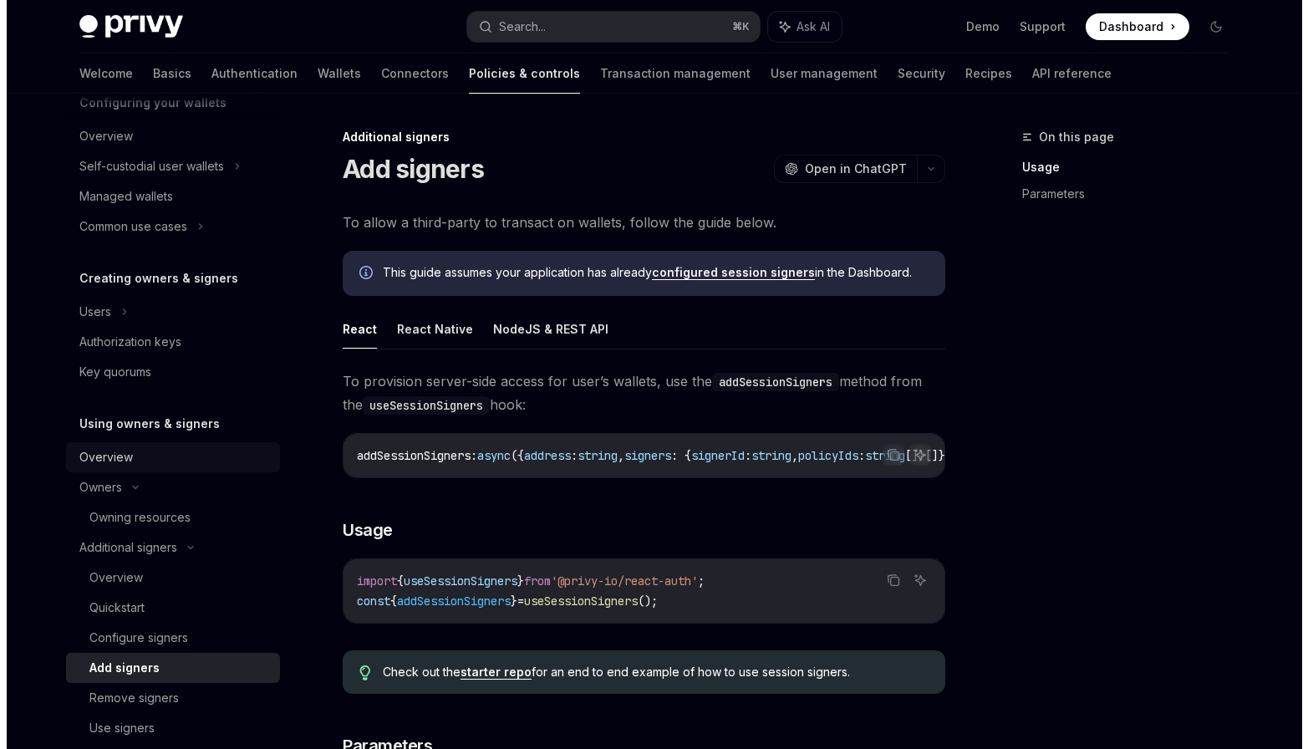
scroll to position [197, 0]
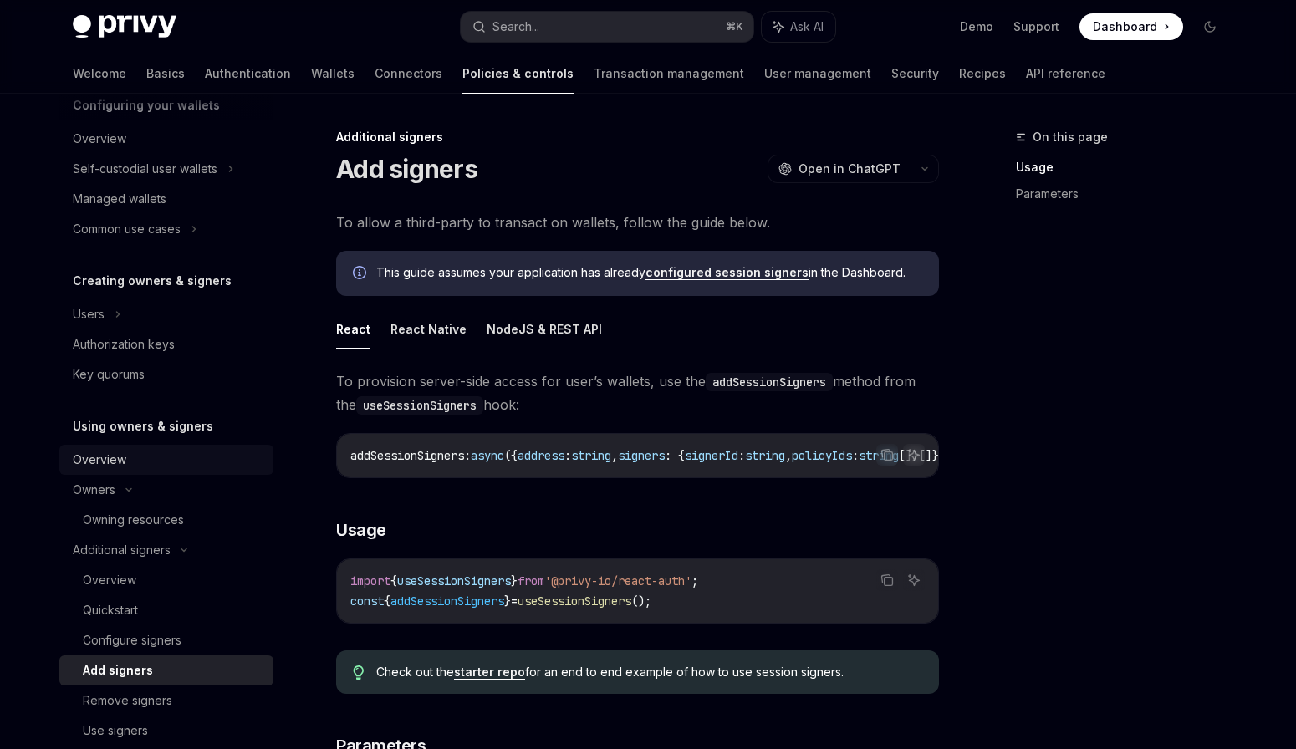
click at [155, 458] on div "Overview" at bounding box center [168, 460] width 191 height 20
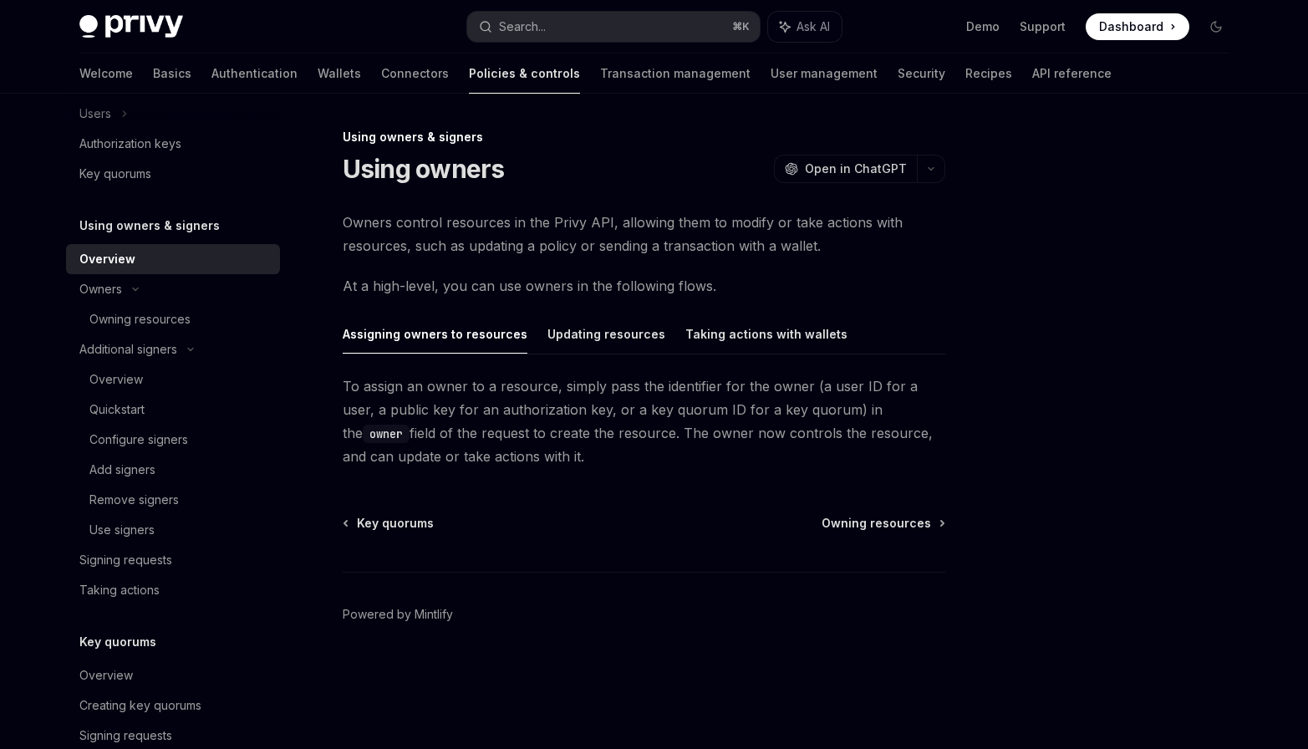
click at [155, 458] on link "Add signers" at bounding box center [173, 470] width 214 height 30
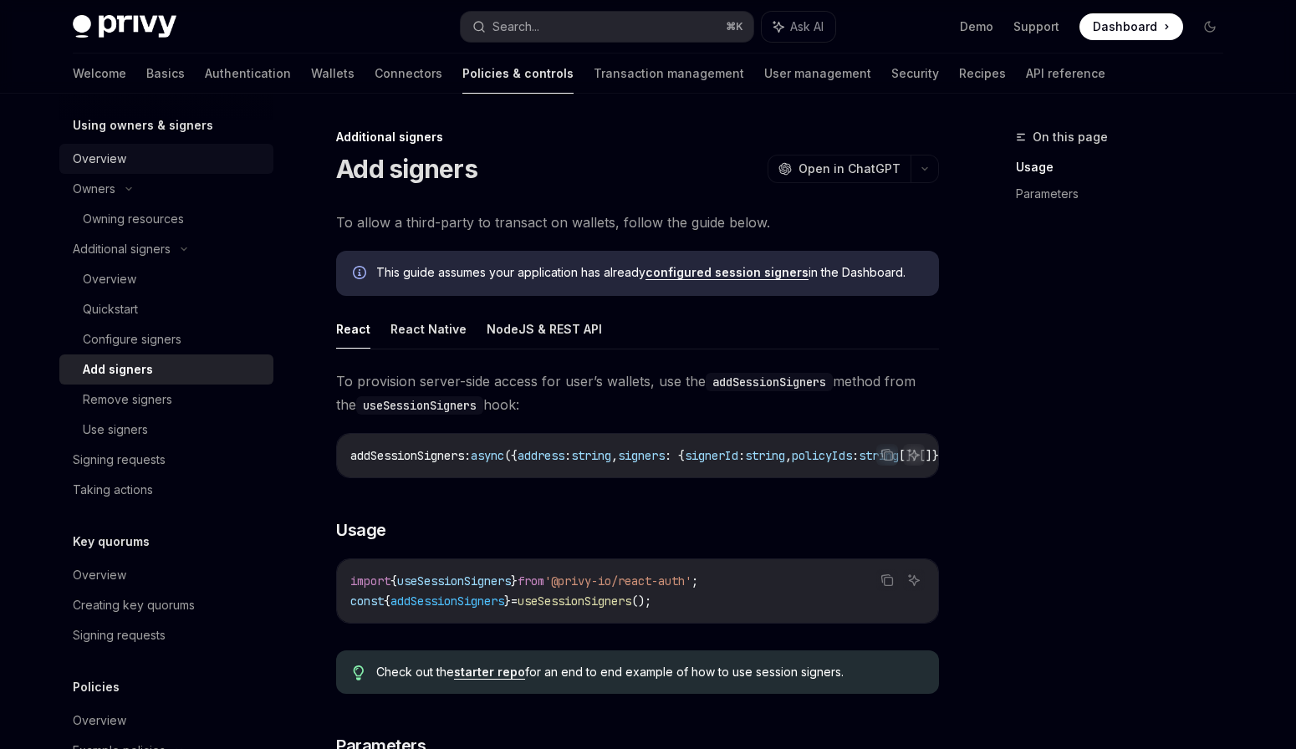
click at [155, 458] on div "Signing requests" at bounding box center [119, 460] width 93 height 20
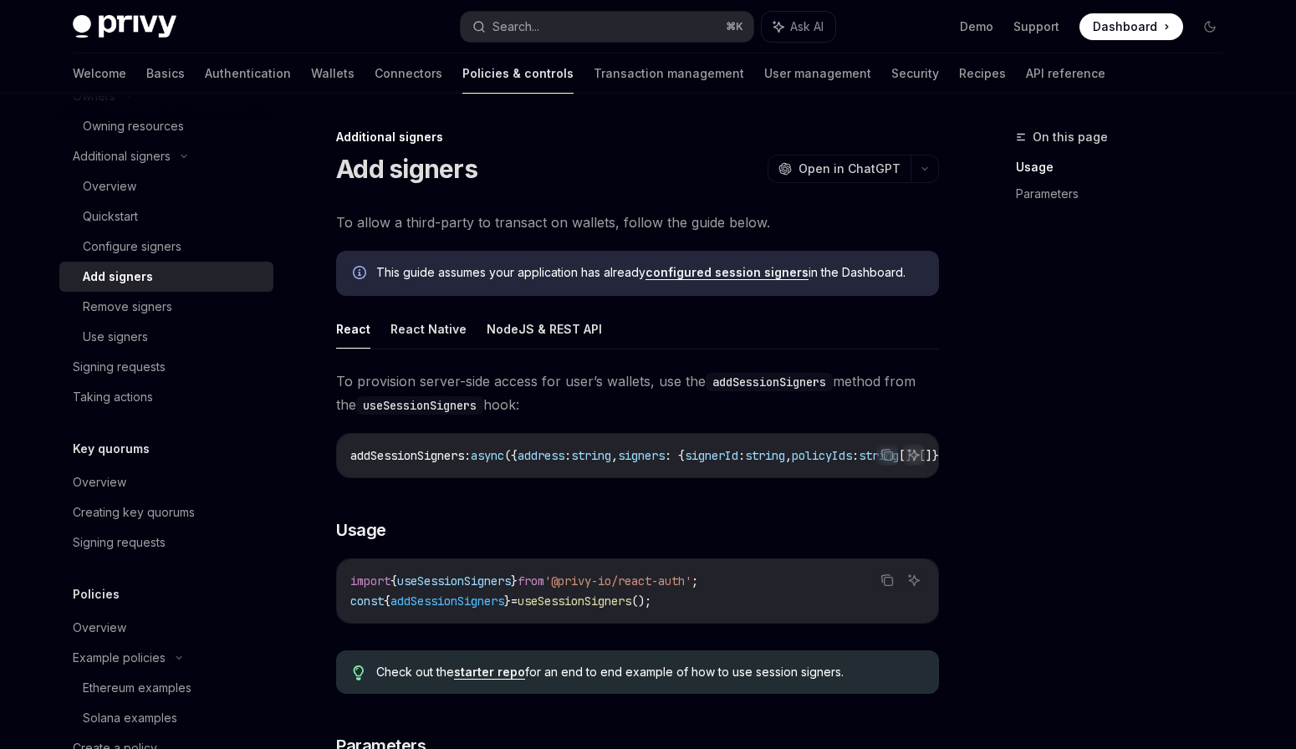
scroll to position [598, 0]
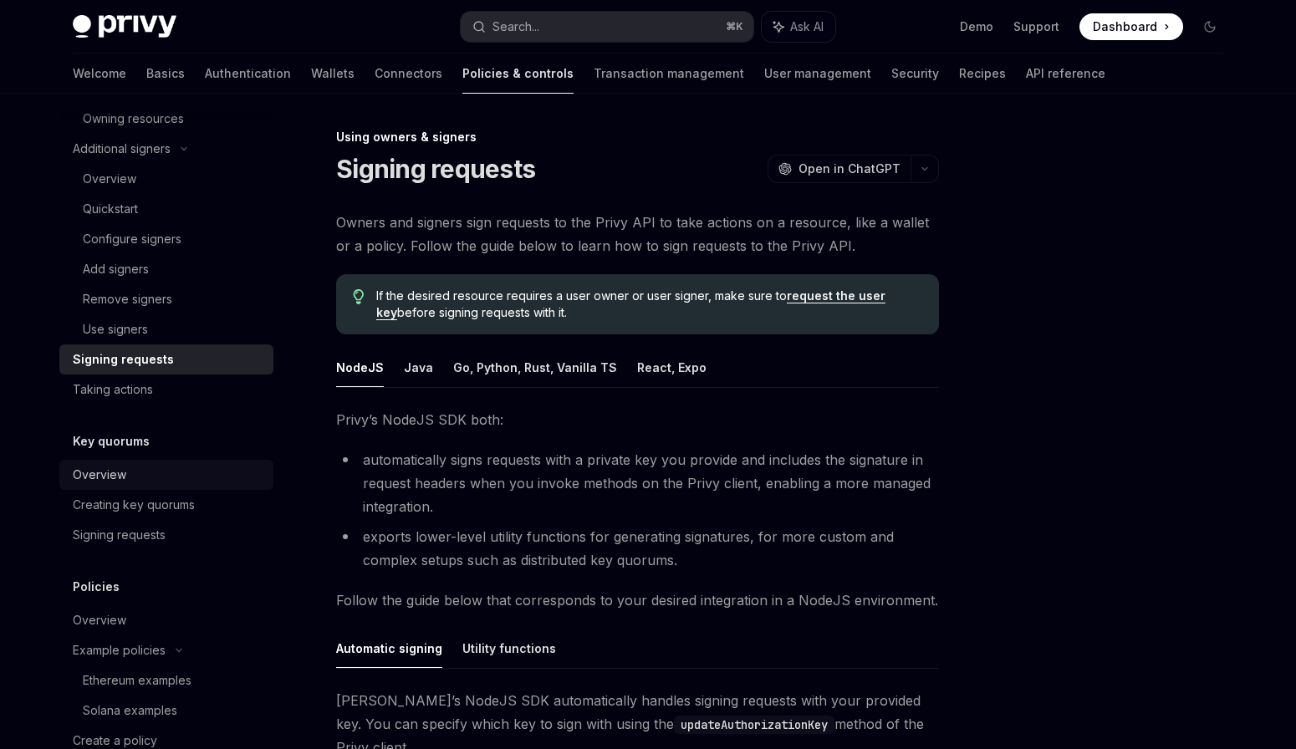
click at [152, 471] on div "Overview" at bounding box center [168, 475] width 191 height 20
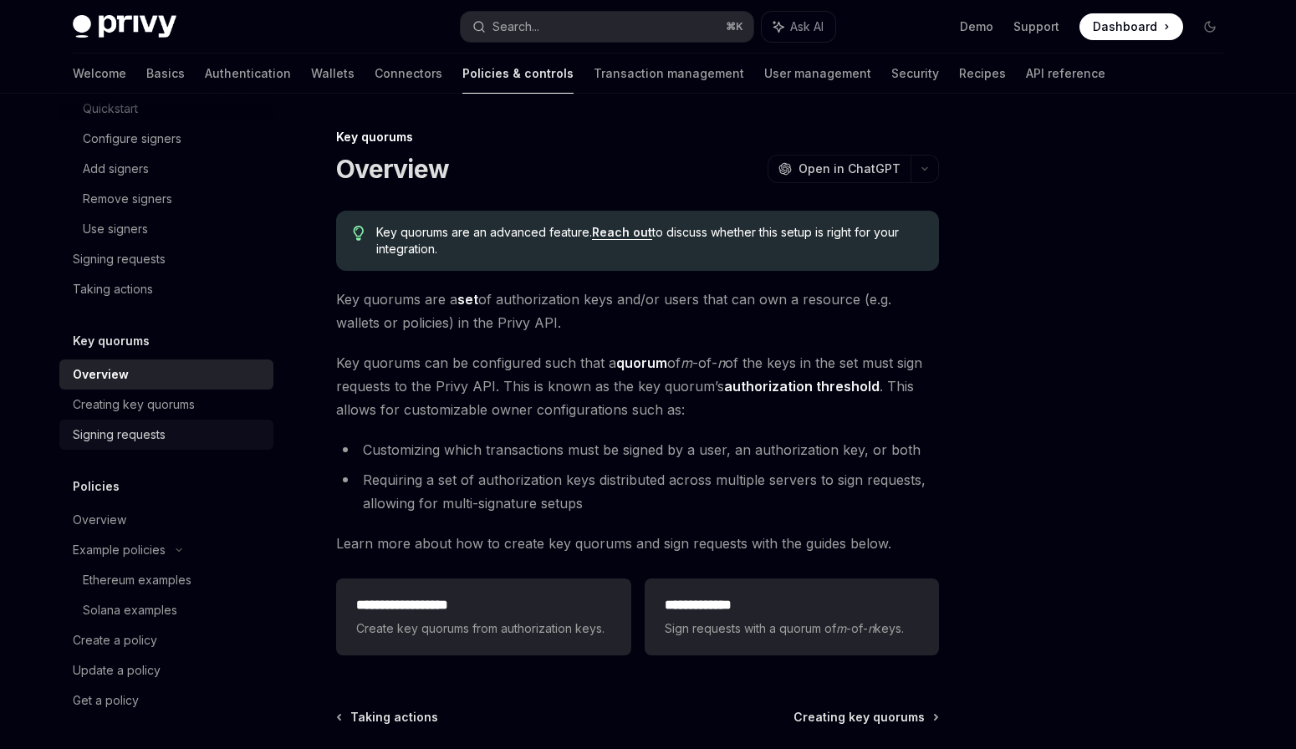
click at [159, 433] on div "Signing requests" at bounding box center [119, 435] width 93 height 20
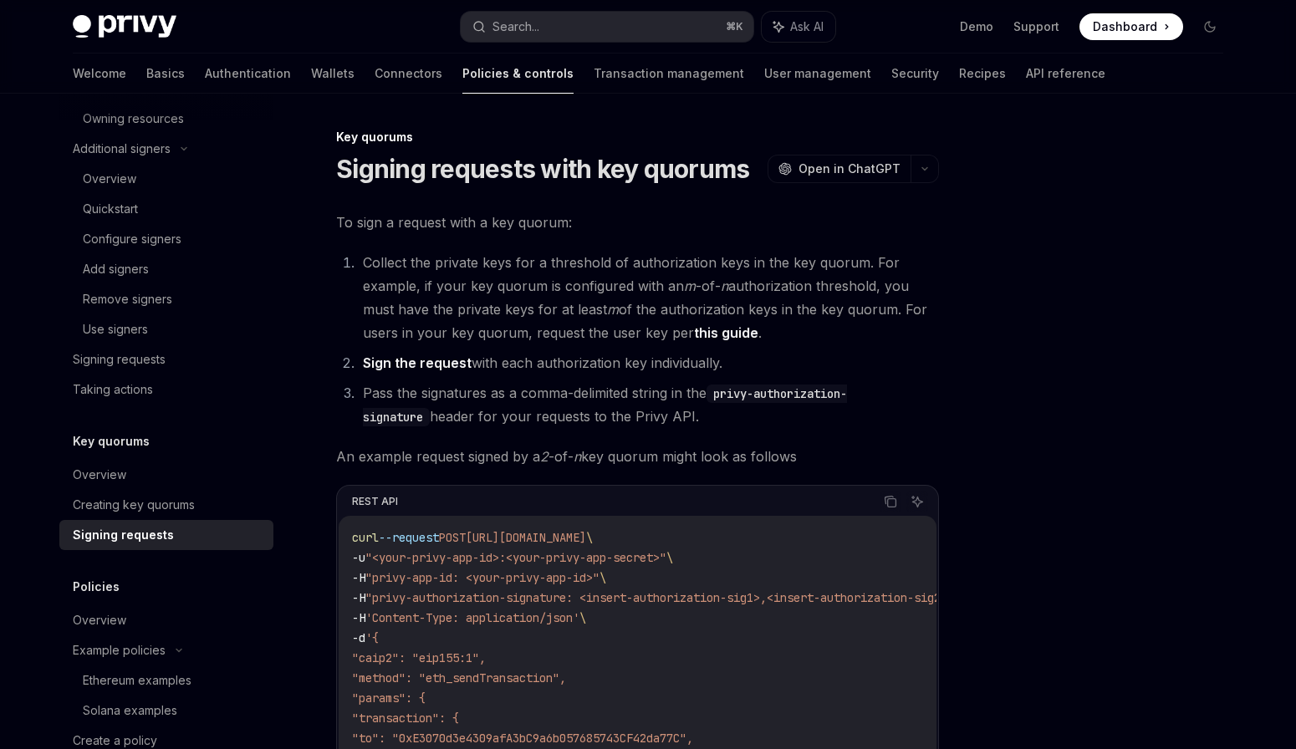
click at [159, 433] on div "Key quorums" at bounding box center [166, 441] width 214 height 20
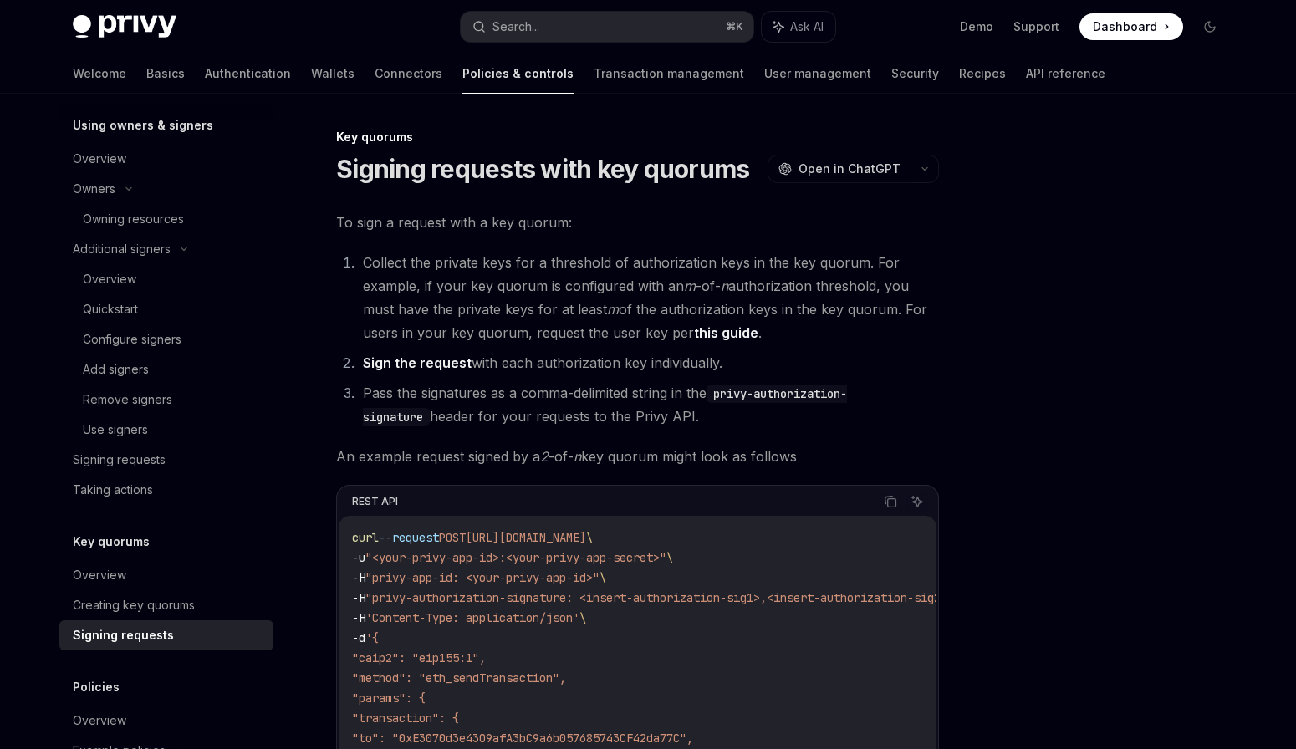
click at [159, 433] on div "Use signers" at bounding box center [173, 430] width 181 height 20
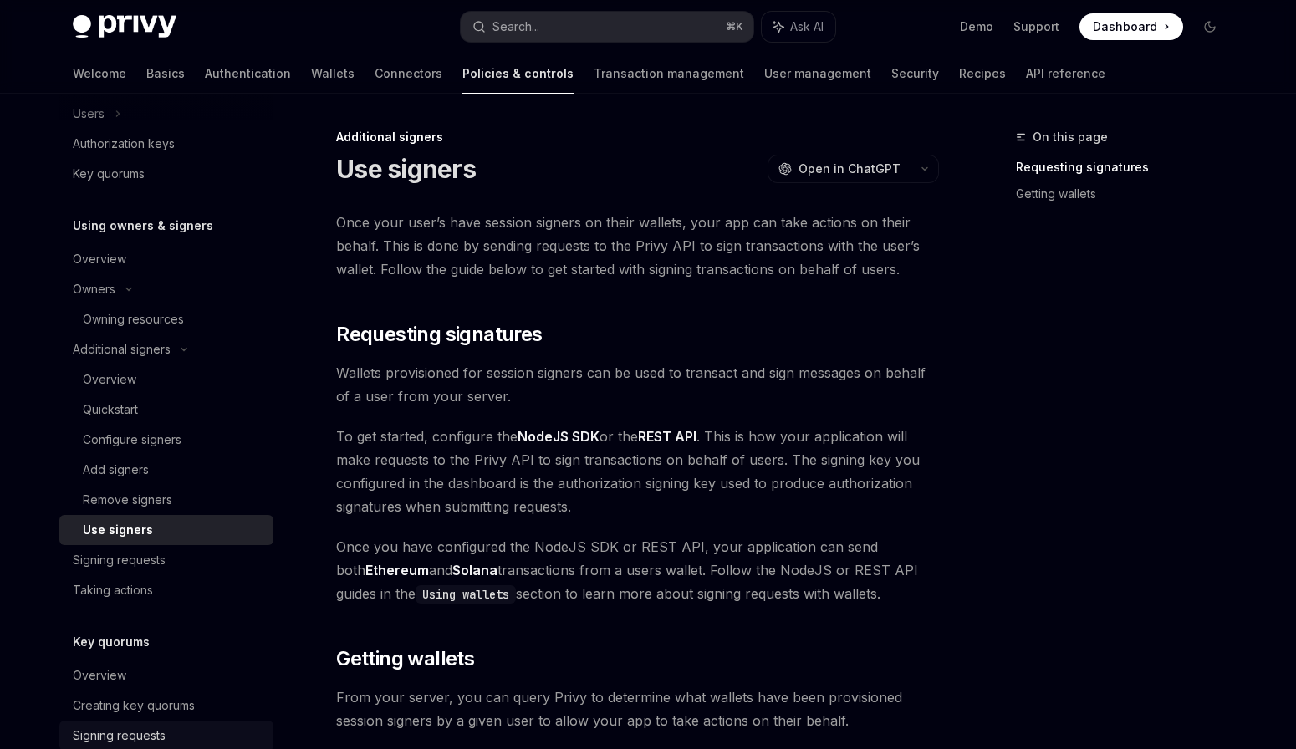
click at [159, 433] on div "Configure signers" at bounding box center [132, 440] width 99 height 20
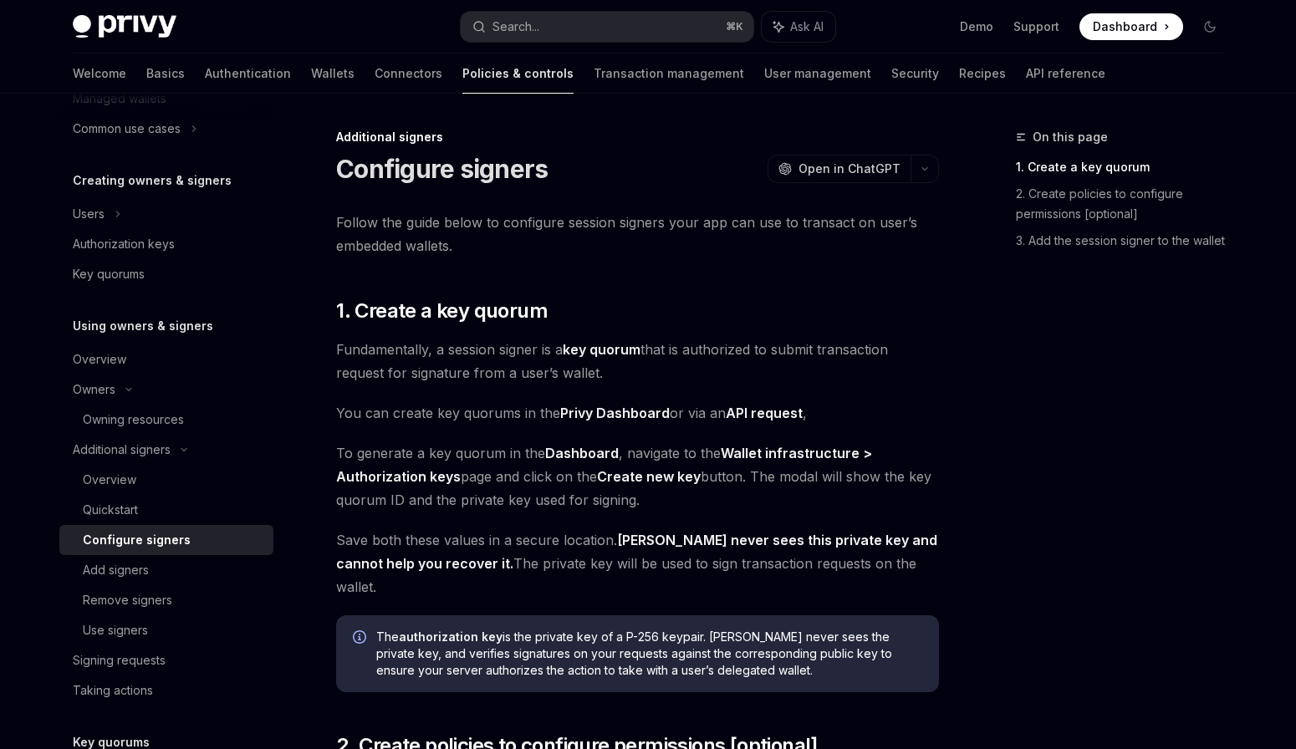
click at [159, 433] on link "Owning resources" at bounding box center [166, 420] width 214 height 30
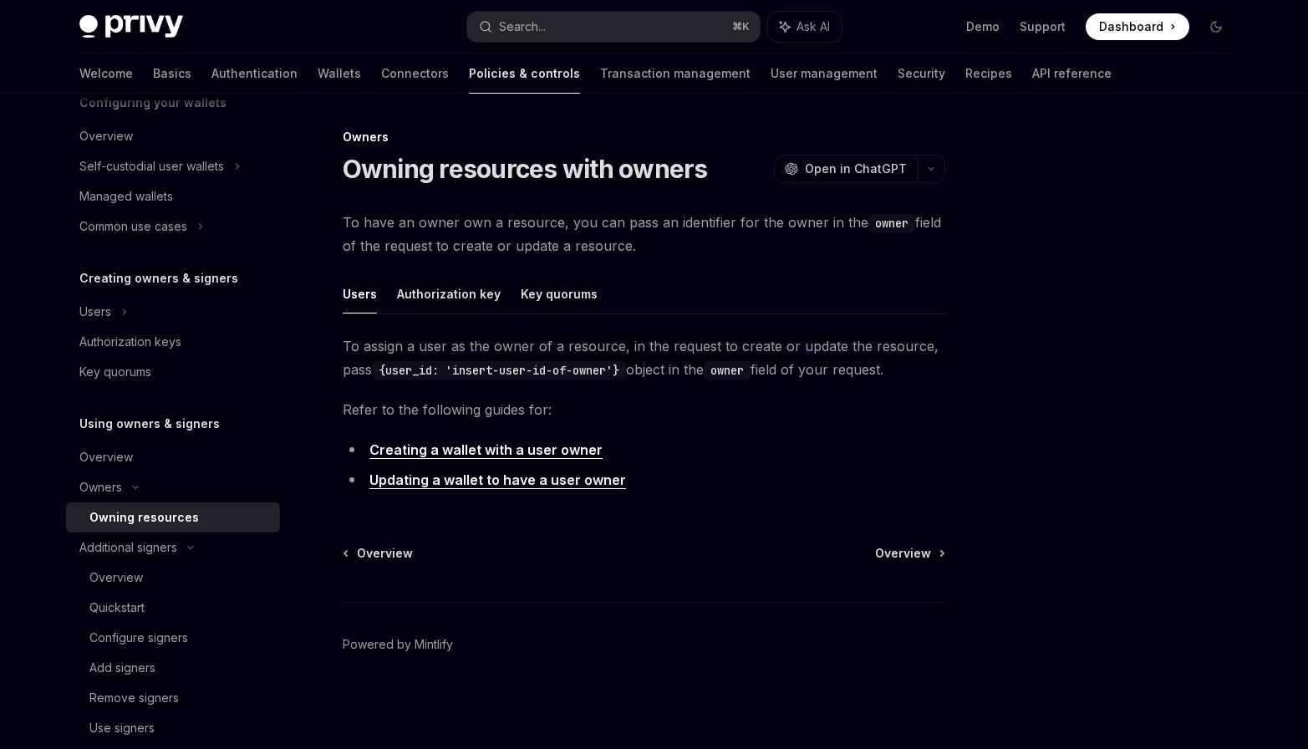
scroll to position [197, 0]
click at [152, 457] on div "Overview" at bounding box center [174, 460] width 191 height 20
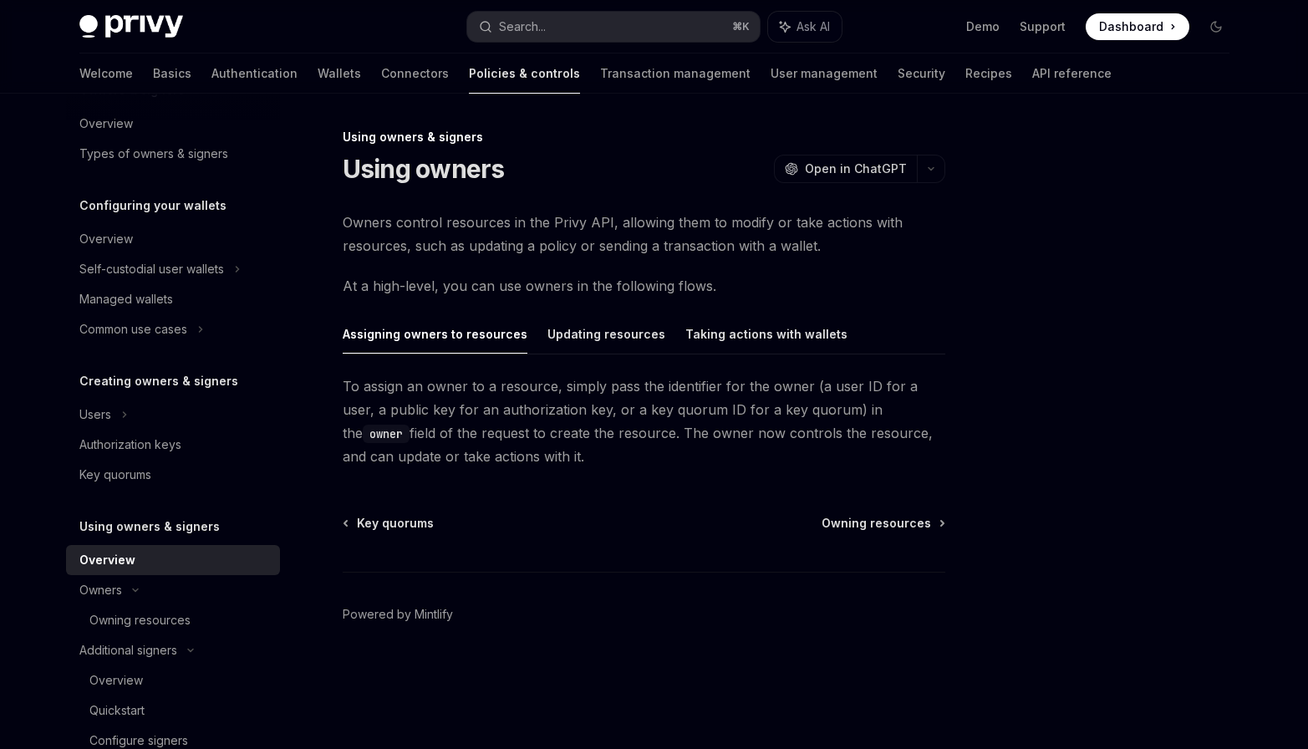
click at [152, 457] on link "Authorization keys" at bounding box center [173, 445] width 214 height 30
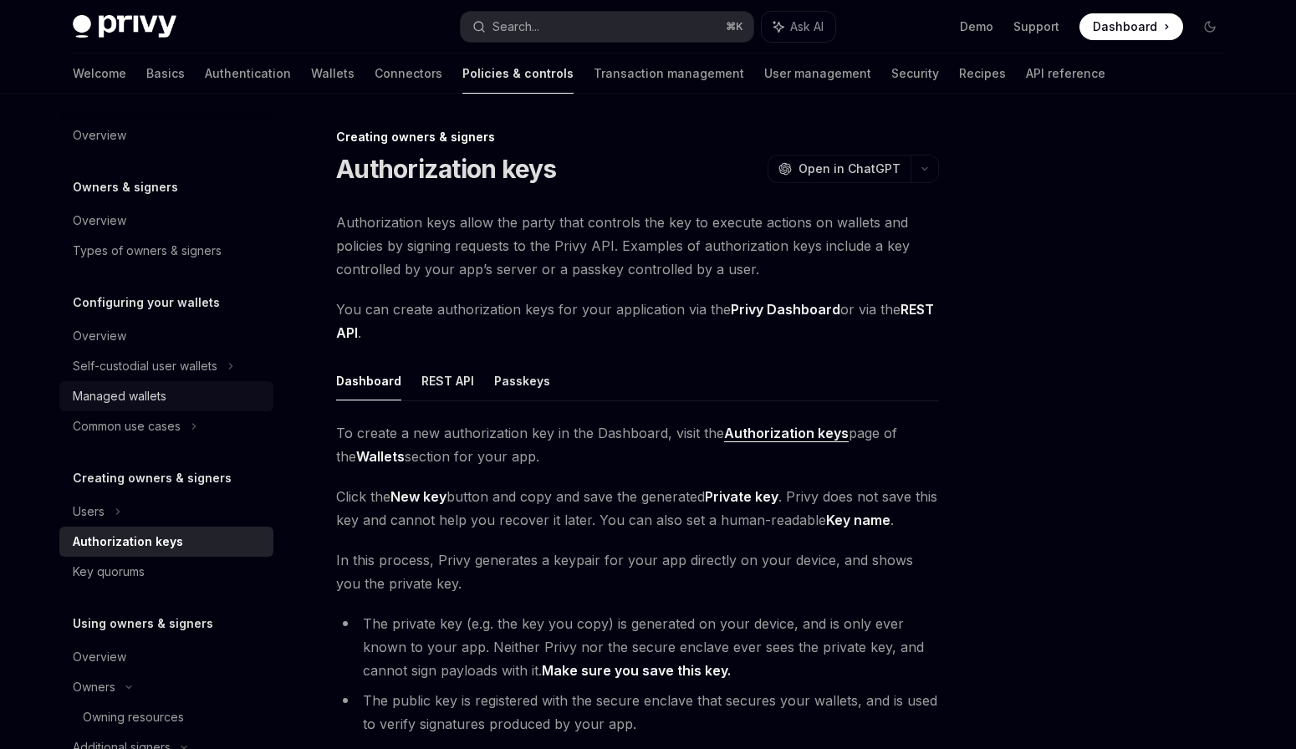
click at [137, 395] on div "Managed wallets" at bounding box center [120, 396] width 94 height 20
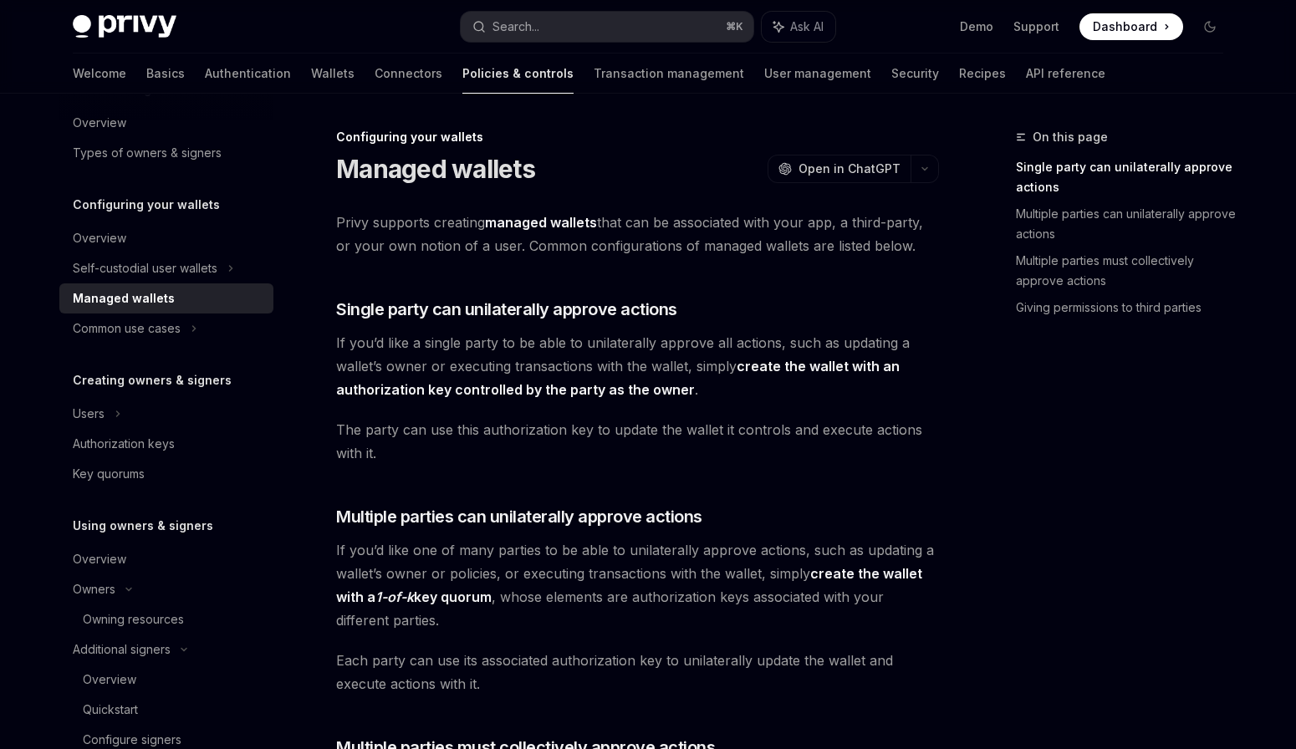
scroll to position [100, 0]
click at [134, 433] on div "Authorization keys" at bounding box center [124, 441] width 102 height 20
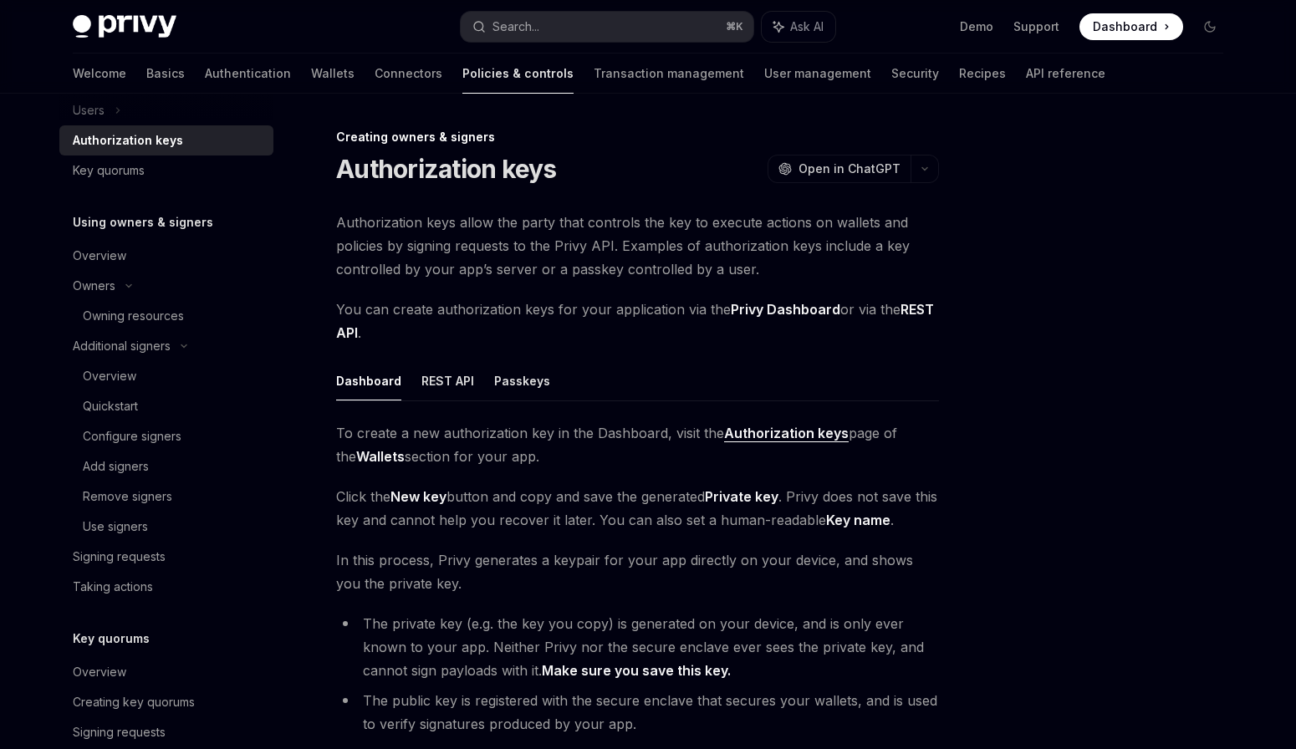
click at [134, 433] on div "Configure signers" at bounding box center [132, 436] width 99 height 20
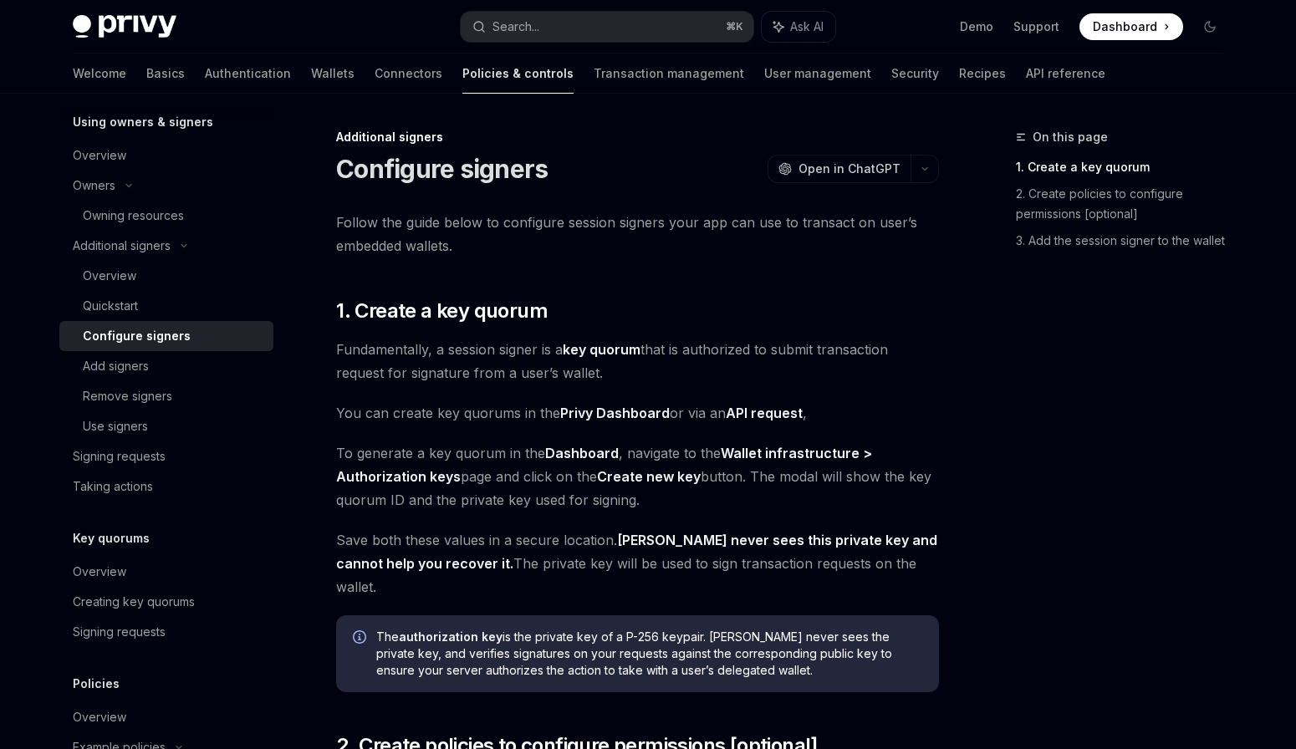
click at [134, 433] on div "Use signers" at bounding box center [115, 426] width 65 height 20
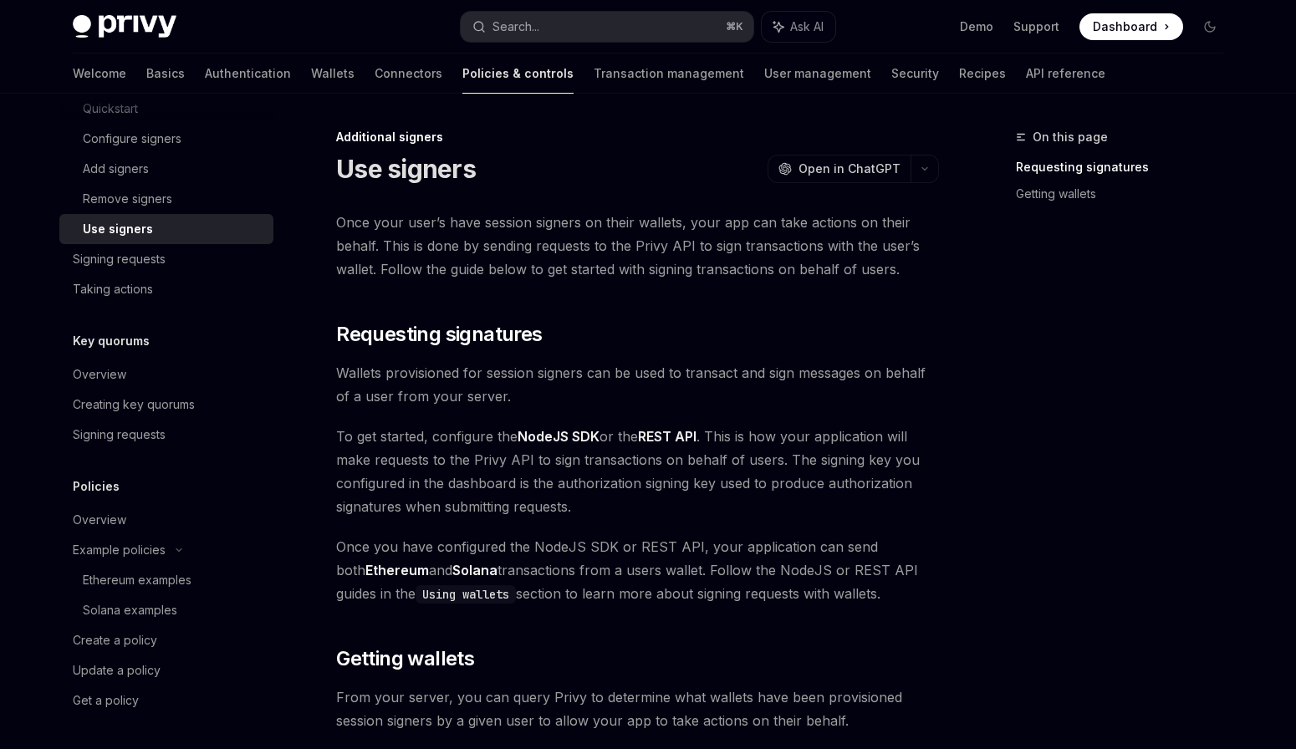
click at [134, 433] on div "Signing requests" at bounding box center [119, 435] width 93 height 20
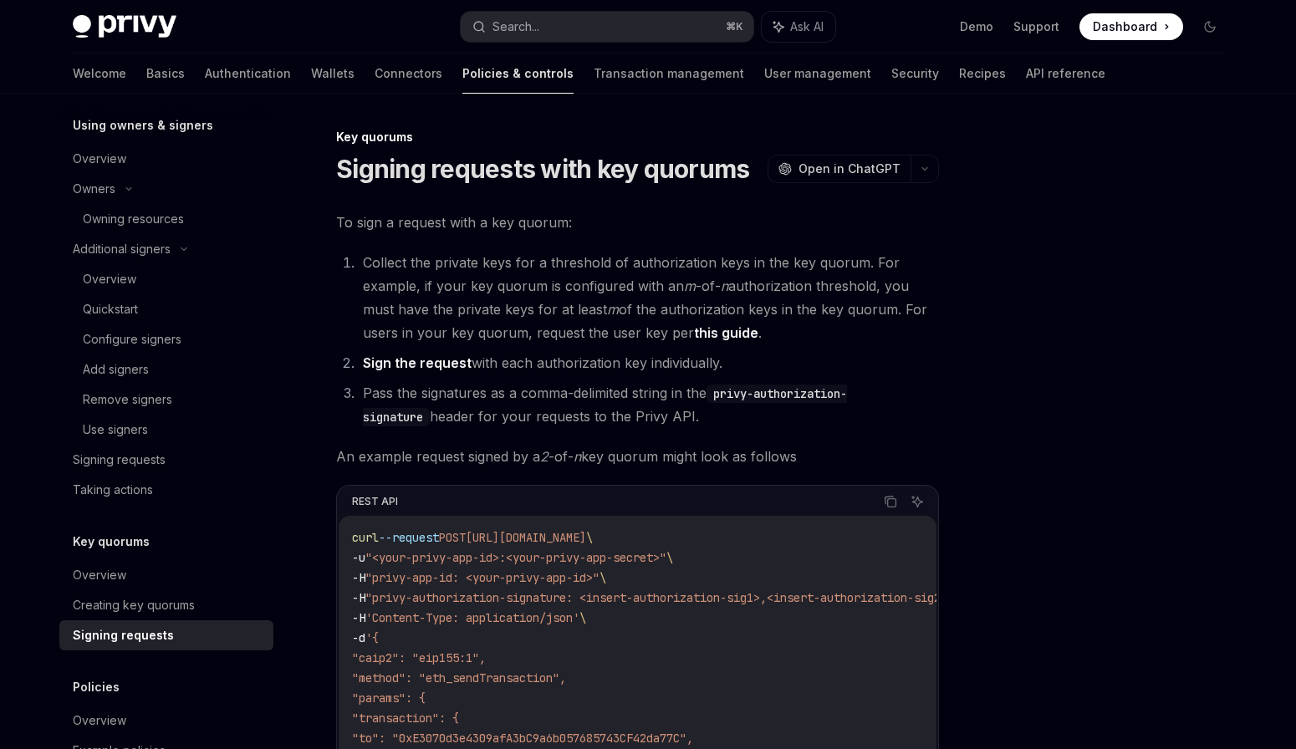
click at [134, 433] on div "Use signers" at bounding box center [115, 430] width 65 height 20
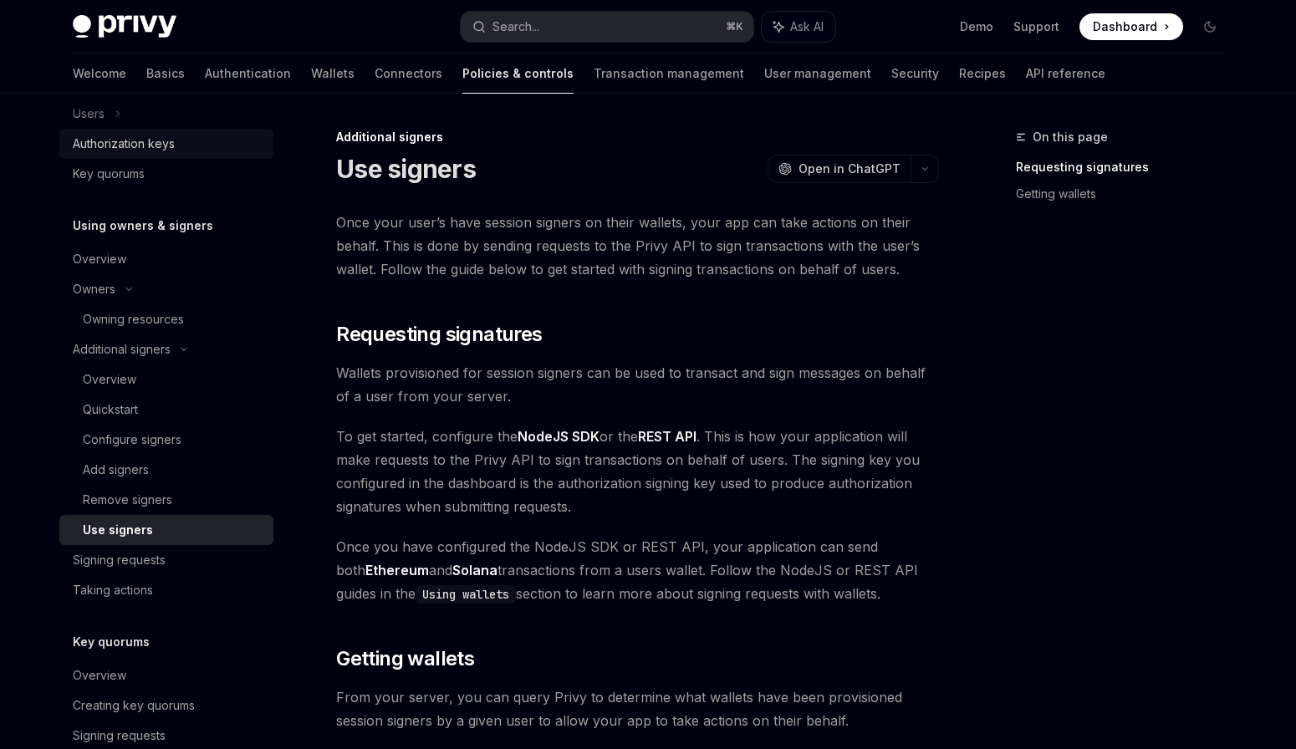
click at [134, 433] on div "Configure signers" at bounding box center [132, 440] width 99 height 20
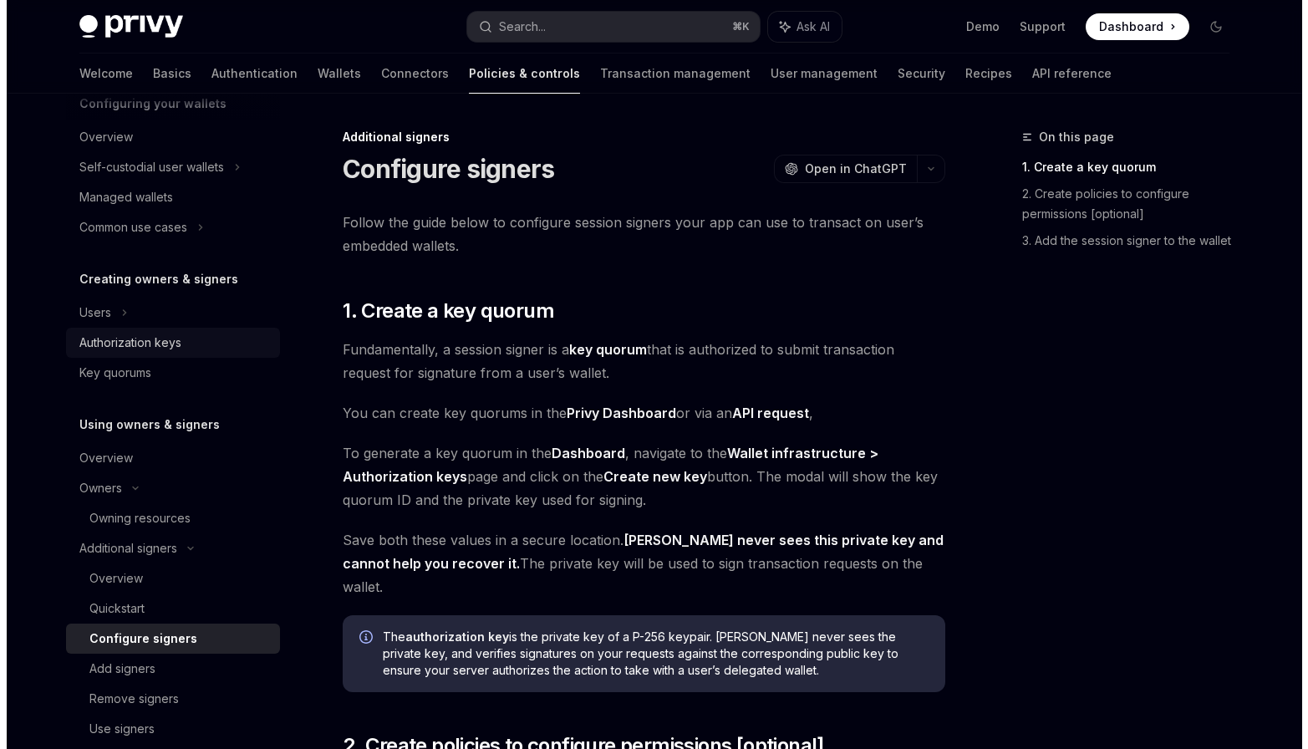
scroll to position [197, 0]
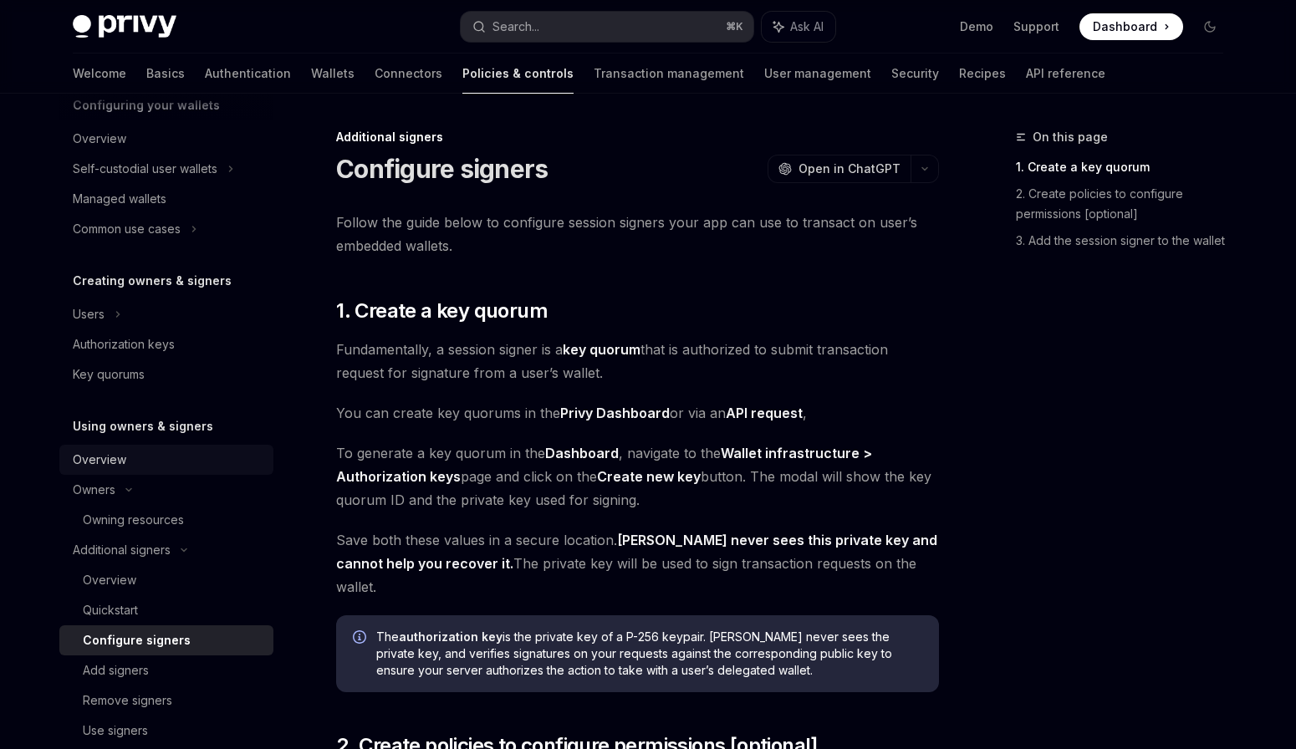
click at [125, 464] on div "Overview" at bounding box center [168, 460] width 191 height 20
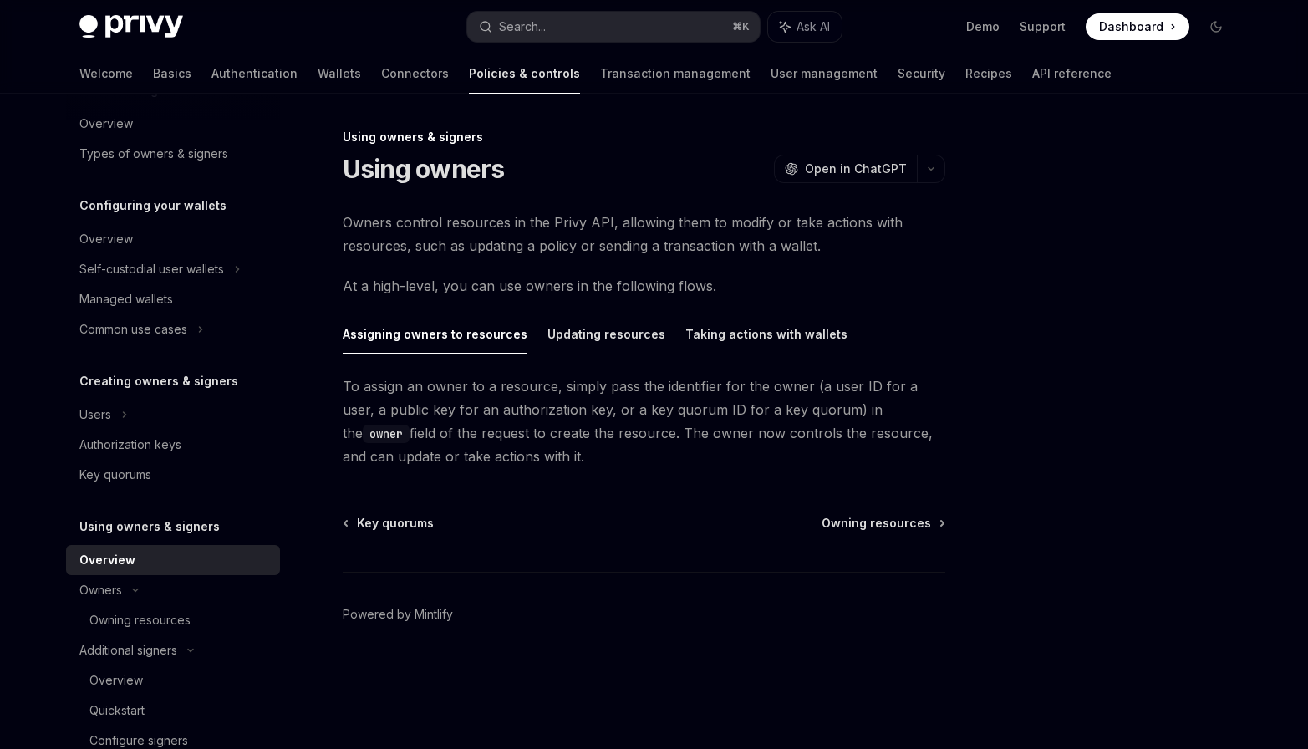
click at [125, 465] on div "Key quorums" at bounding box center [115, 475] width 72 height 20
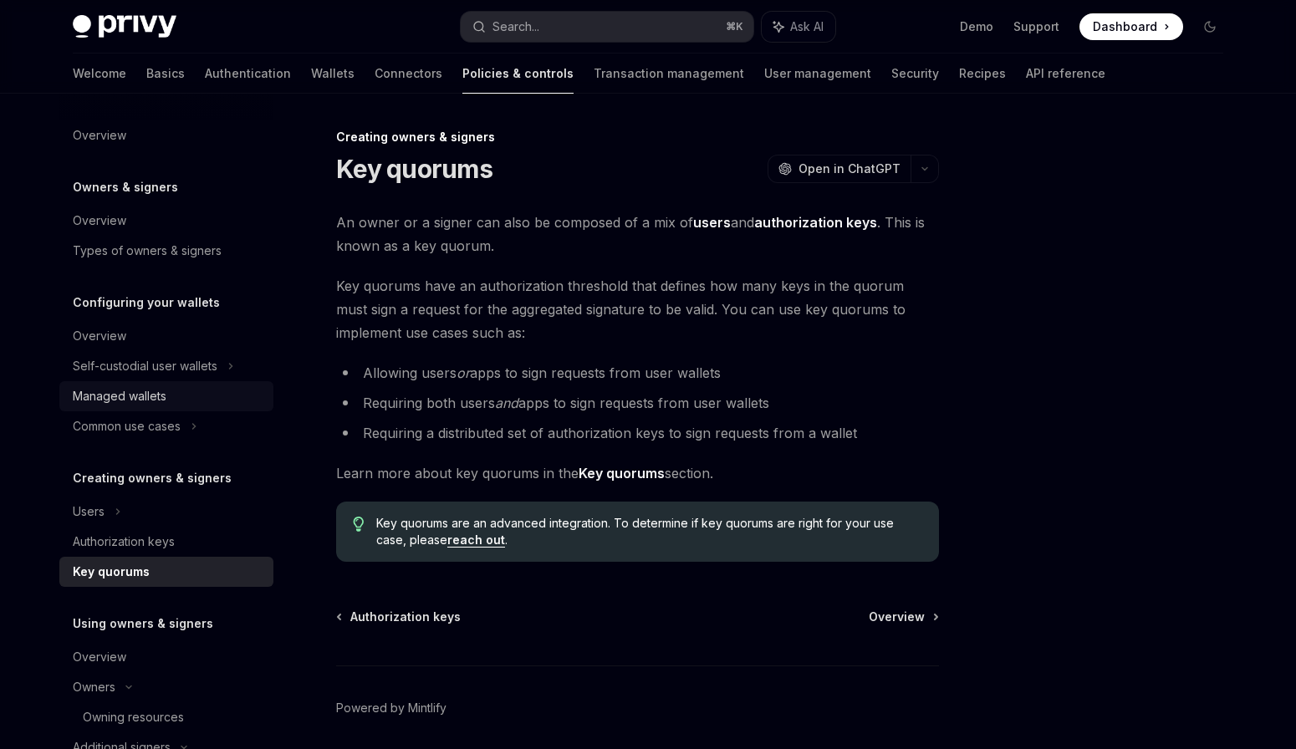
click at [136, 401] on div "Managed wallets" at bounding box center [120, 396] width 94 height 20
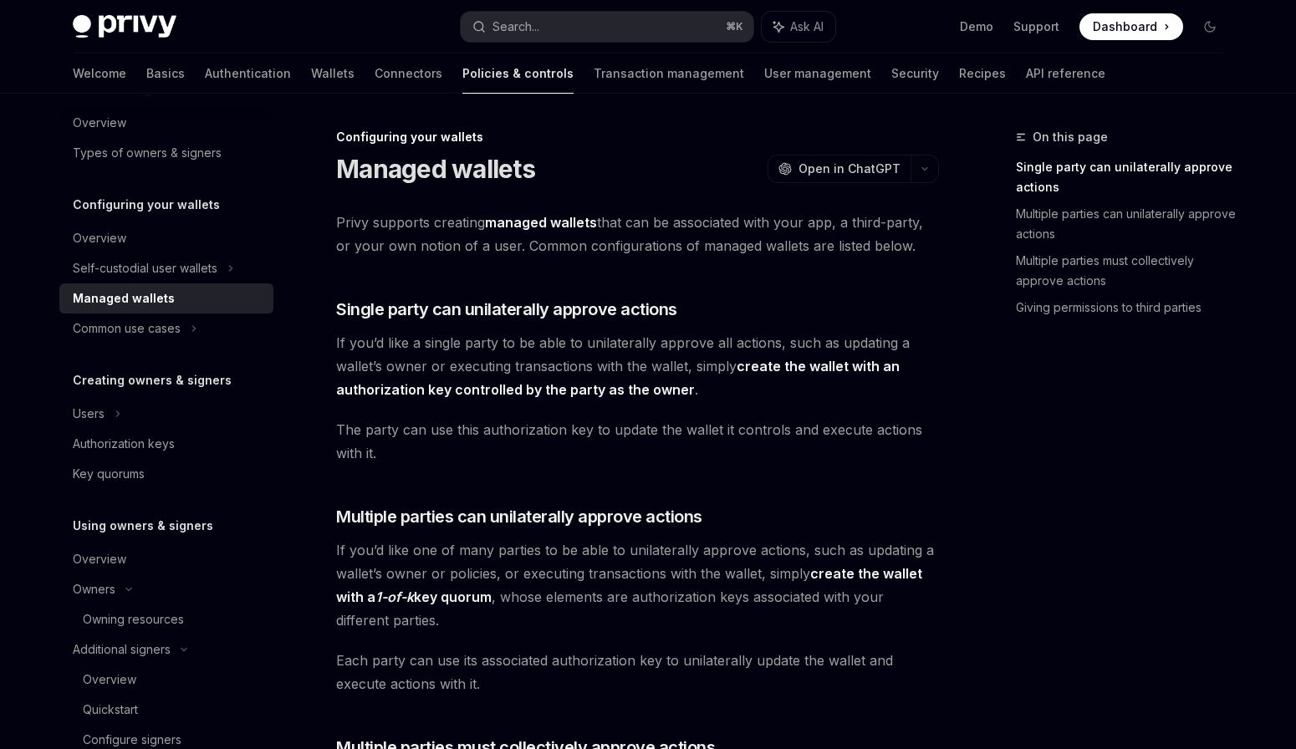
scroll to position [100, 0]
click at [130, 435] on div "Authorization keys" at bounding box center [124, 441] width 102 height 20
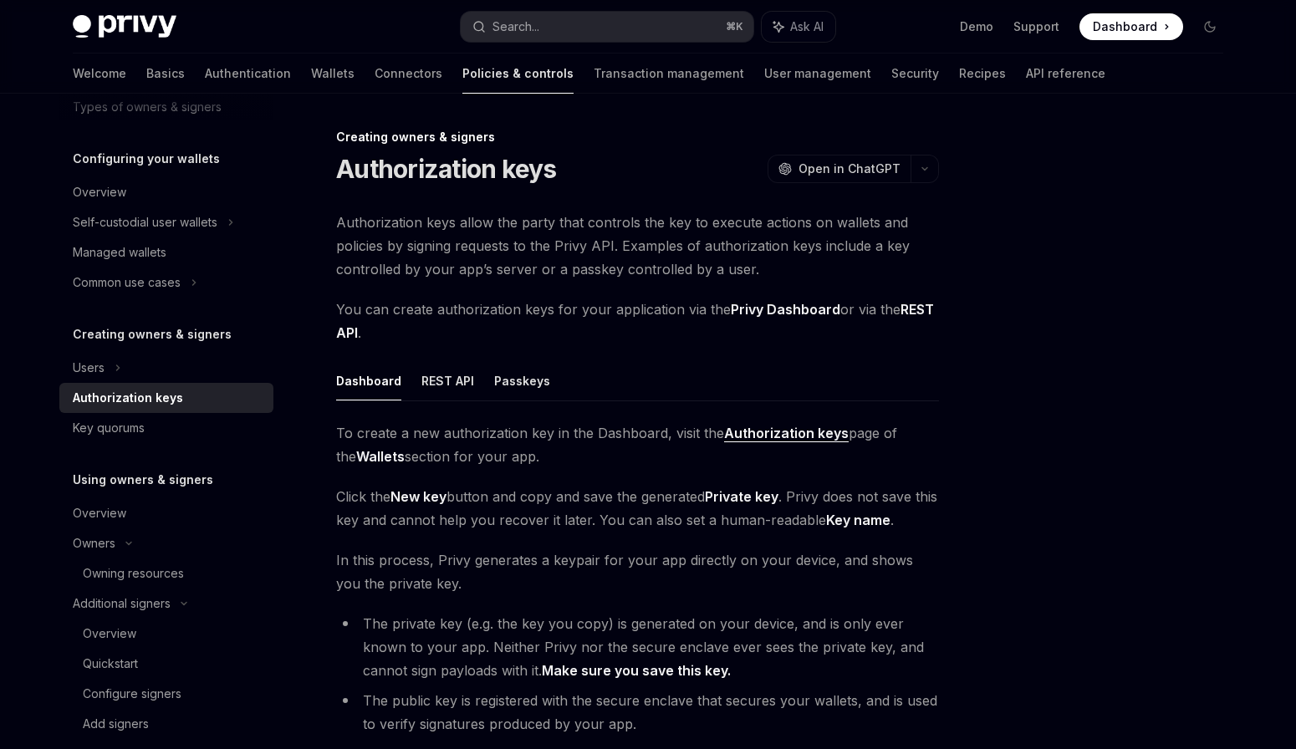
scroll to position [201, 0]
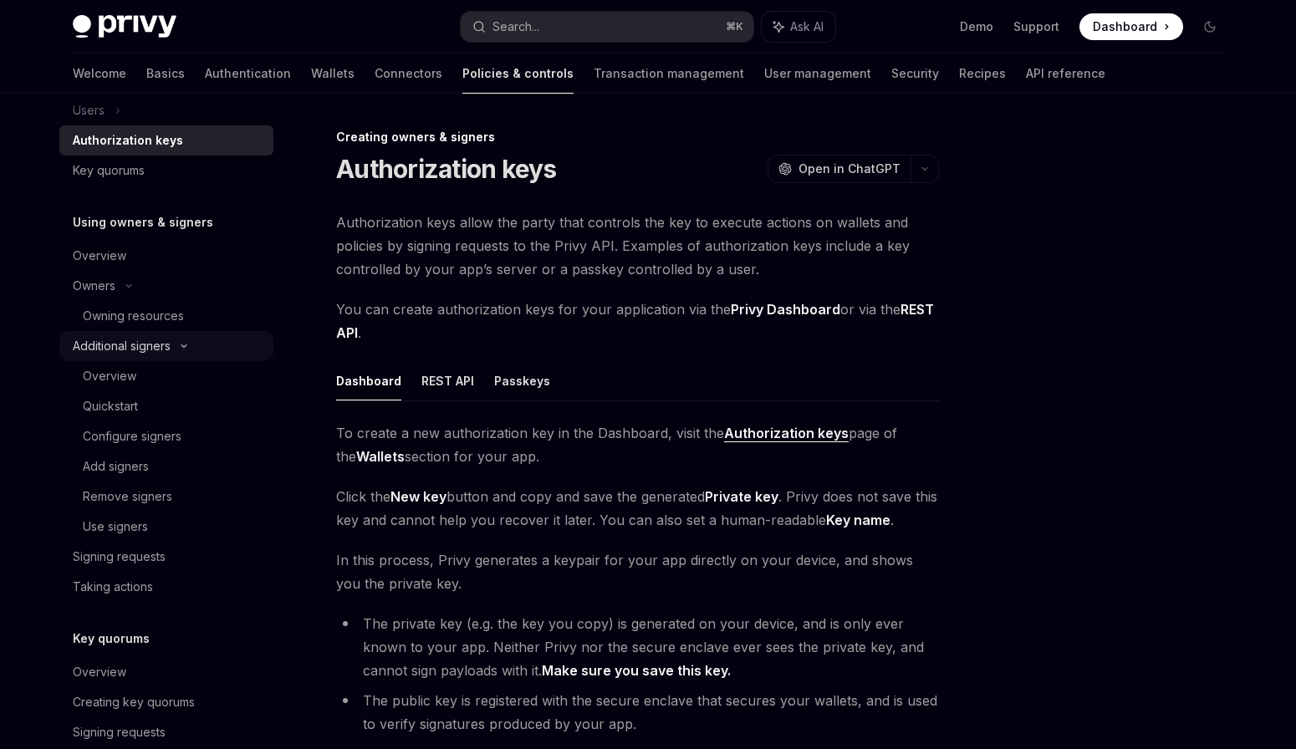
click at [122, 451] on link "Add signers" at bounding box center [166, 466] width 214 height 30
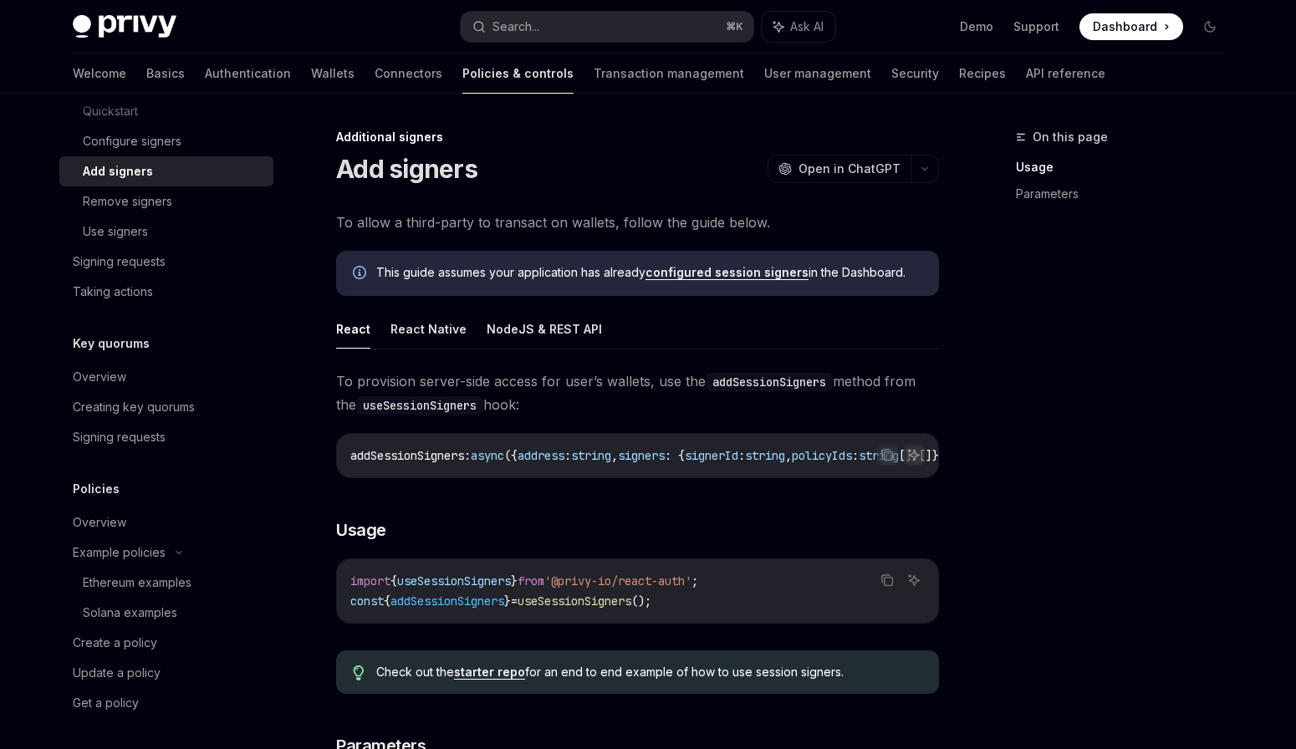
scroll to position [699, 0]
click at [711, 236] on div "**********" at bounding box center [637, 728] width 603 height 1034
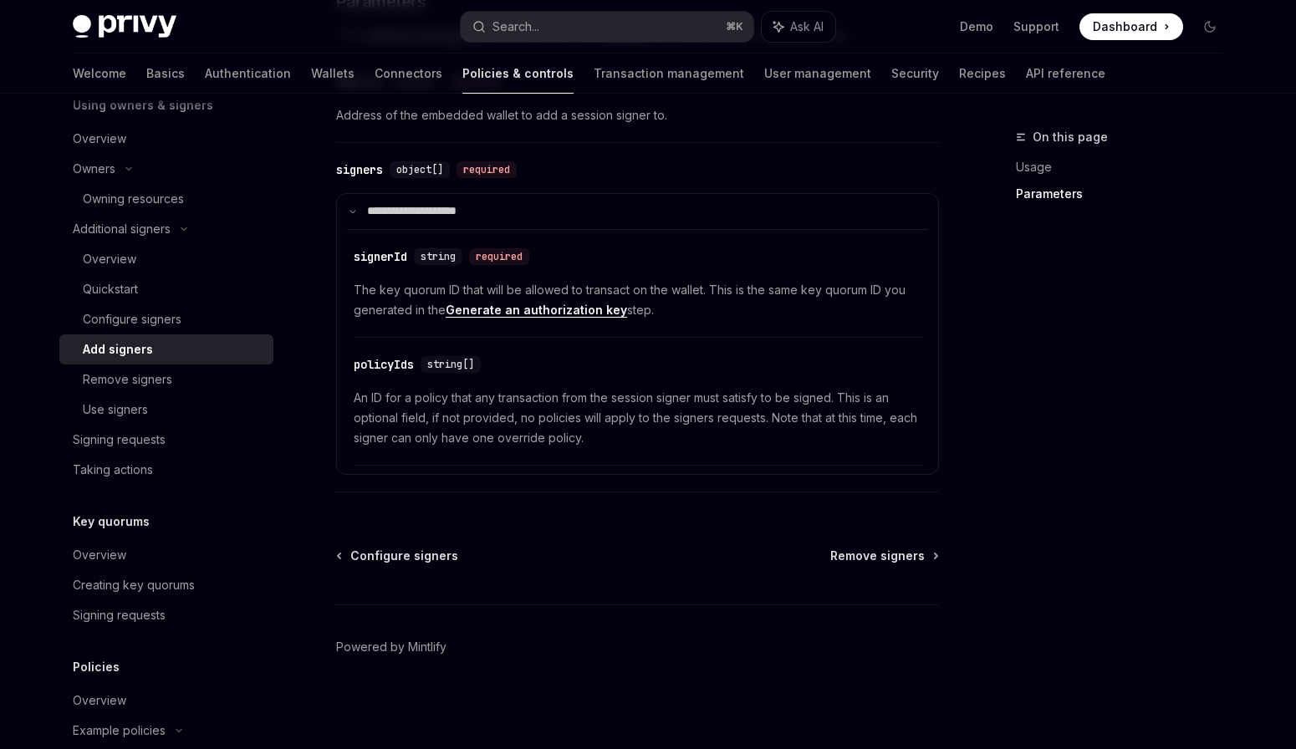
scroll to position [498, 0]
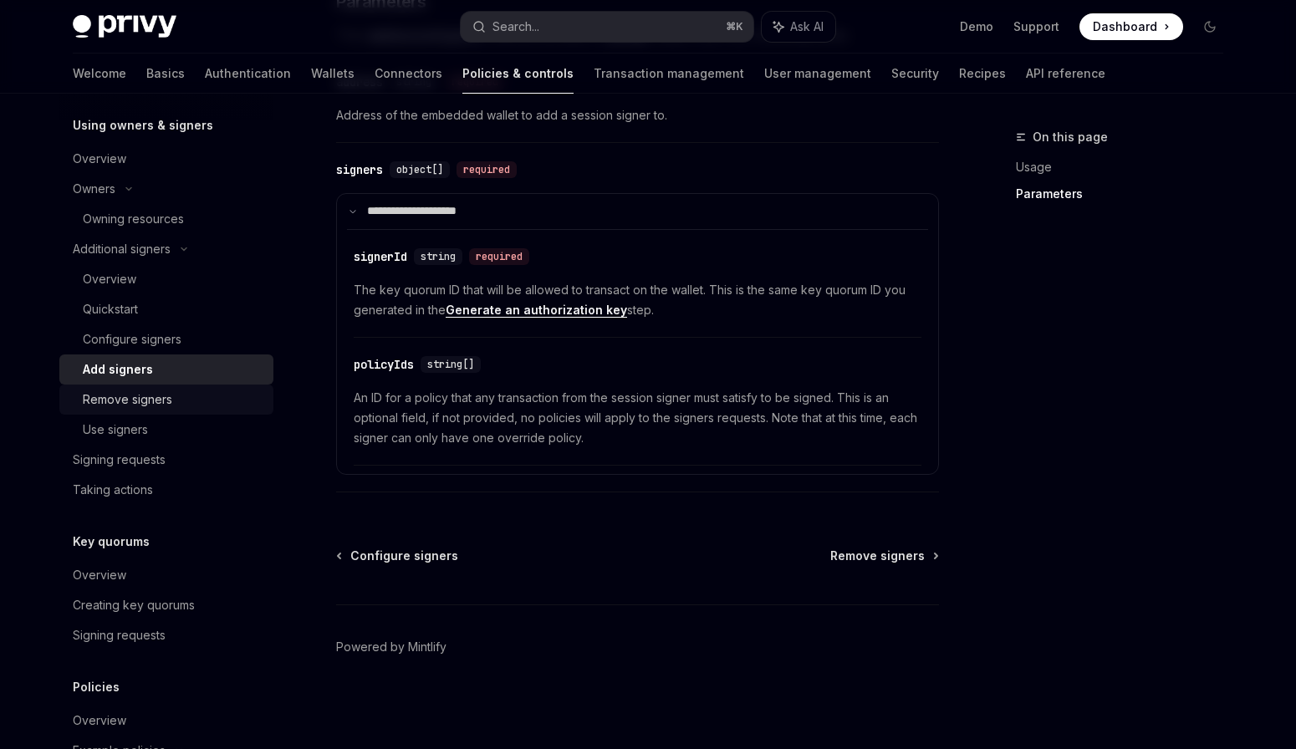
click at [164, 400] on div "Remove signers" at bounding box center [127, 400] width 89 height 20
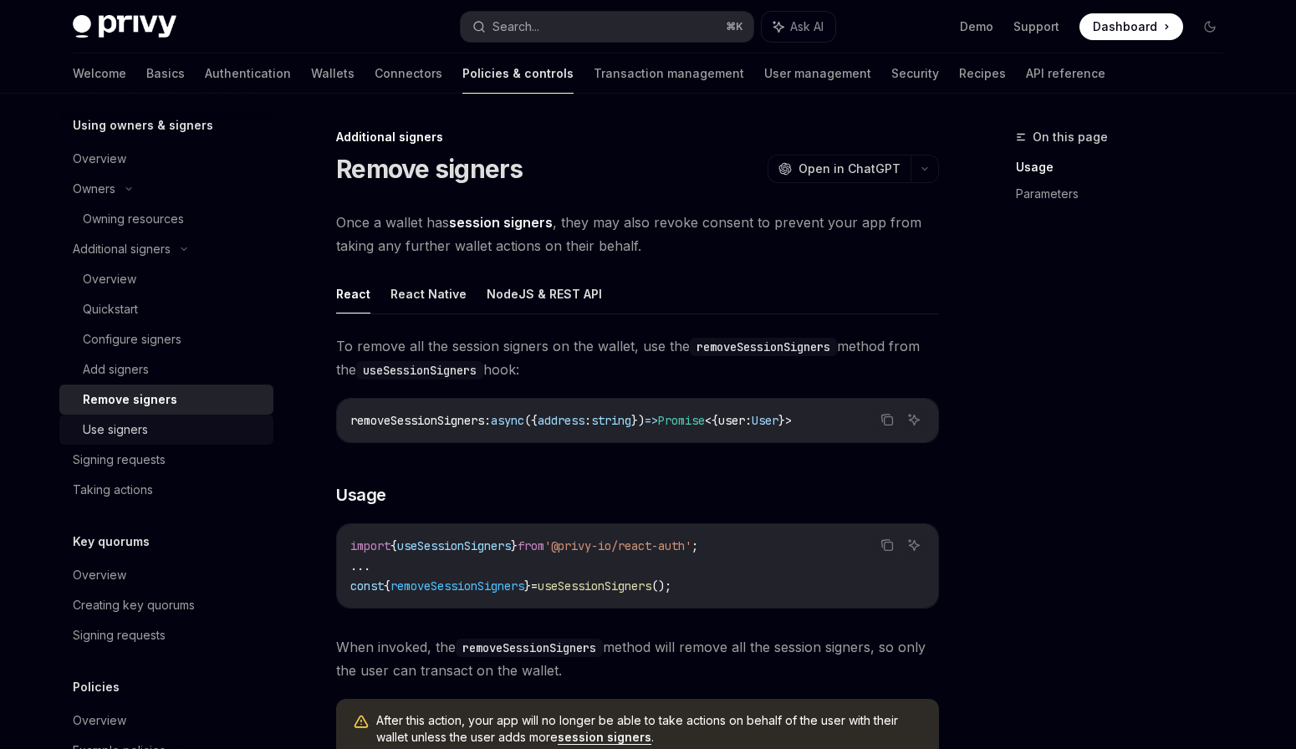
click at [170, 425] on div "Use signers" at bounding box center [173, 430] width 181 height 20
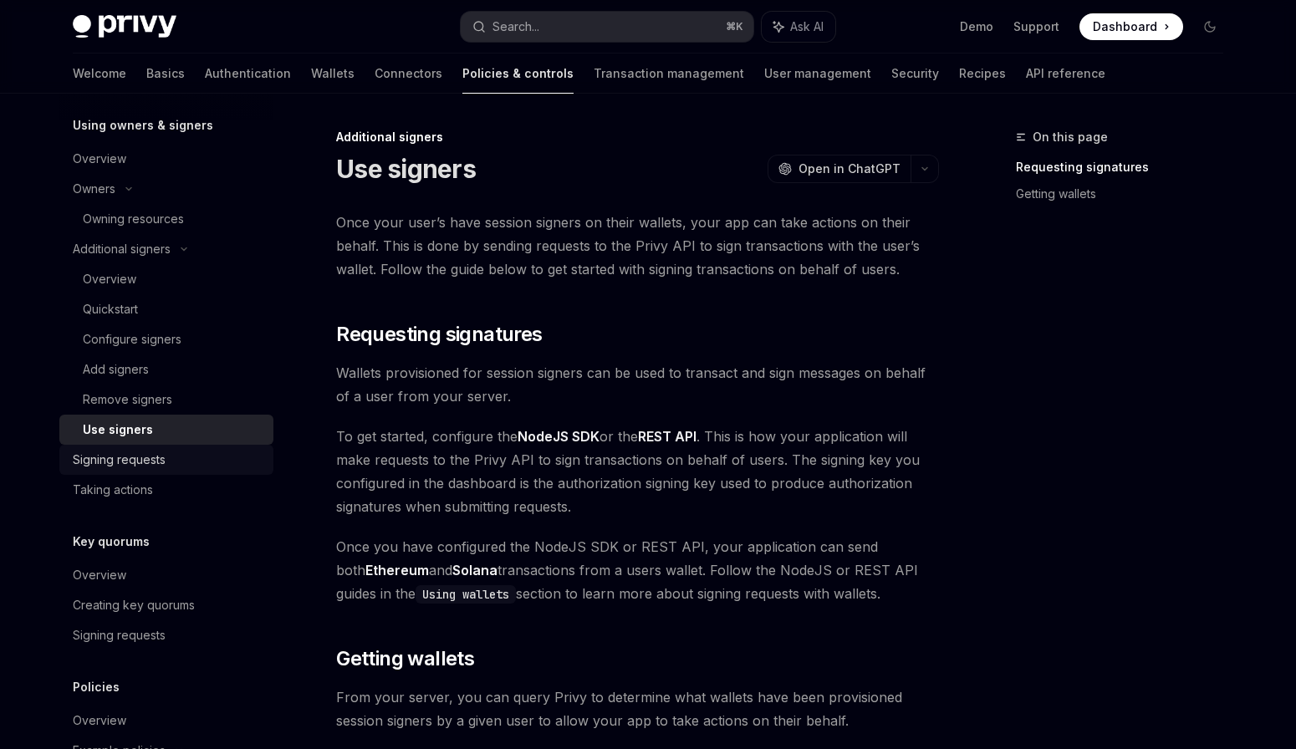
click at [174, 457] on div "Signing requests" at bounding box center [168, 460] width 191 height 20
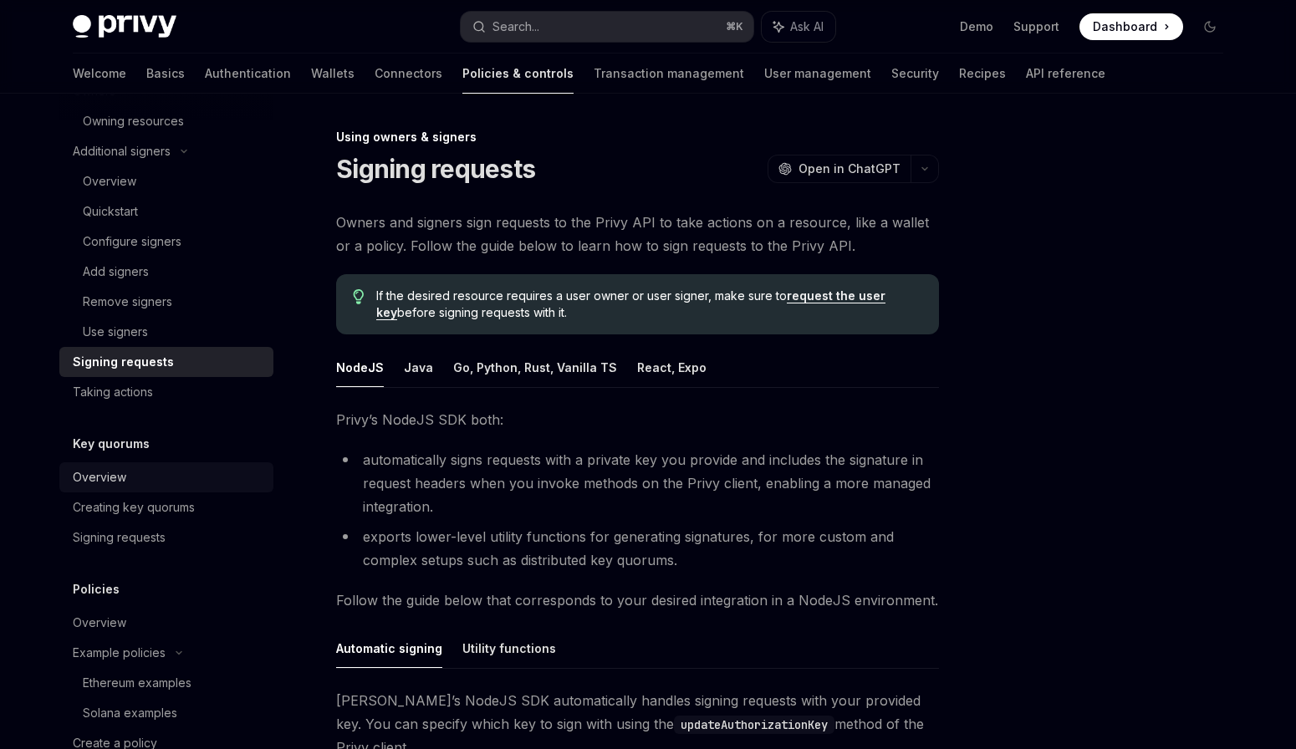
scroll to position [598, 0]
click at [174, 390] on div "Taking actions" at bounding box center [168, 389] width 191 height 20
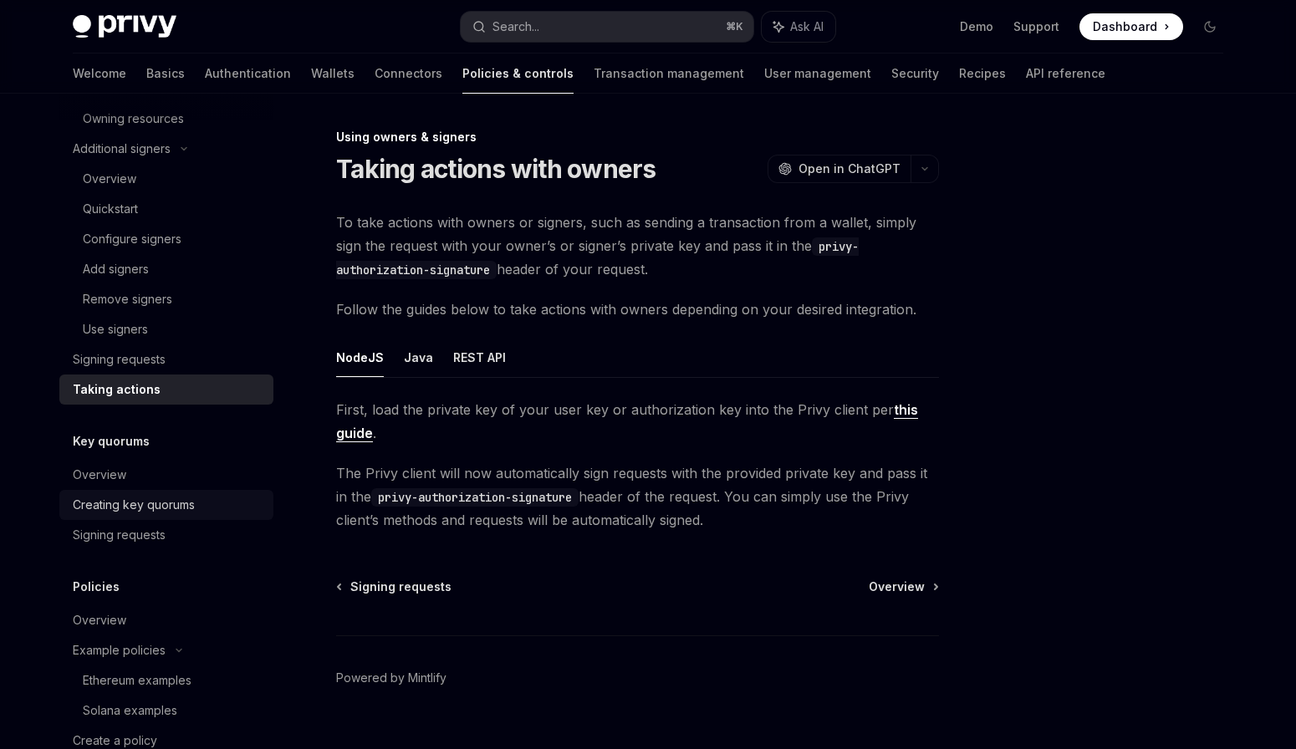
drag, startPoint x: 188, startPoint y: 503, endPoint x: 188, endPoint y: 512, distance: 9.2
click at [187, 503] on div "Creating key quorums" at bounding box center [134, 505] width 122 height 20
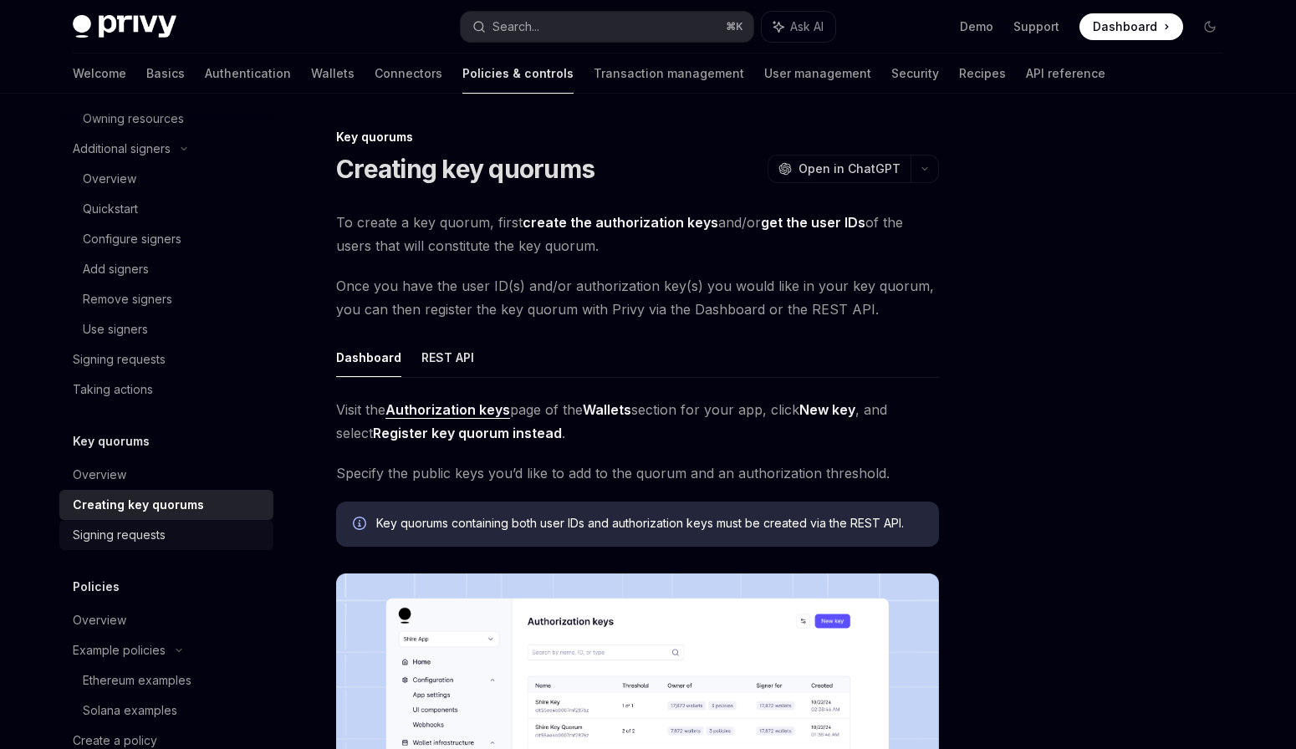
click at [186, 532] on div "Signing requests" at bounding box center [168, 535] width 191 height 20
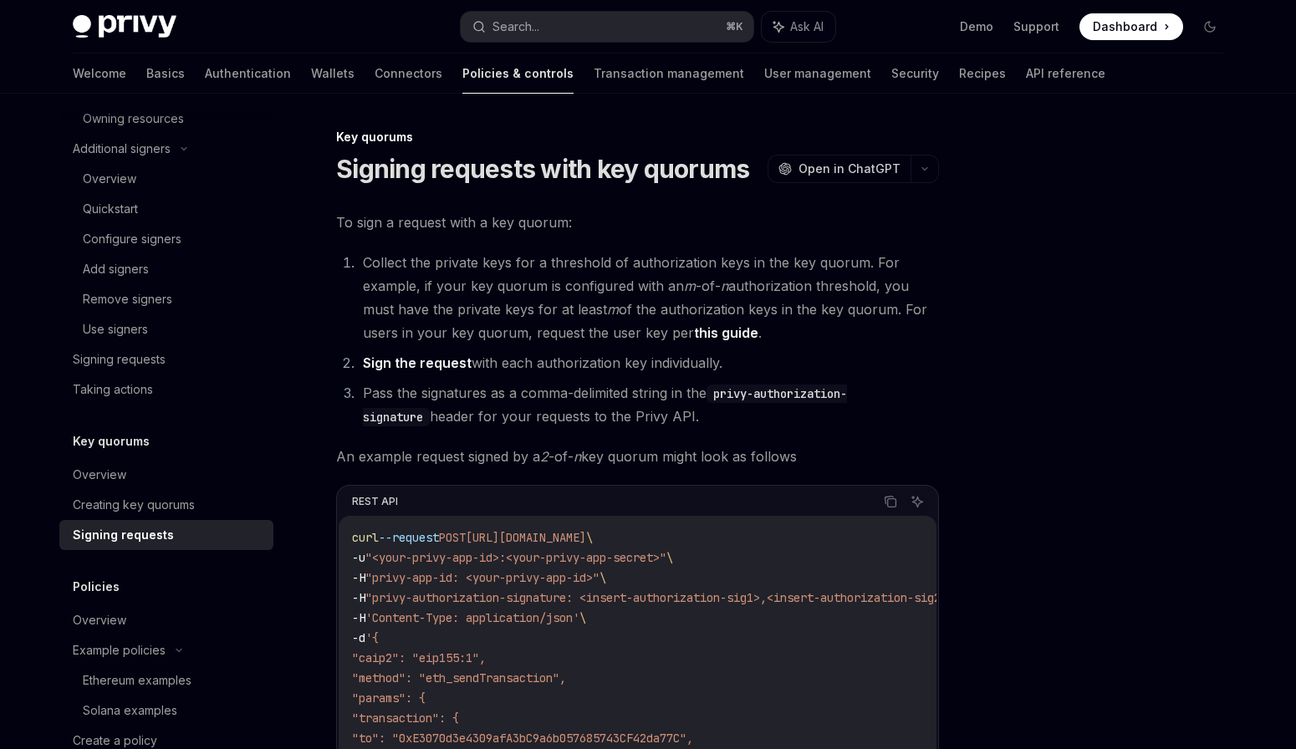
click at [481, 404] on li "Pass the signatures as a comma-delimited string in the privy-authorization-sign…" at bounding box center [648, 404] width 581 height 47
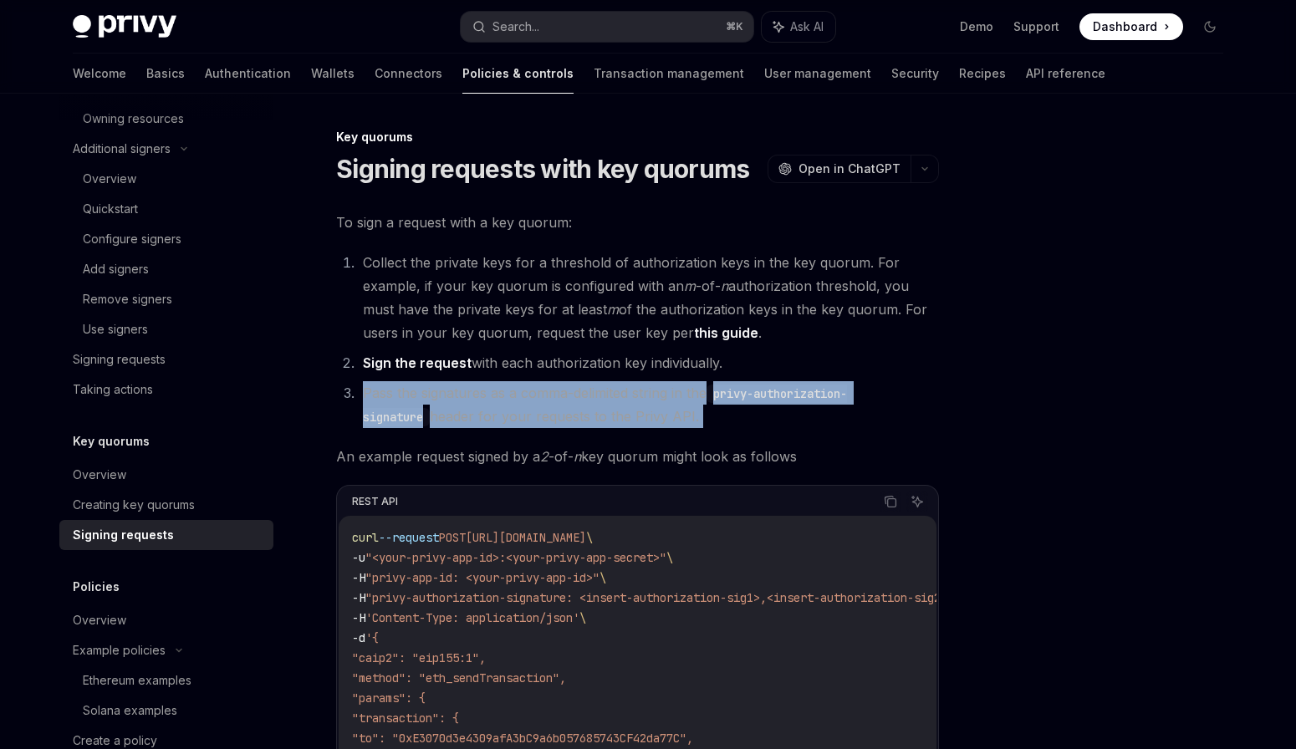
click at [481, 404] on li "Pass the signatures as a comma-delimited string in the privy-authorization-sign…" at bounding box center [648, 404] width 581 height 47
click at [706, 338] on link "this guide" at bounding box center [726, 333] width 64 height 18
type textarea "*"
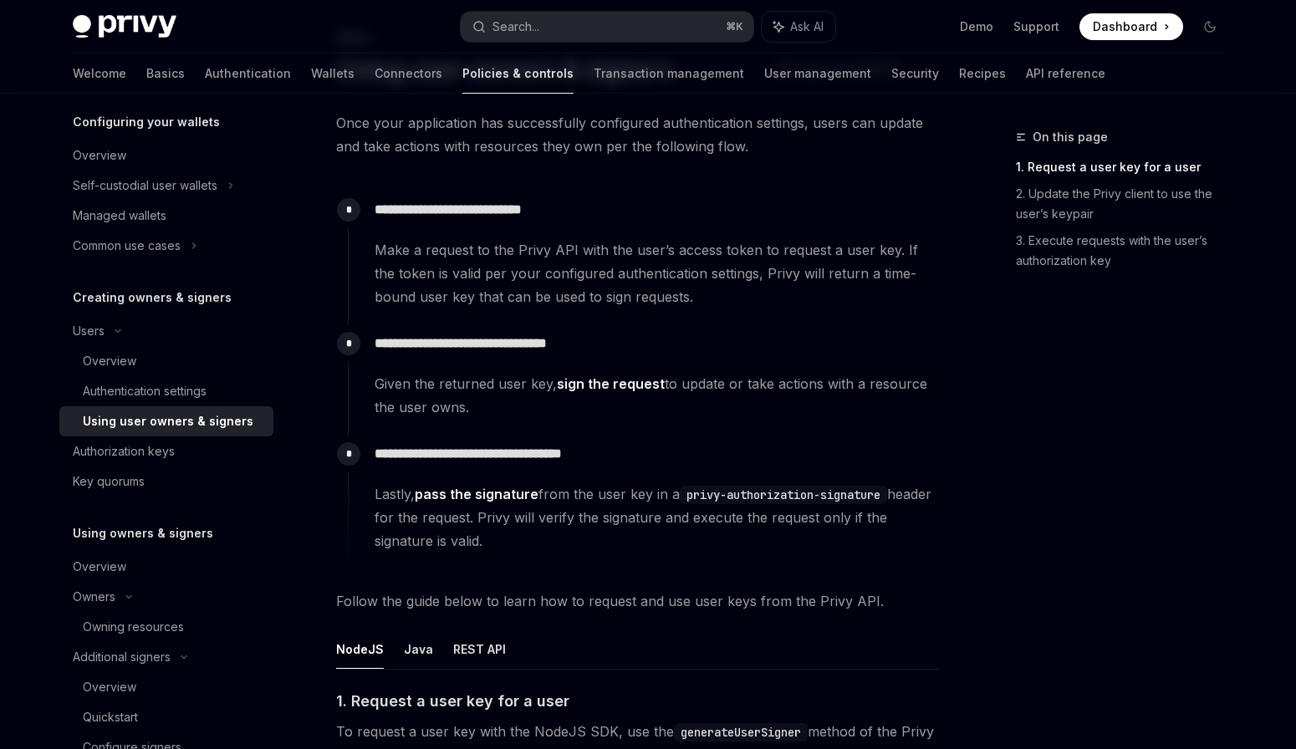
scroll to position [100, 0]
click at [400, 391] on span "Given the returned user key, sign the request to update or take actions with a …" at bounding box center [655, 394] width 563 height 47
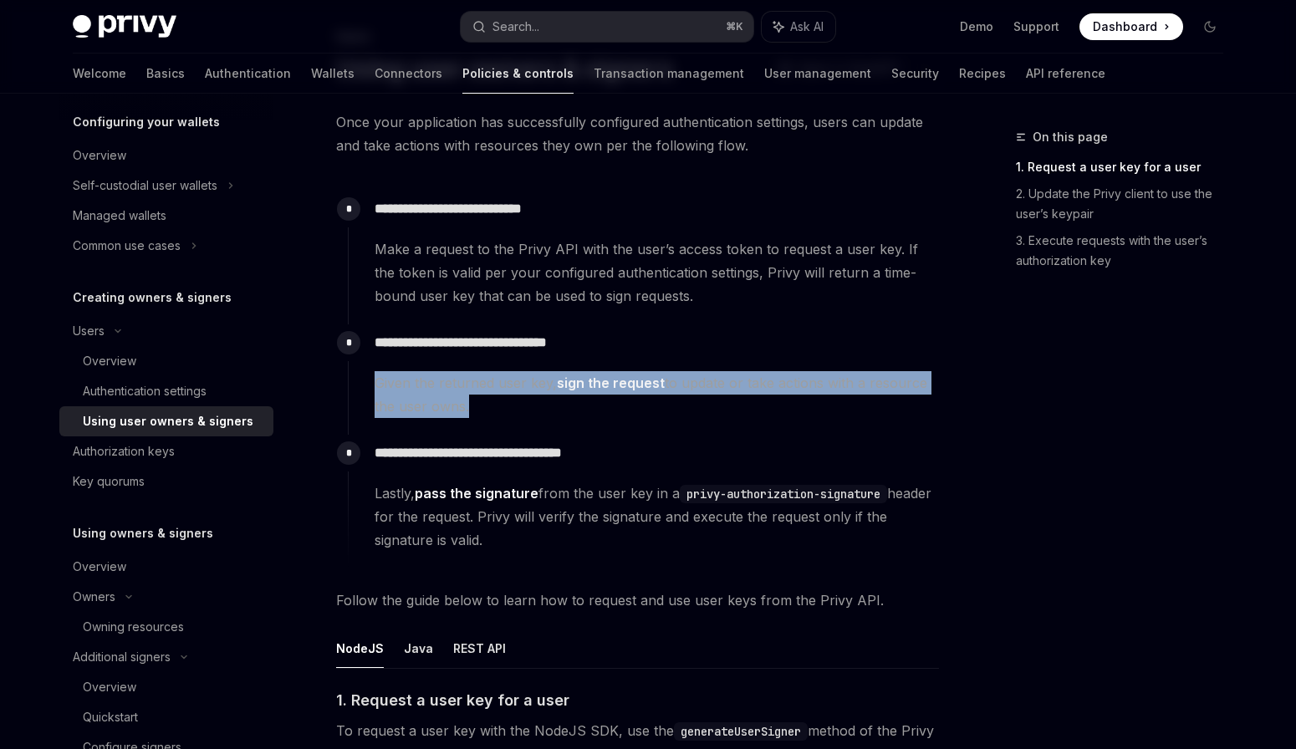
click at [400, 391] on span "Given the returned user key, sign the request to update or take actions with a …" at bounding box center [655, 394] width 563 height 47
click at [400, 397] on span "Given the returned user key, sign the request to update or take actions with a …" at bounding box center [655, 394] width 563 height 47
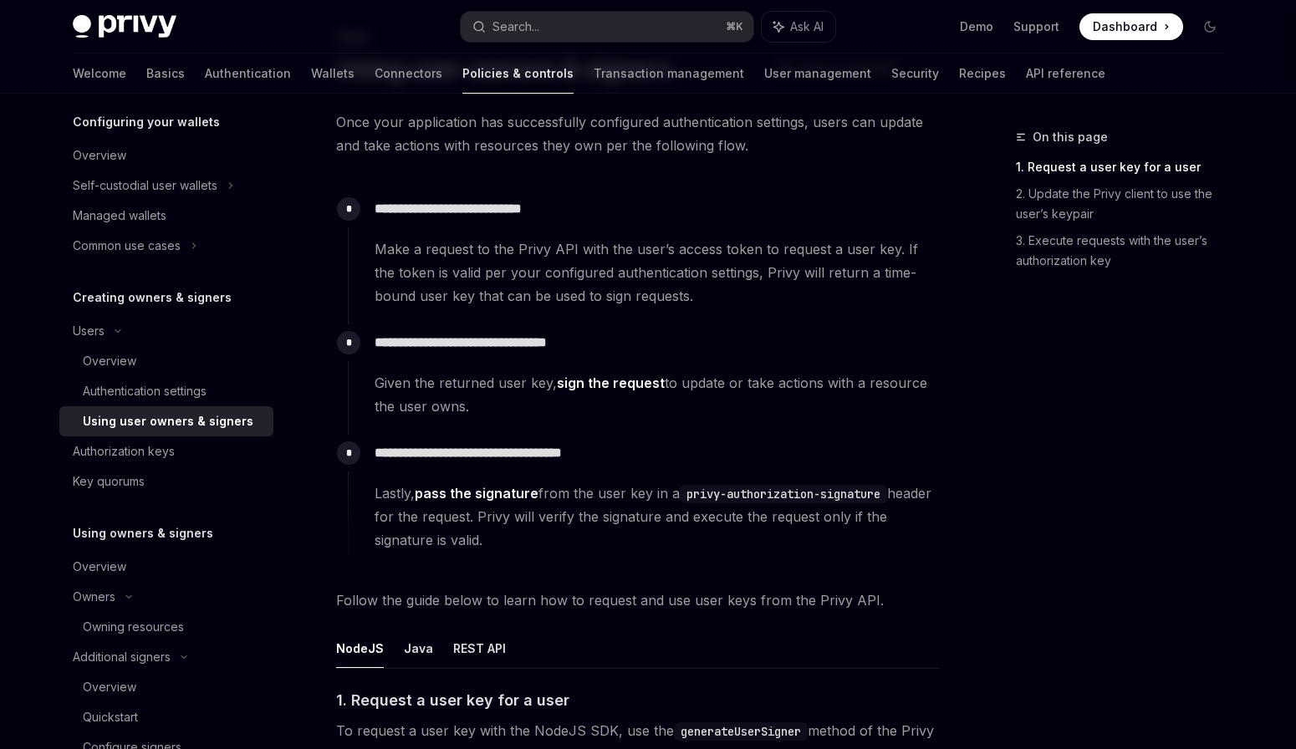
click at [414, 414] on span "Given the returned user key, sign the request to update or take actions with a …" at bounding box center [655, 394] width 563 height 47
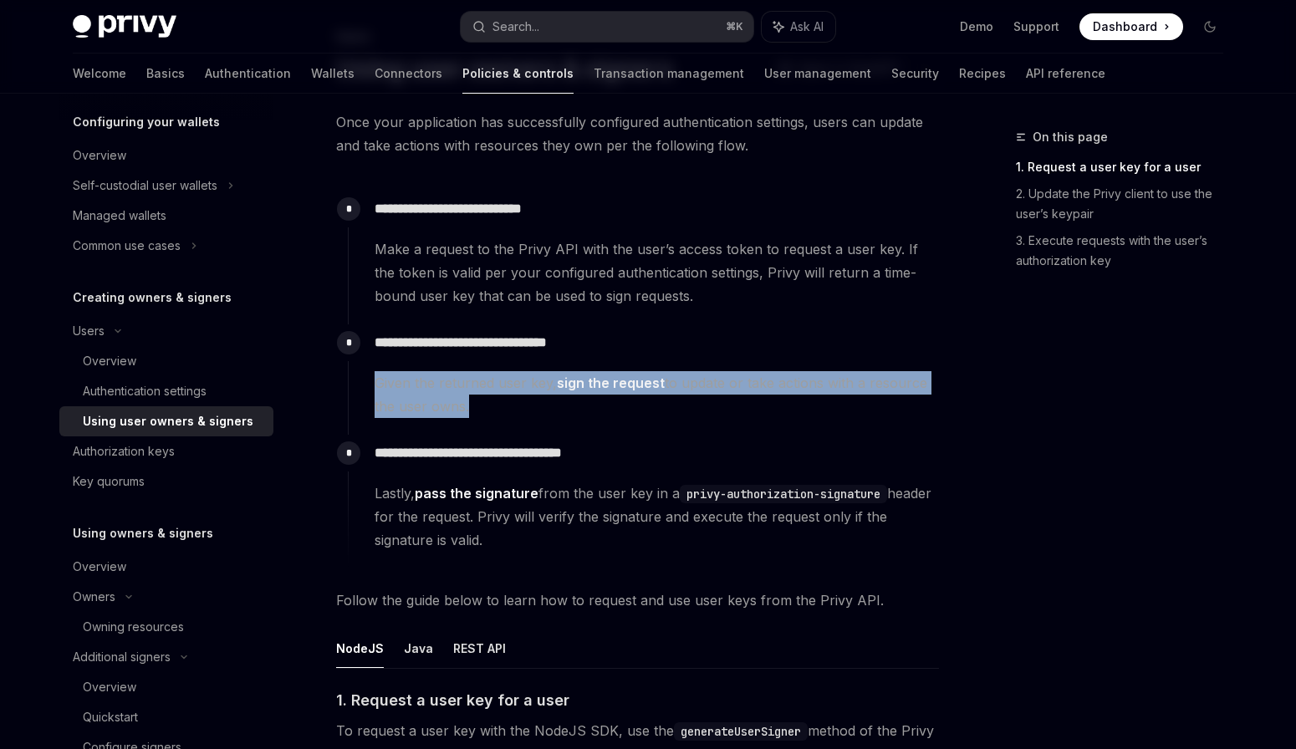
click at [414, 414] on span "Given the returned user key, sign the request to update or take actions with a …" at bounding box center [655, 394] width 563 height 47
click at [413, 410] on span "Given the returned user key, sign the request to update or take actions with a …" at bounding box center [655, 394] width 563 height 47
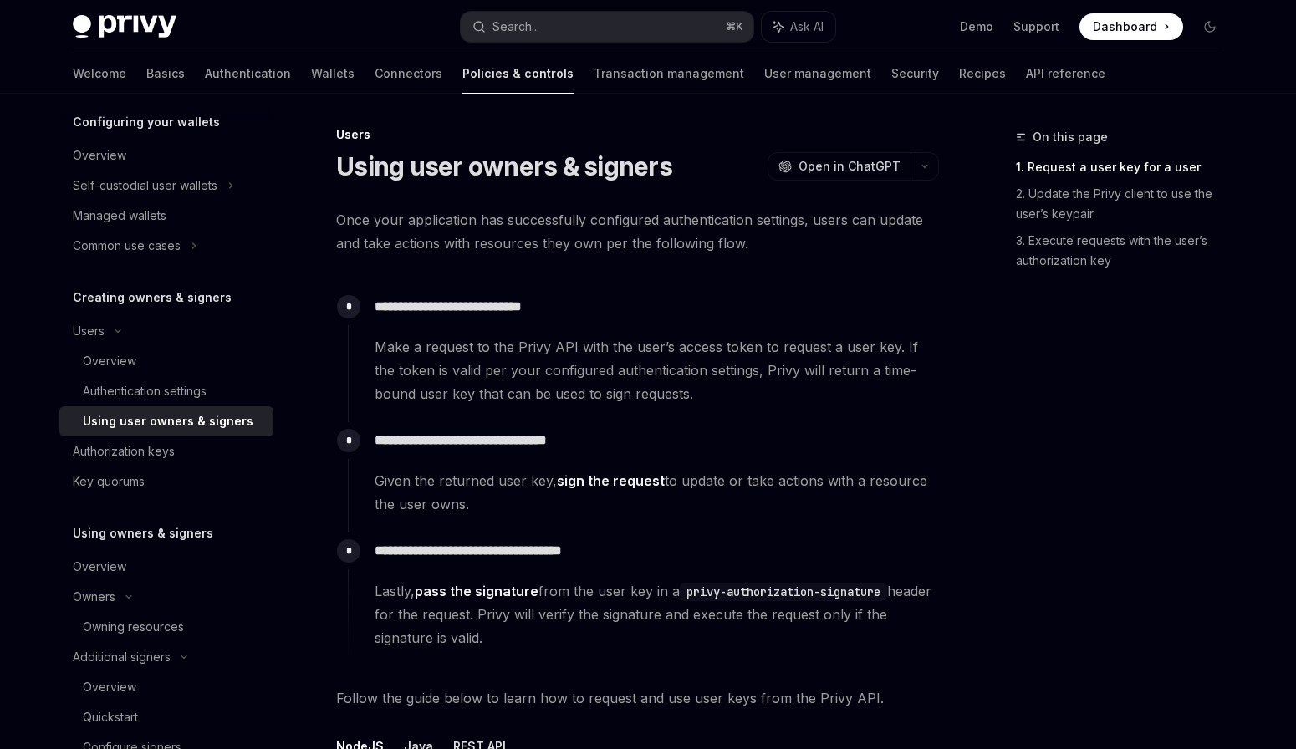
scroll to position [0, 0]
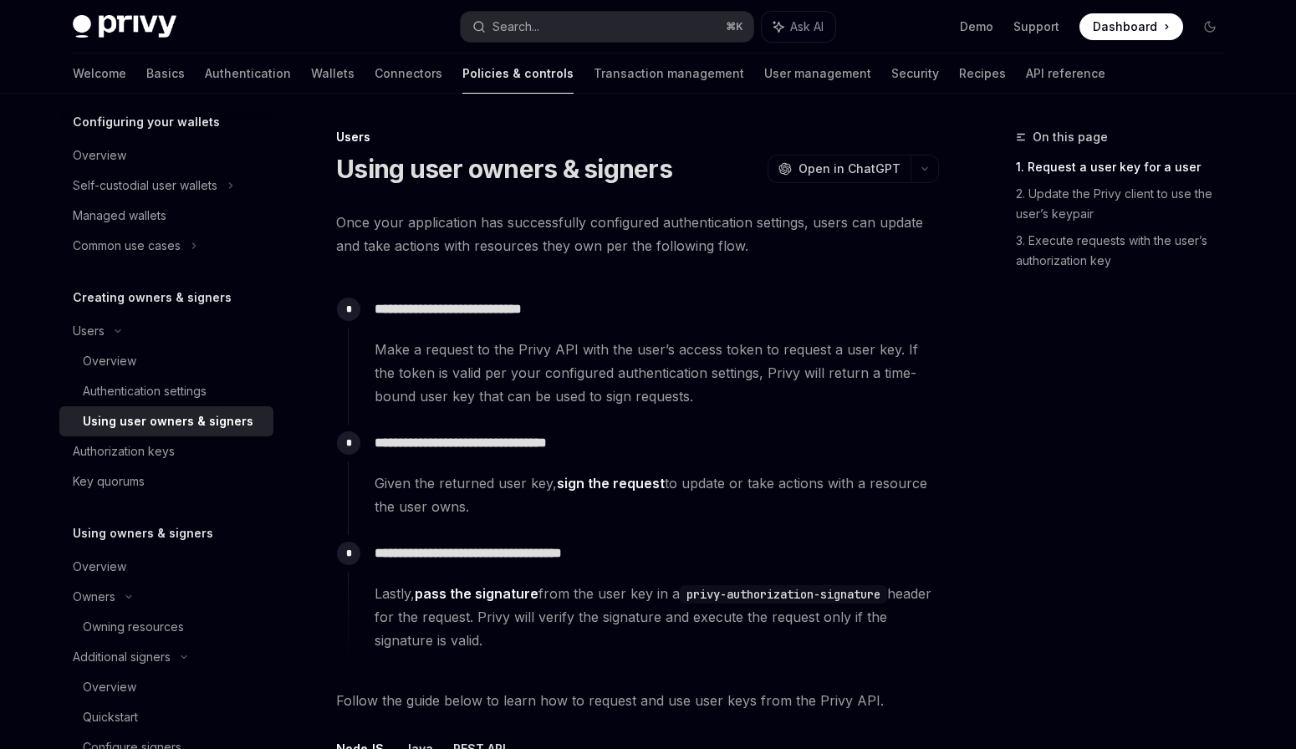
click at [415, 400] on span "Make a request to the Privy API with the user’s access token to request a user …" at bounding box center [655, 373] width 563 height 70
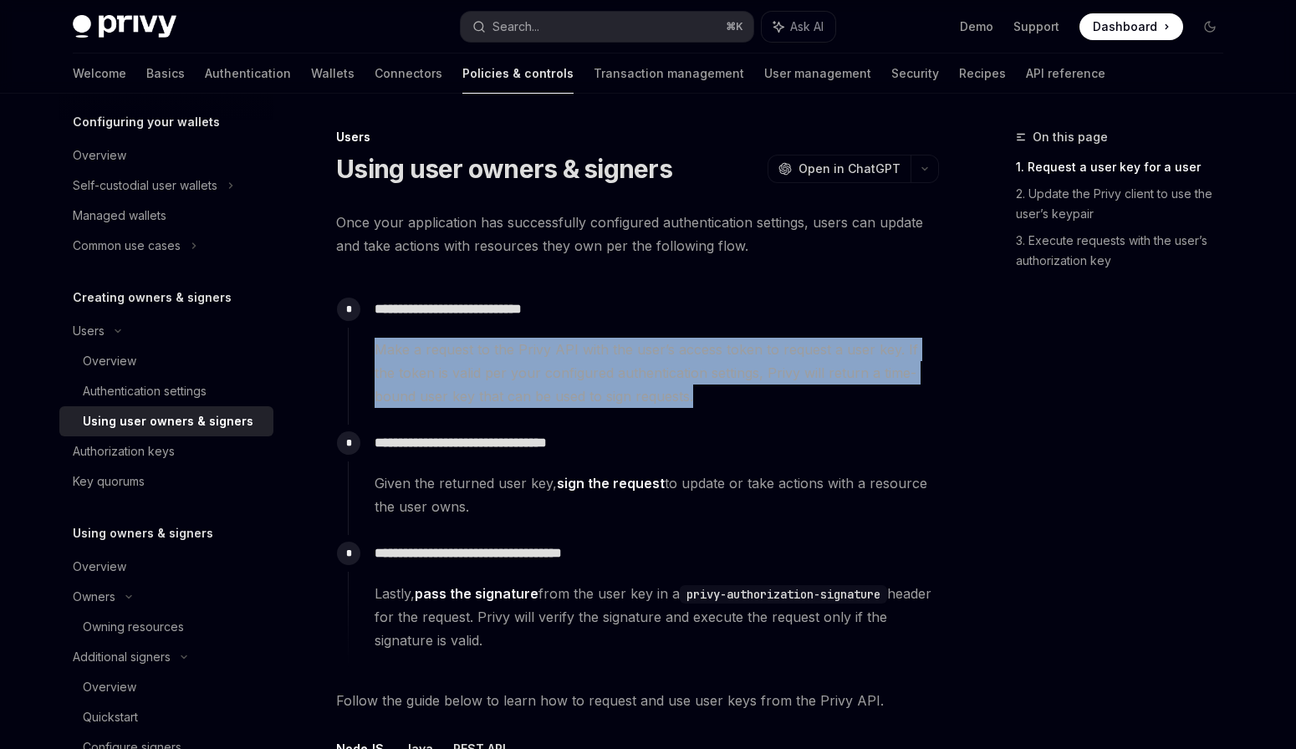
click at [415, 400] on span "Make a request to the Privy API with the user’s access token to request a user …" at bounding box center [655, 373] width 563 height 70
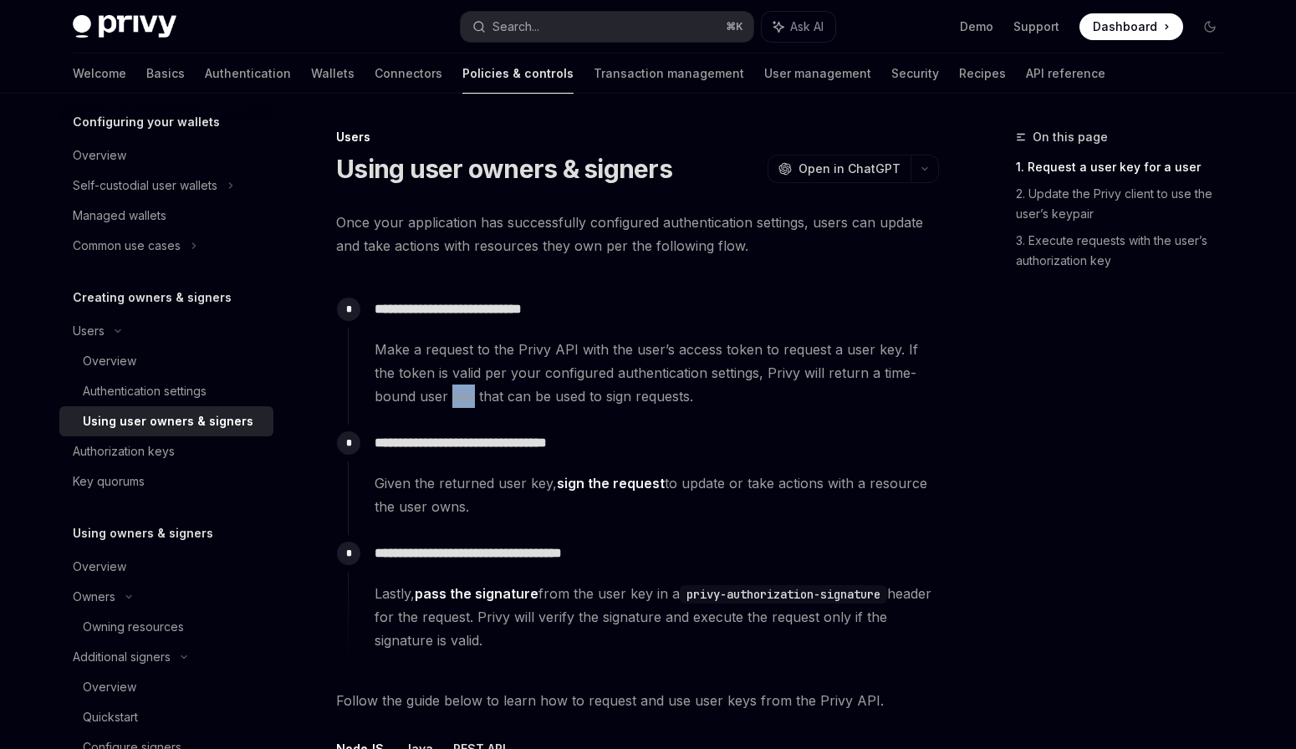
click at [415, 400] on span "Make a request to the Privy API with the user’s access token to request a user …" at bounding box center [655, 373] width 563 height 70
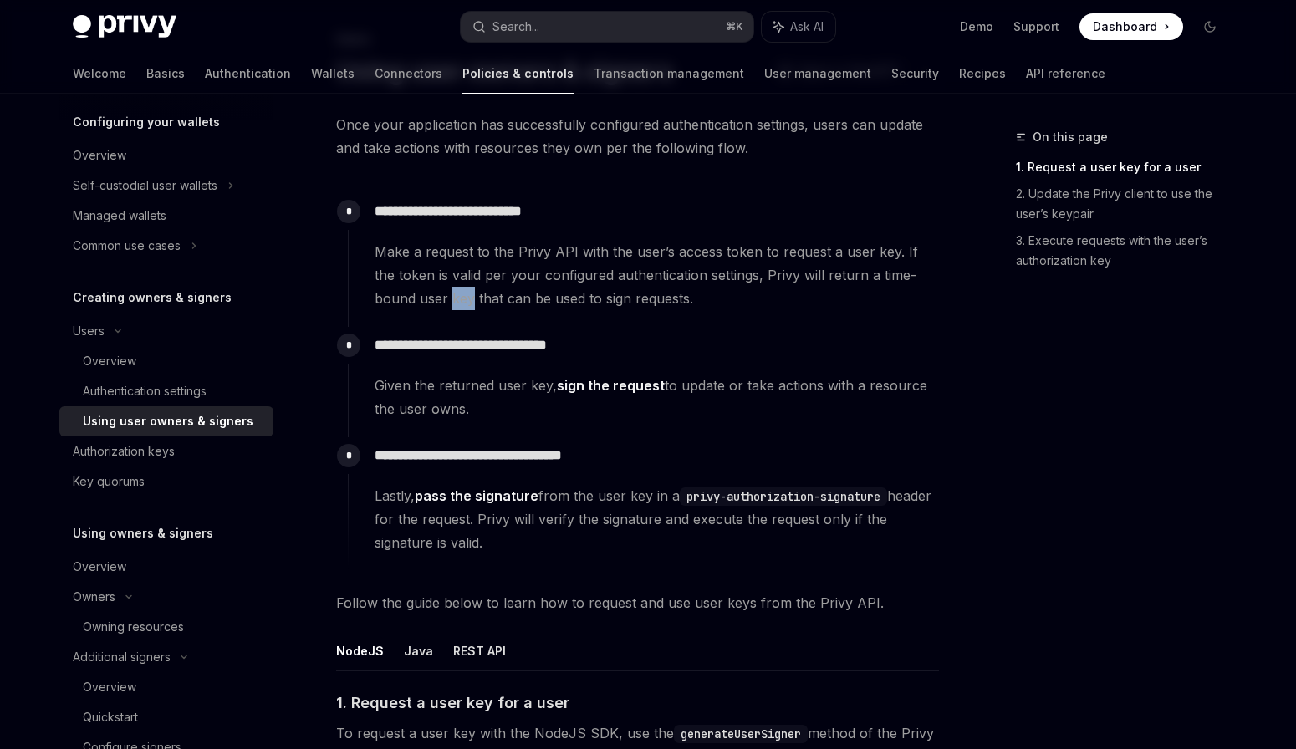
scroll to position [100, 0]
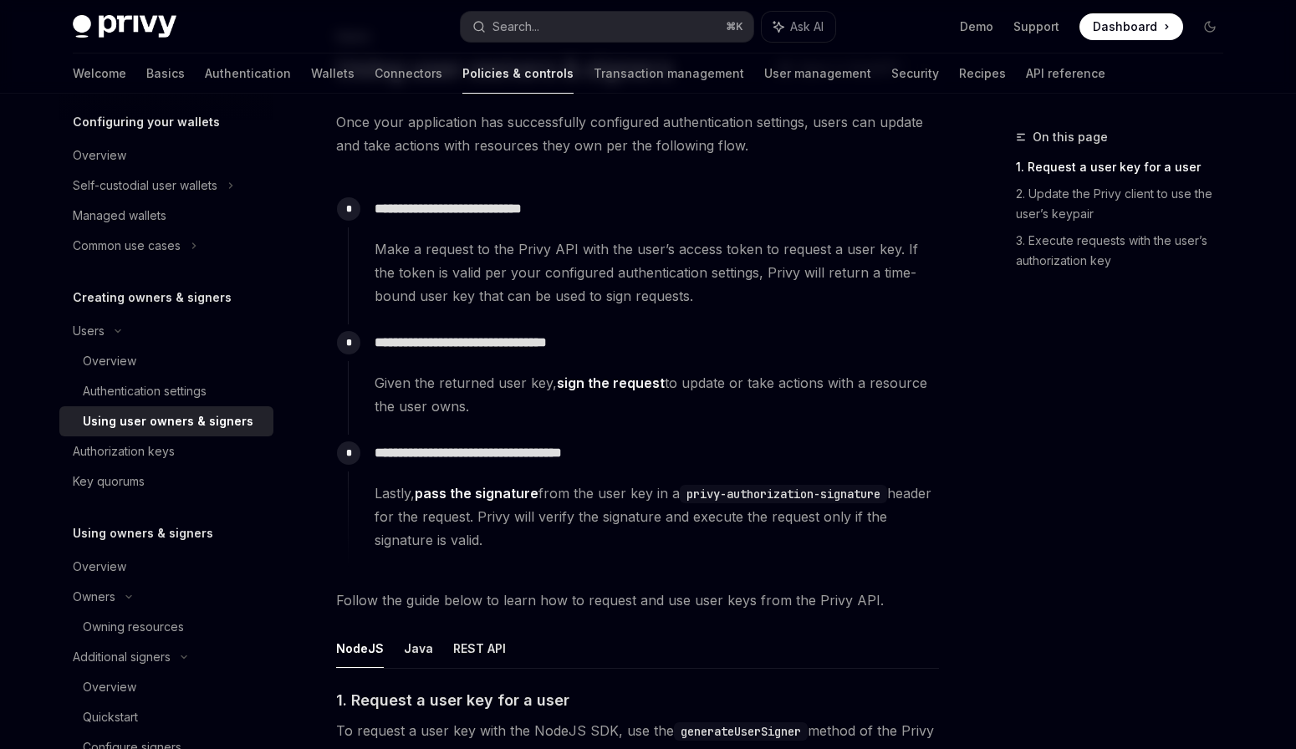
click at [415, 400] on span "Given the returned user key, sign the request to update or take actions with a …" at bounding box center [655, 394] width 563 height 47
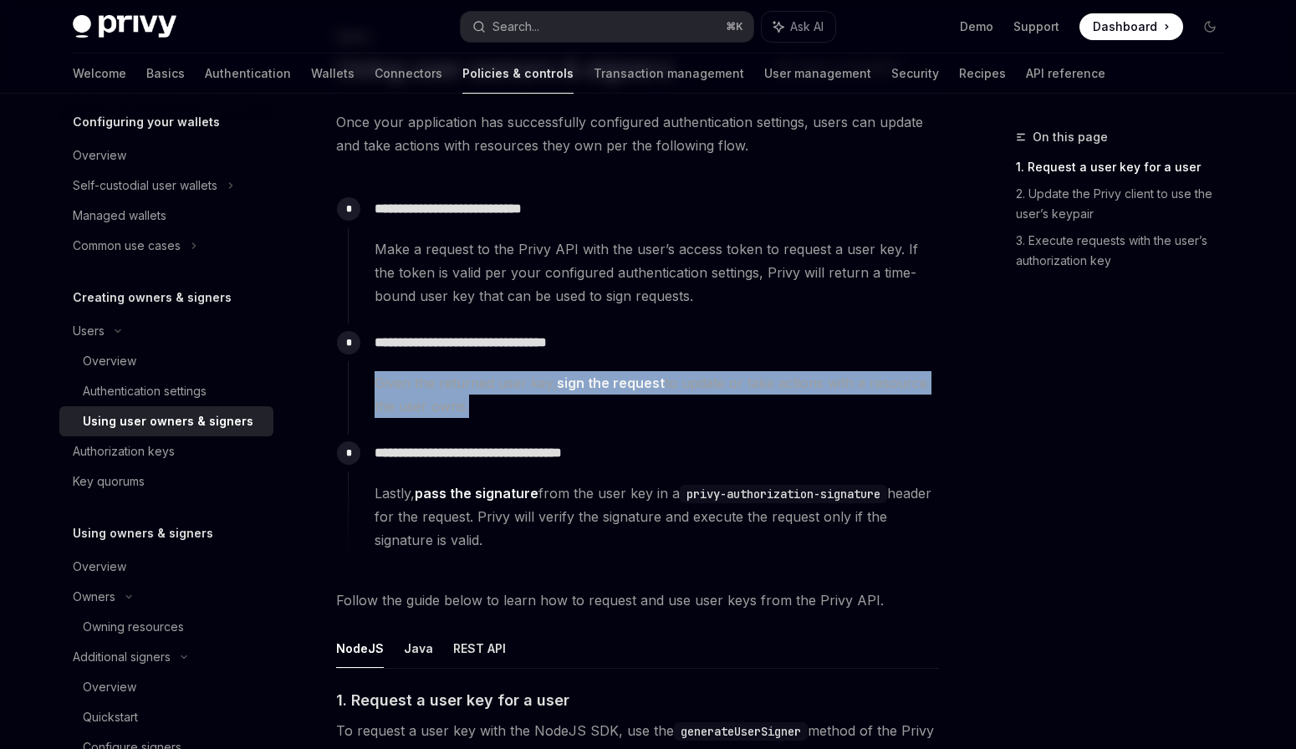
click at [415, 400] on span "Given the returned user key, sign the request to update or take actions with a …" at bounding box center [655, 394] width 563 height 47
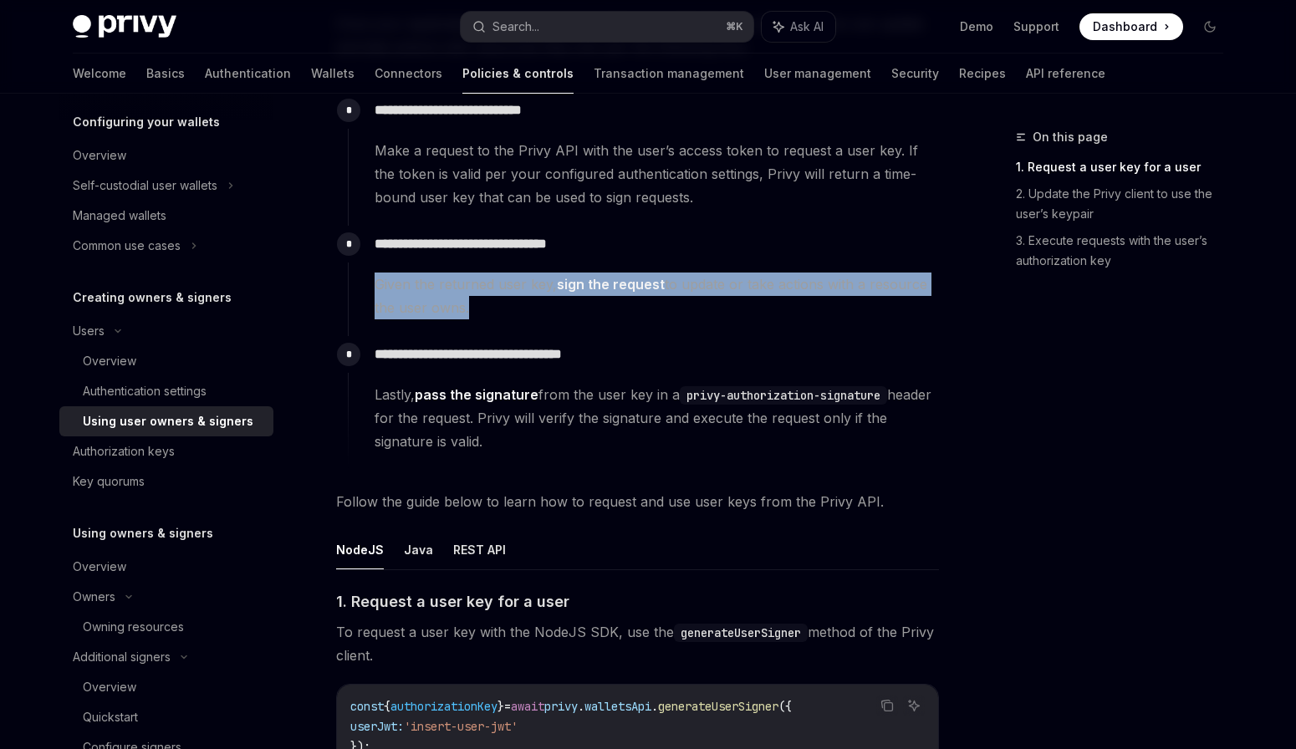
scroll to position [201, 0]
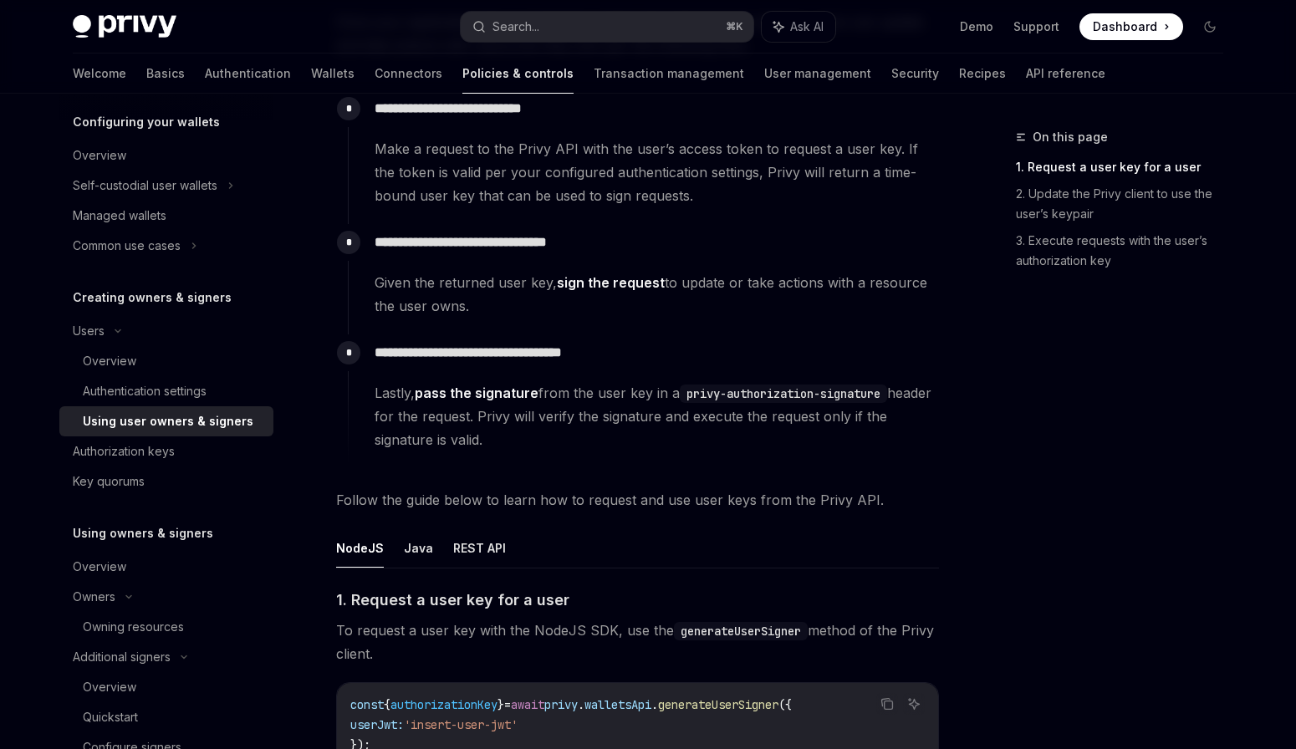
click at [415, 400] on span "Lastly, pass the signature from the user key in a privy-authorization-signature…" at bounding box center [655, 416] width 563 height 70
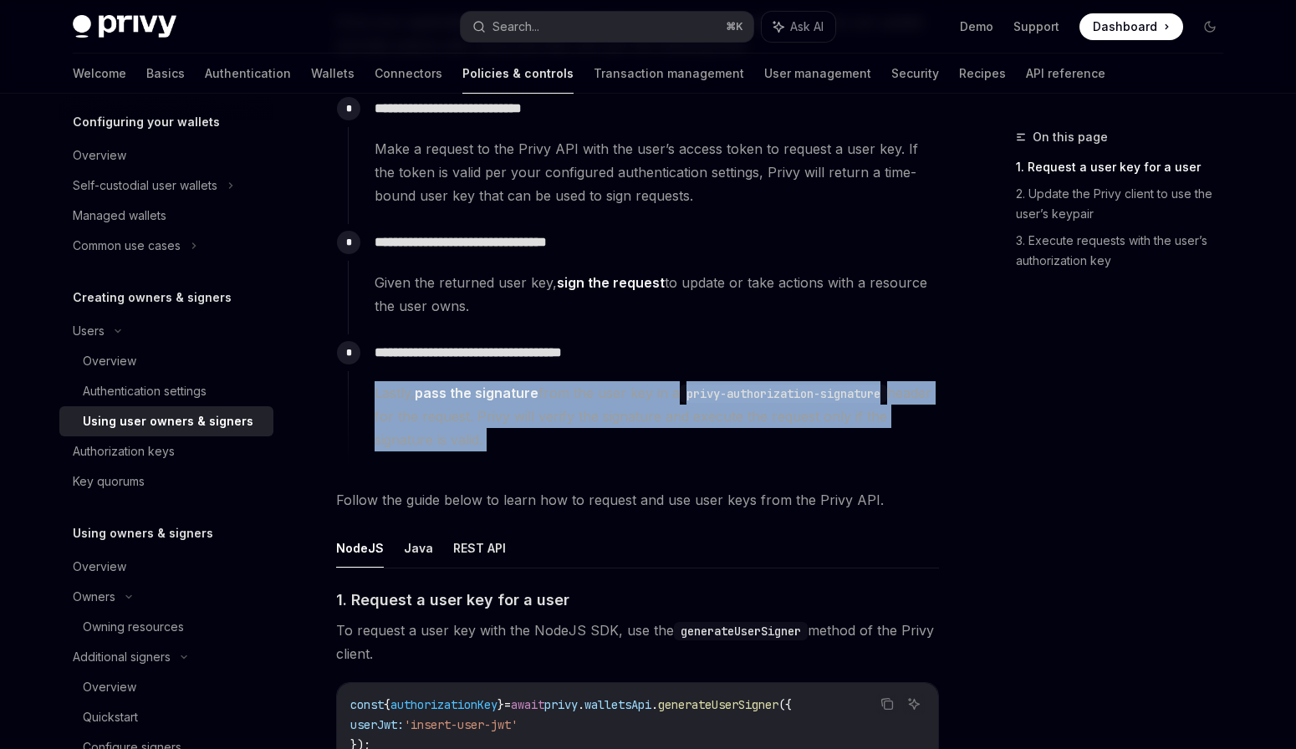
click at [415, 400] on span "Lastly, pass the signature from the user key in a privy-authorization-signature…" at bounding box center [655, 416] width 563 height 70
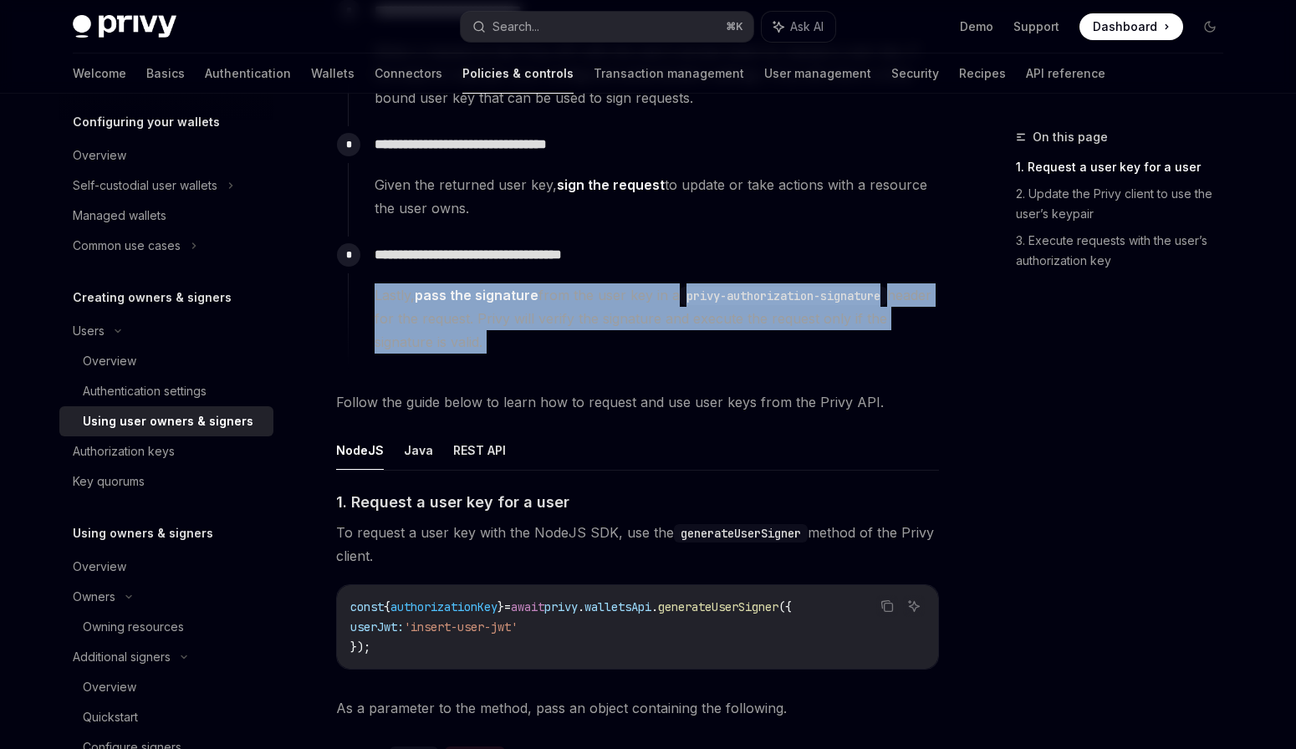
scroll to position [301, 0]
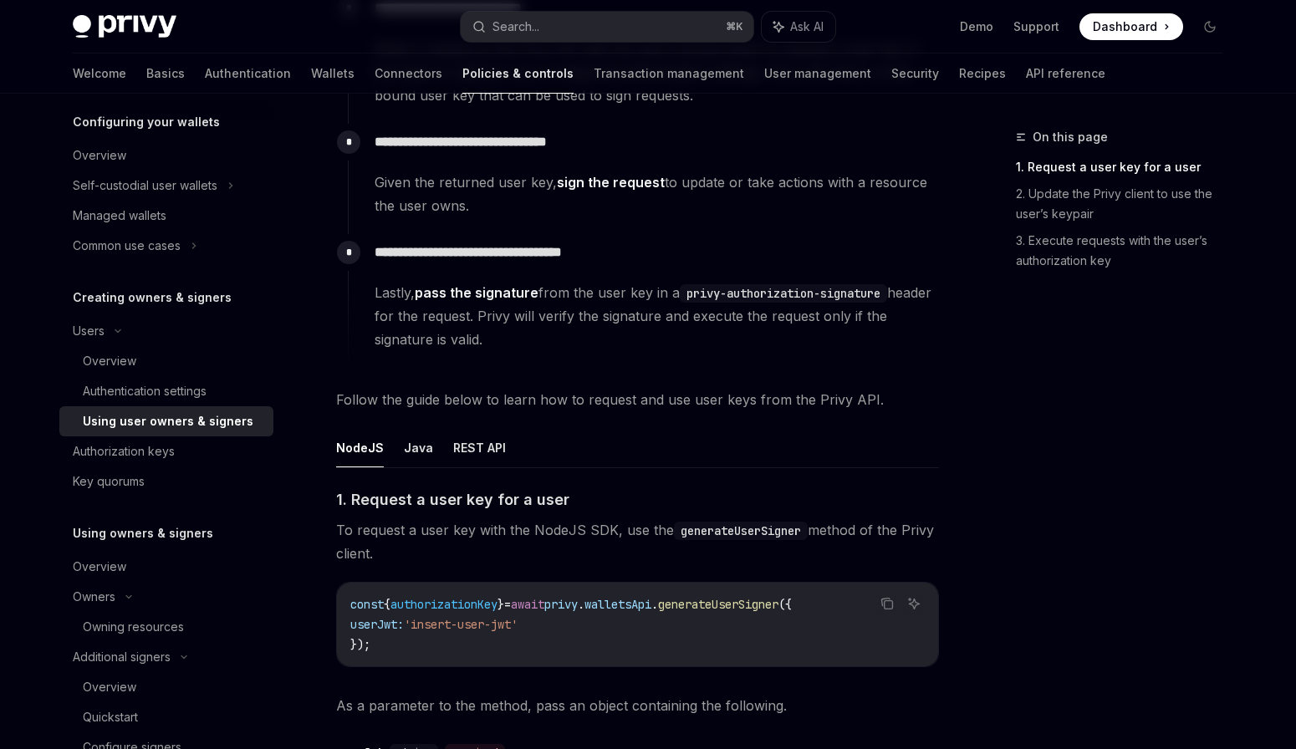
click at [415, 400] on span "Follow the guide below to learn how to request and use user keys from the Privy…" at bounding box center [637, 399] width 603 height 23
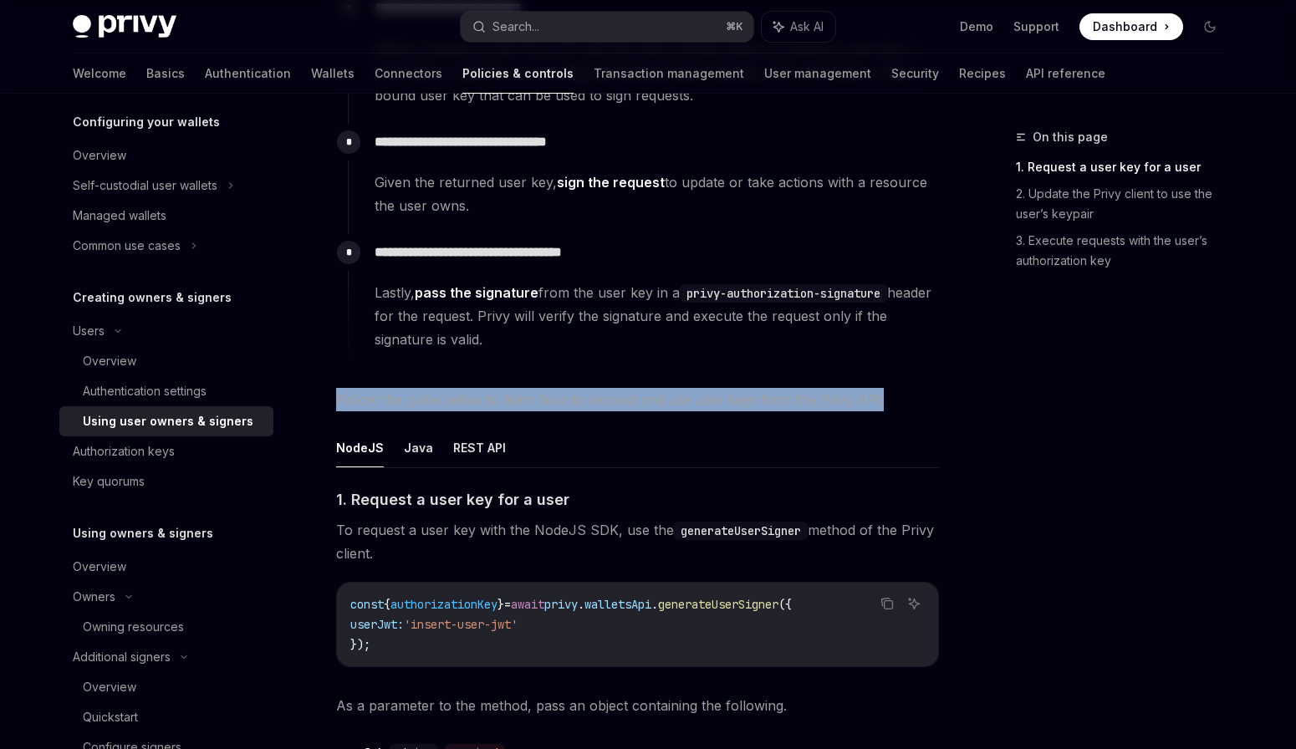
click at [415, 400] on span "Follow the guide below to learn how to request and use user keys from the Privy…" at bounding box center [637, 399] width 603 height 23
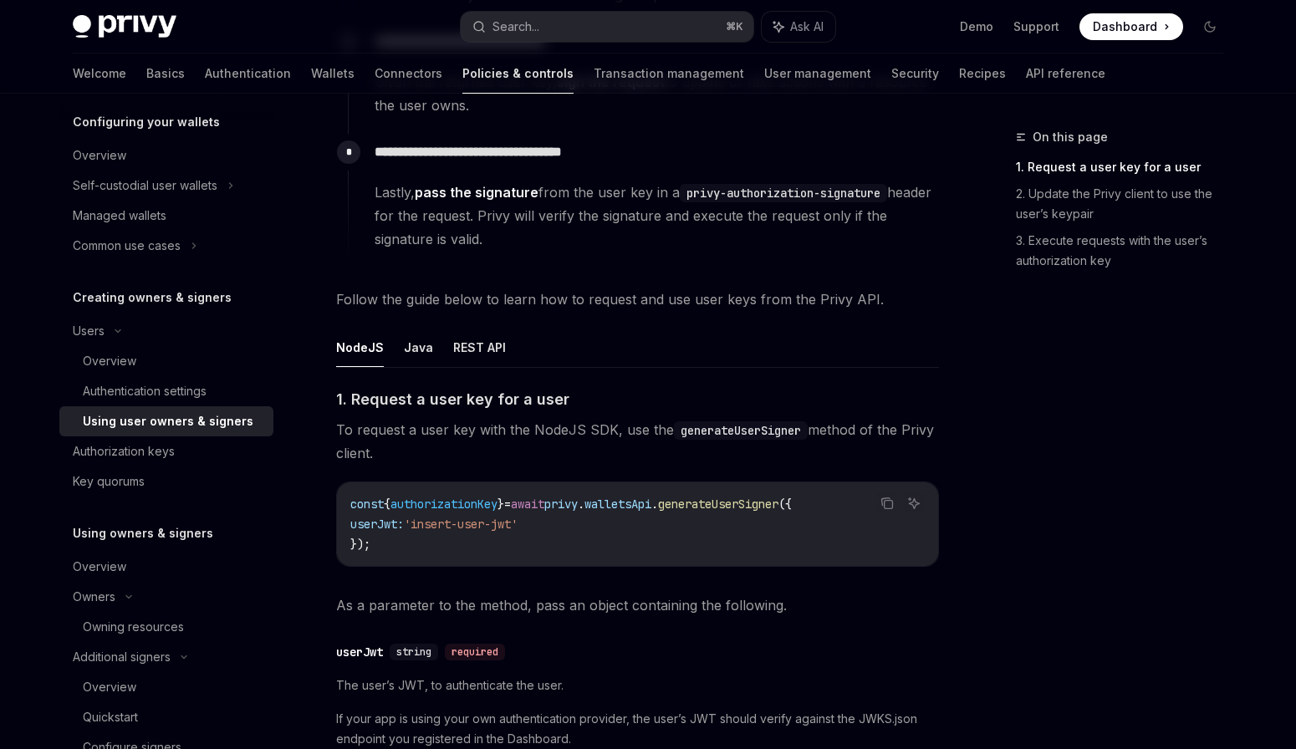
click at [415, 400] on span "1. Request a user key for a user" at bounding box center [452, 399] width 233 height 23
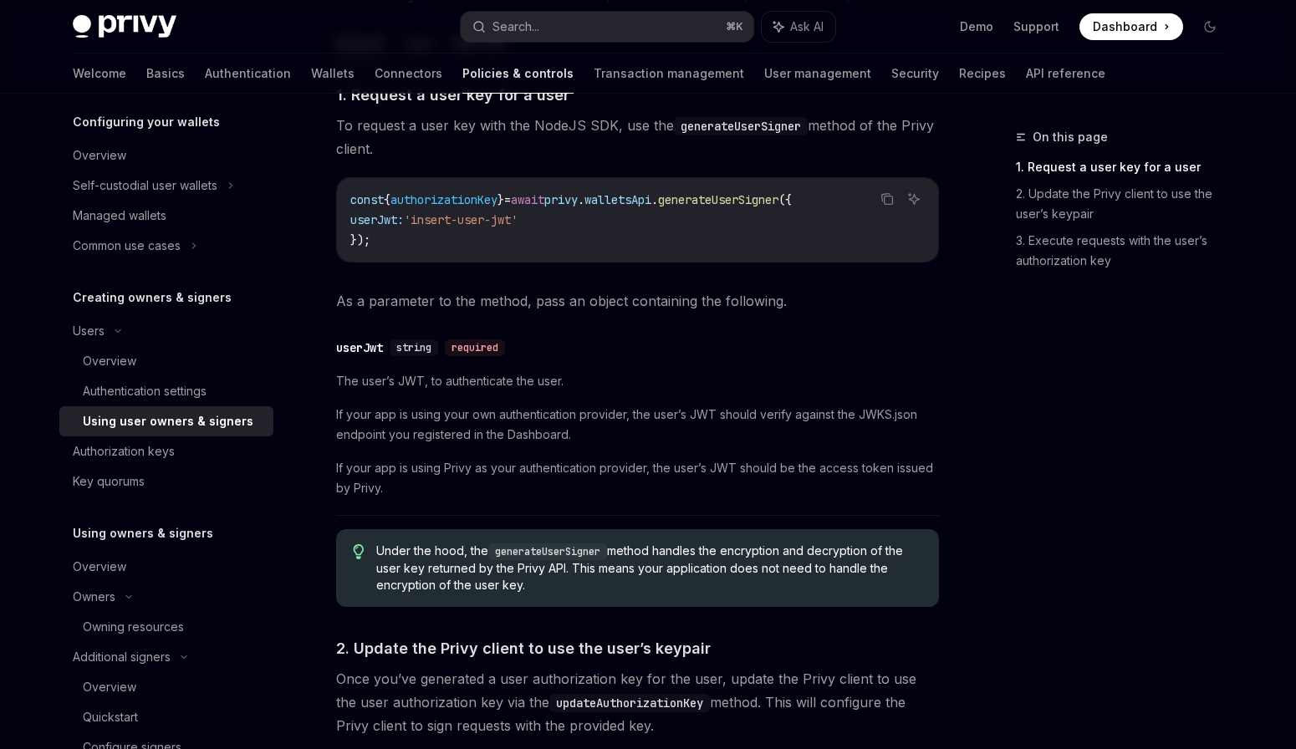
click at [415, 400] on div "​ 1. Request a user key for a user To request a user key with the NodeJS SDK, u…" at bounding box center [637, 555] width 603 height 943
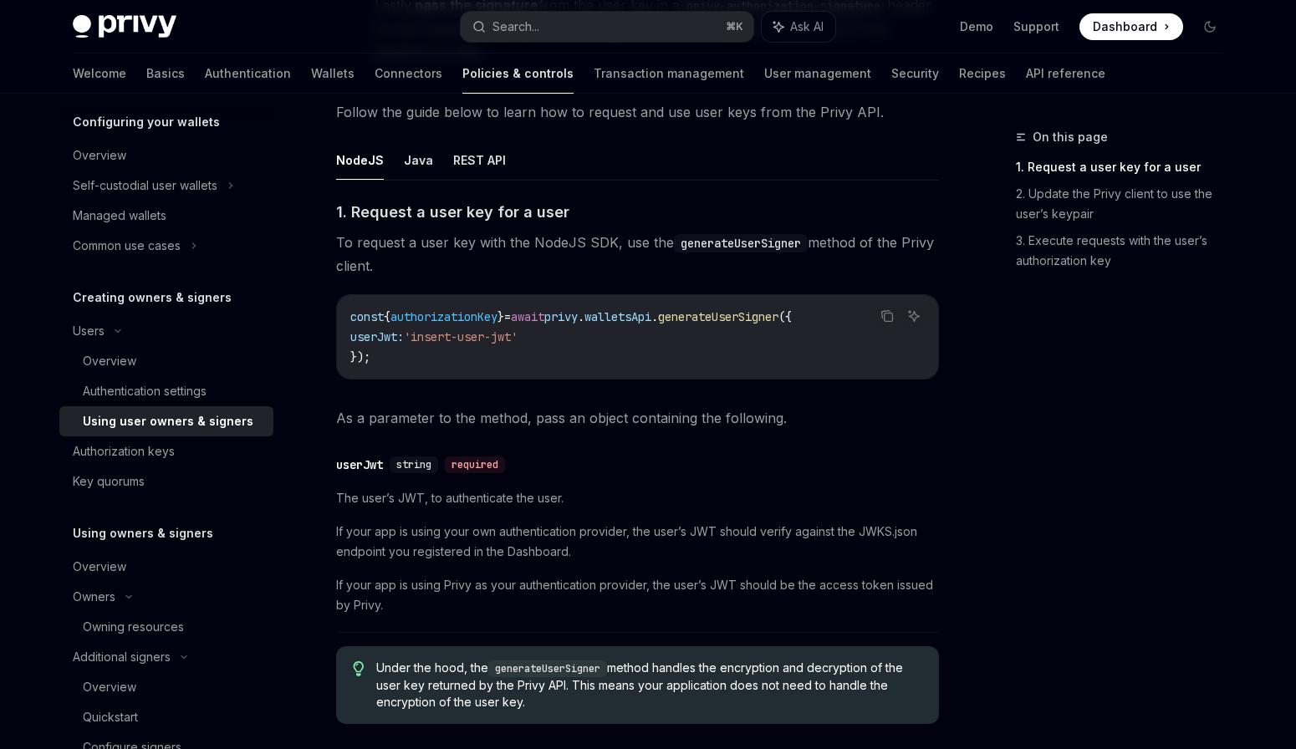
click at [415, 400] on div "​ 1. Request a user key for a user To request a user key with the NodeJS SDK, u…" at bounding box center [637, 672] width 603 height 943
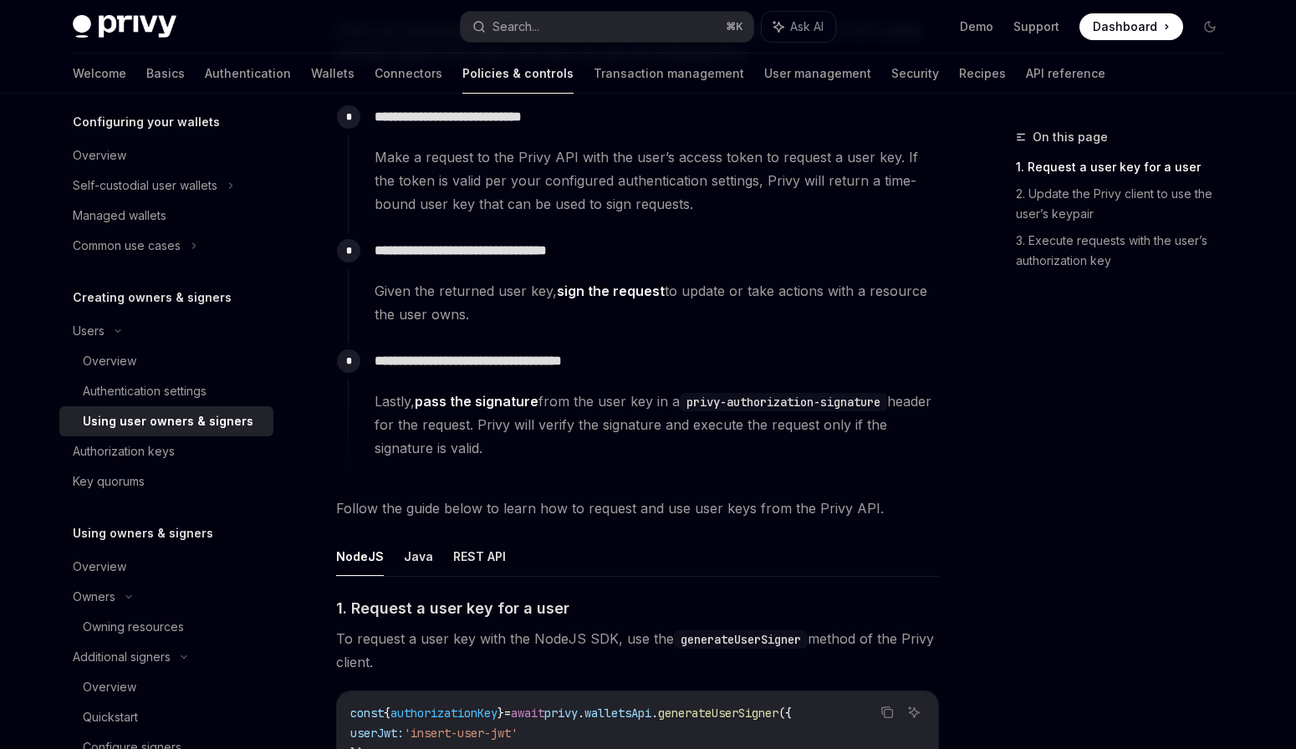
scroll to position [187, 0]
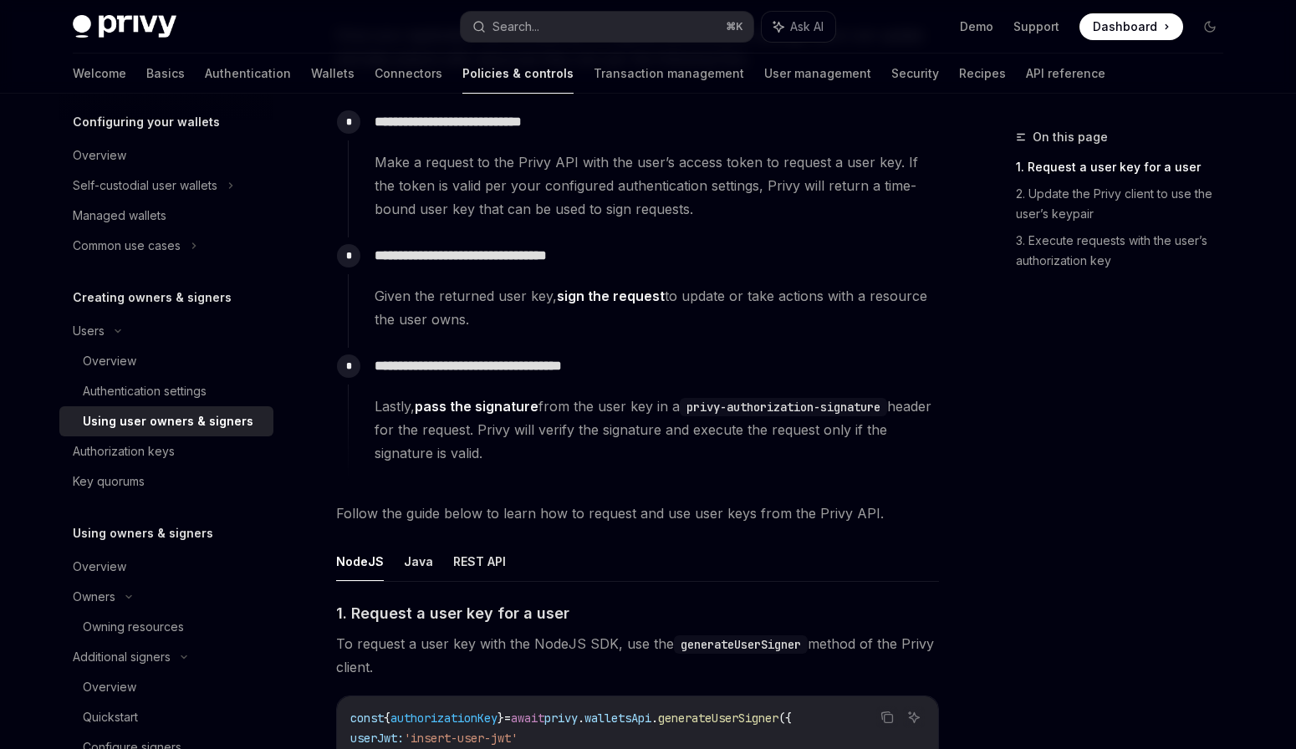
click at [415, 400] on span "Lastly, pass the signature from the user key in a privy-authorization-signature…" at bounding box center [655, 430] width 563 height 70
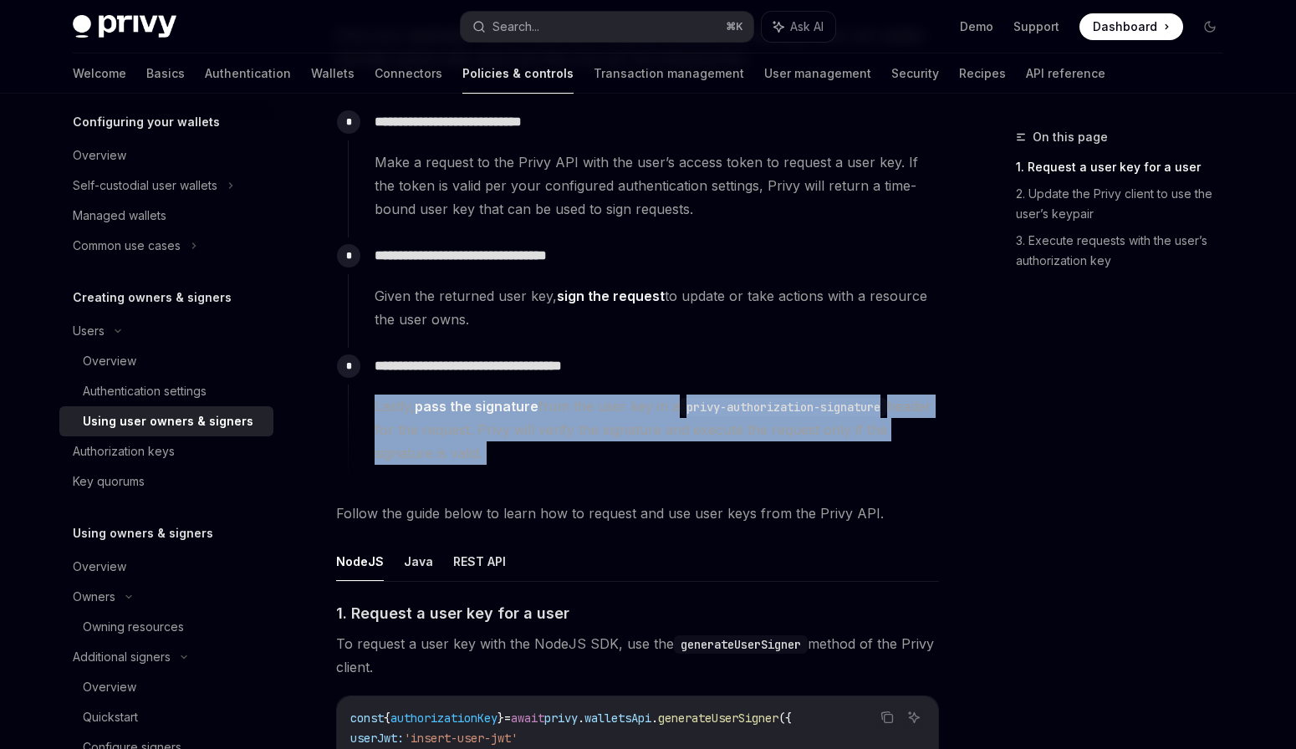
click at [415, 400] on span "Lastly, pass the signature from the user key in a privy-authorization-signature…" at bounding box center [655, 430] width 563 height 70
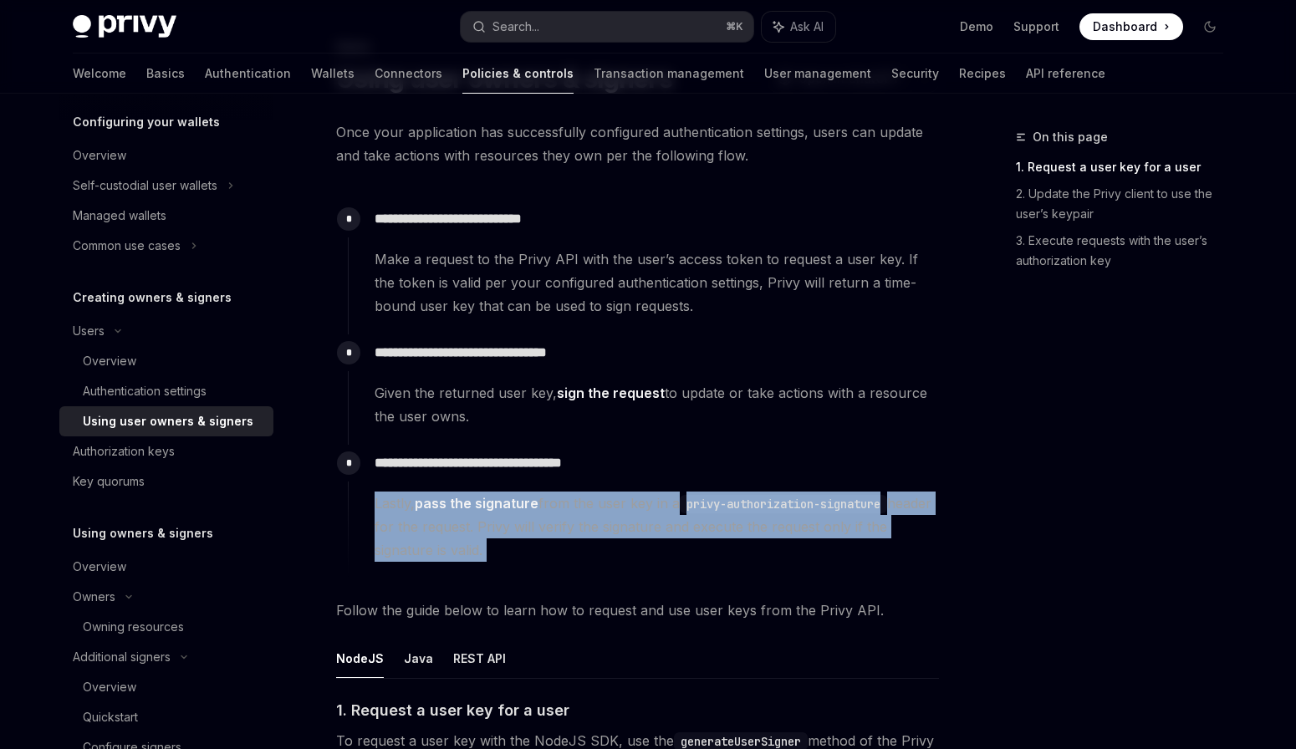
scroll to position [87, 0]
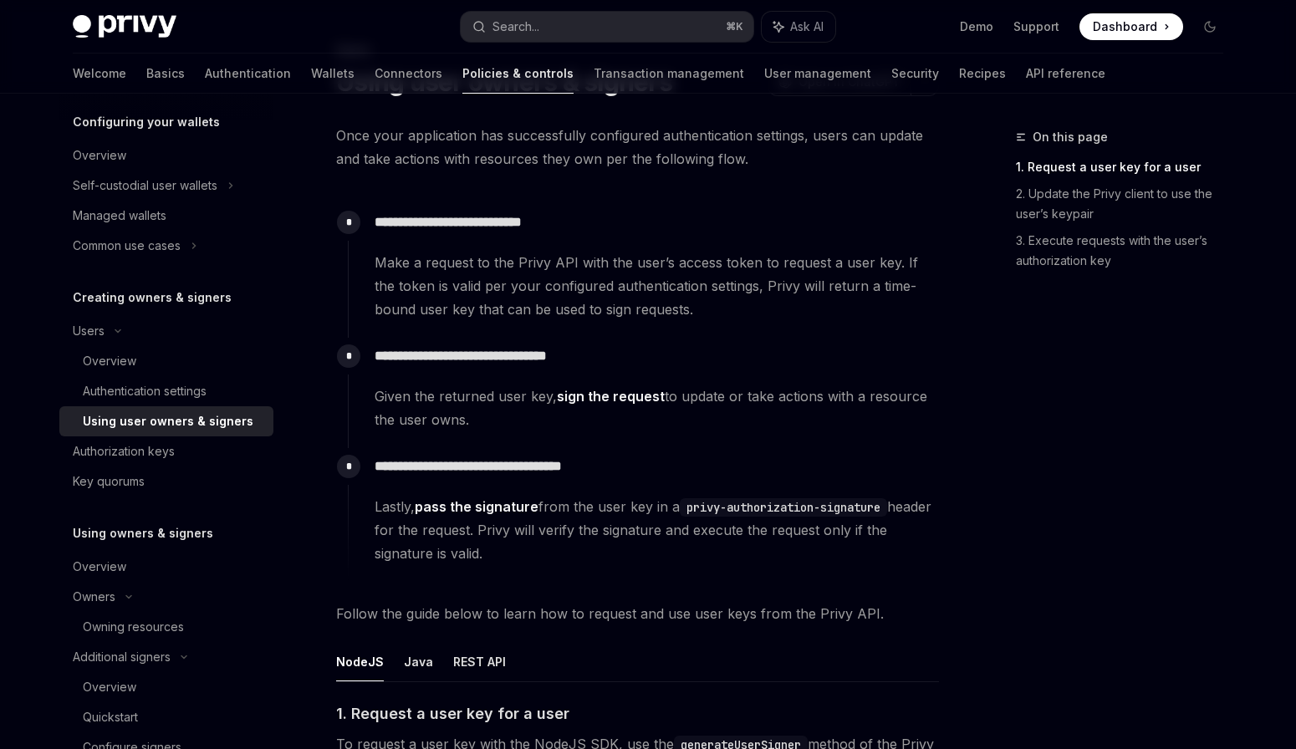
click at [413, 402] on span "Given the returned user key, sign the request to update or take actions with a …" at bounding box center [655, 408] width 563 height 47
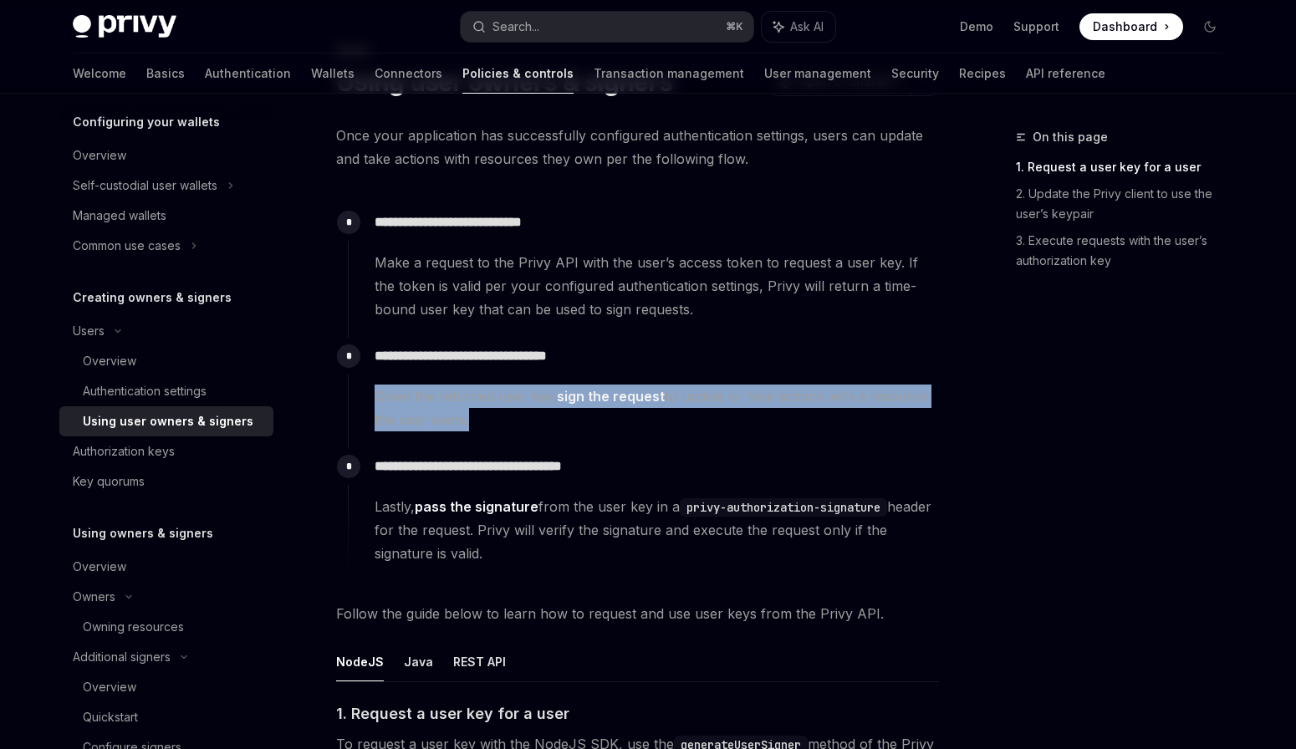
click at [413, 402] on span "Given the returned user key, sign the request to update or take actions with a …" at bounding box center [655, 408] width 563 height 47
click at [415, 400] on span "Given the returned user key, sign the request to update or take actions with a …" at bounding box center [655, 408] width 563 height 47
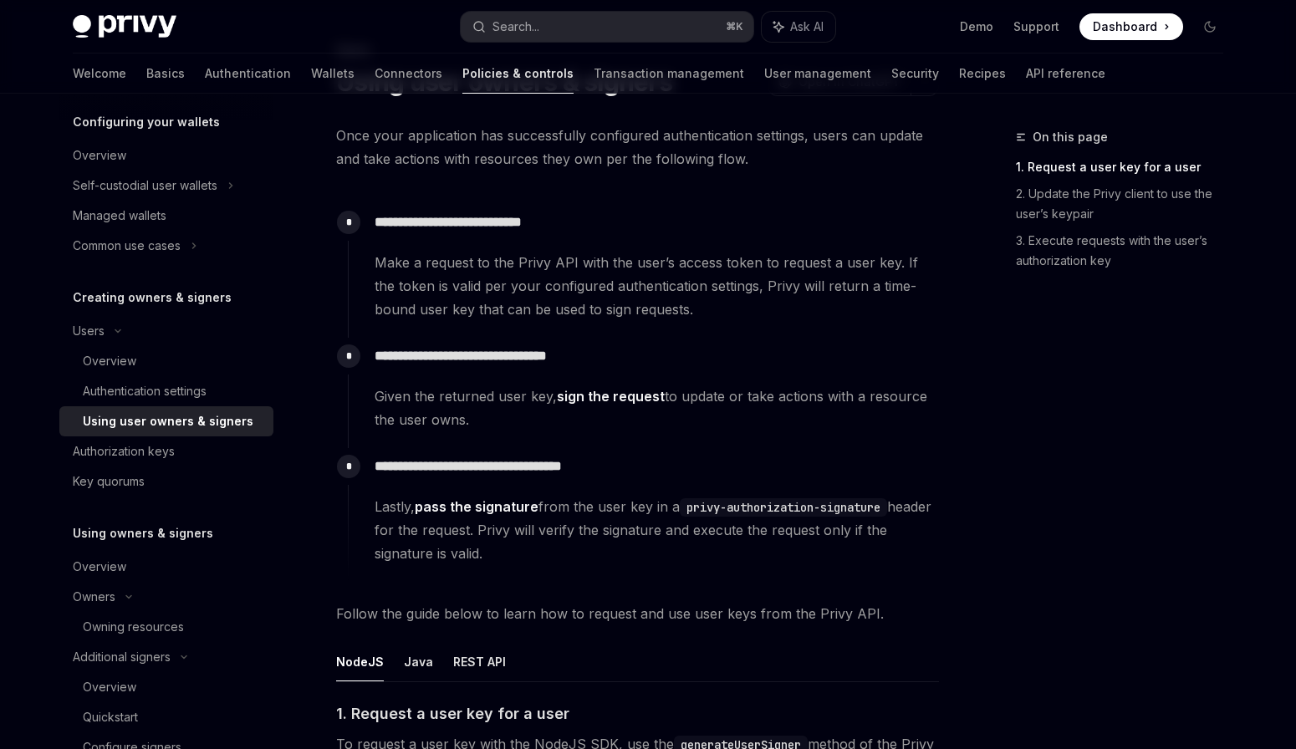
click at [268, 35] on div "Privy Docs home page" at bounding box center [260, 26] width 374 height 23
